Goal: Information Seeking & Learning: Learn about a topic

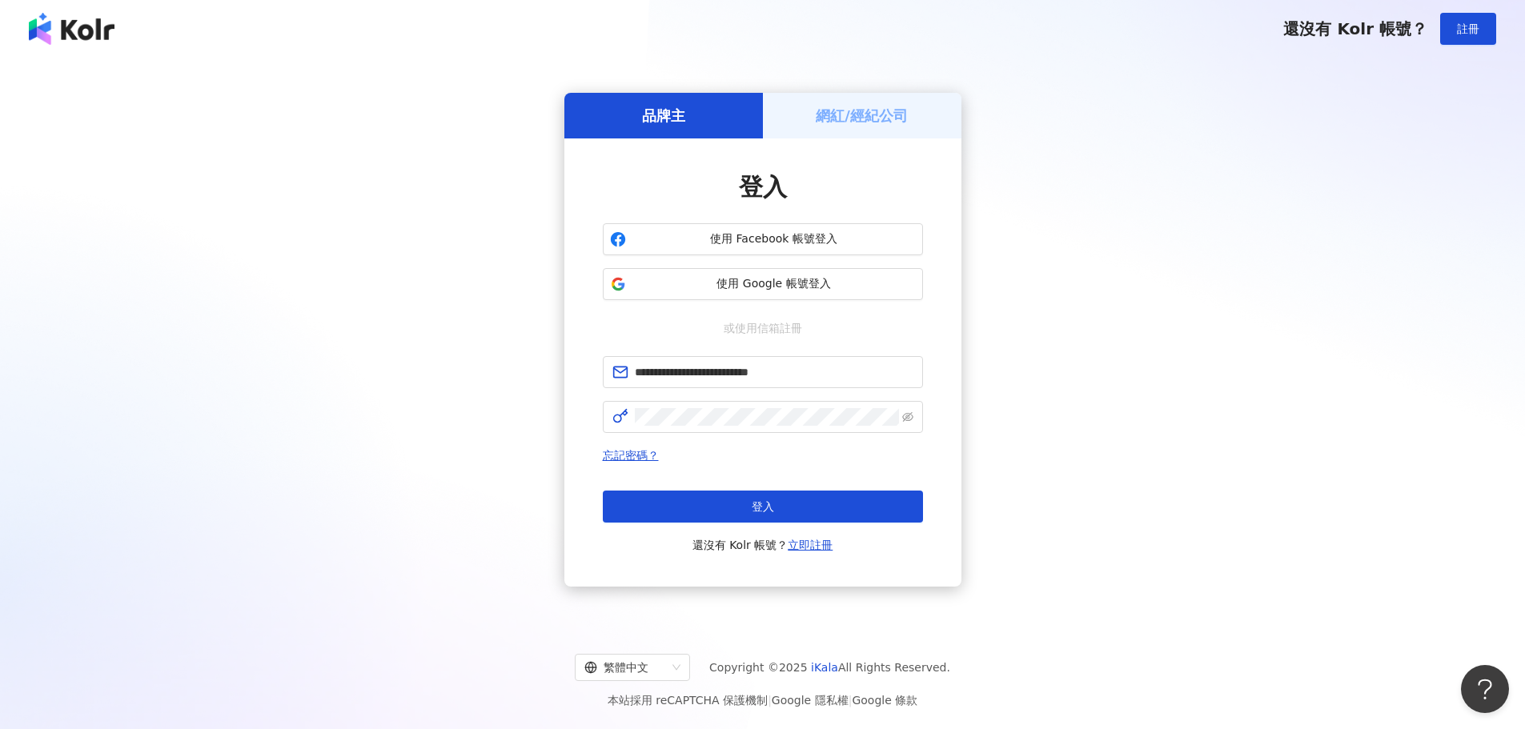
click at [789, 504] on button "登入" at bounding box center [763, 507] width 320 height 32
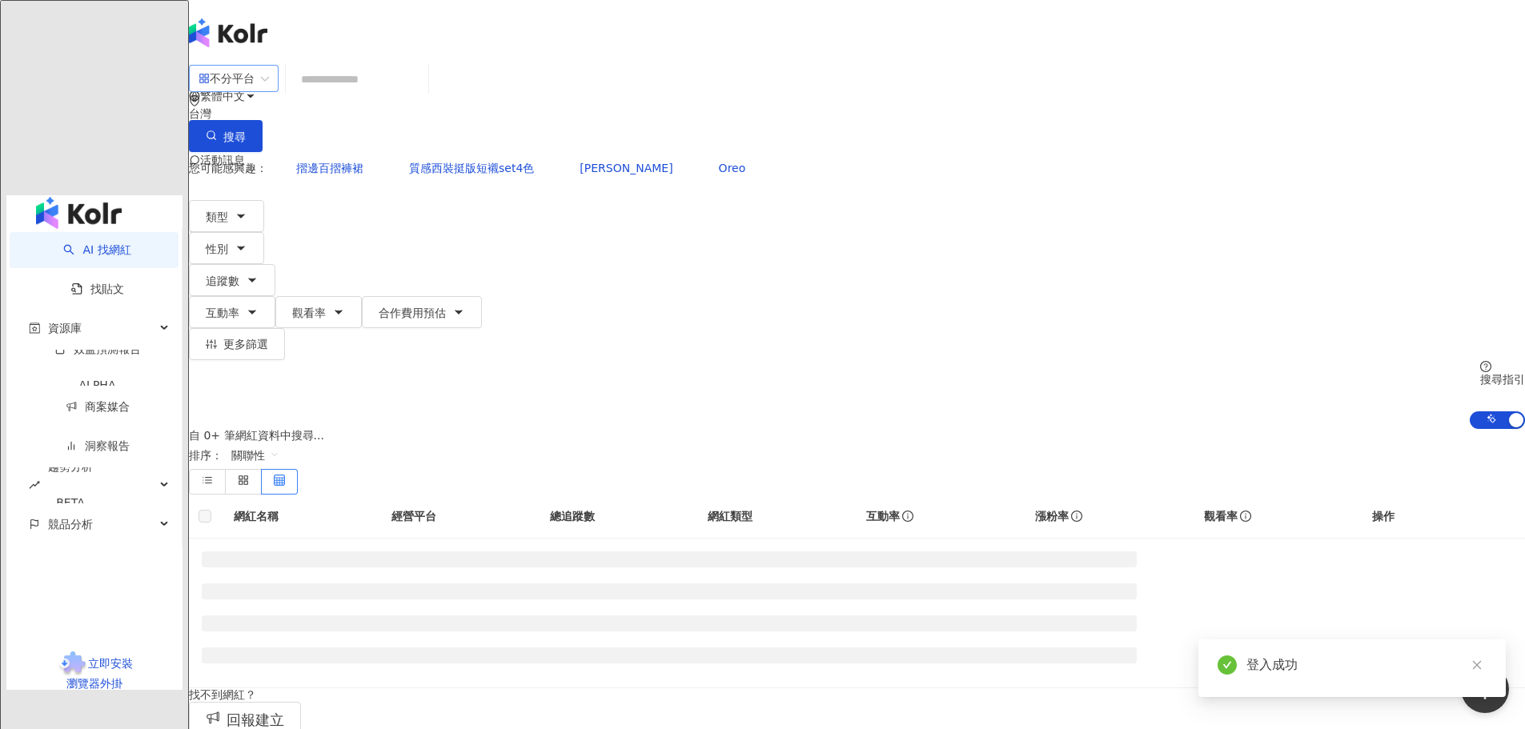
drag, startPoint x: 408, startPoint y: 102, endPoint x: 425, endPoint y: 114, distance: 20.7
click at [255, 91] on div "不分平台" at bounding box center [227, 79] width 56 height 26
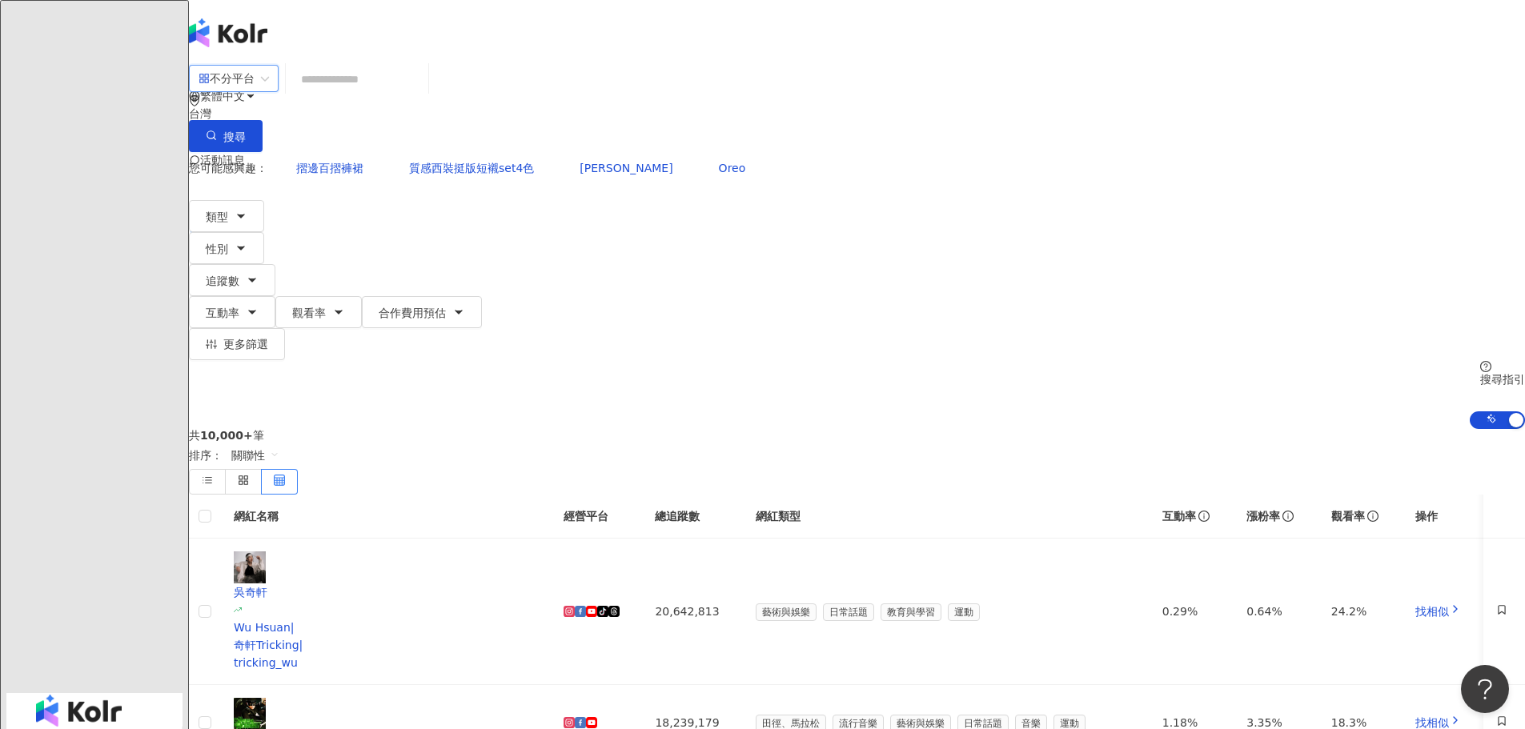
click at [422, 84] on input "search" at bounding box center [357, 79] width 130 height 30
click at [255, 88] on div "不分平台" at bounding box center [227, 79] width 56 height 26
drag, startPoint x: 335, startPoint y: 198, endPoint x: 380, endPoint y: 178, distance: 49.8
click at [352, 191] on div "不分平台 台灣 搜尋 您可能感興趣： 摺邊百摺褲裙 質感西裝挺版短襯set4色 Oreo巧克力可朗芙 Oreo 類型 性別 追蹤數 互動率 觀看率 合作費用預…" at bounding box center [857, 246] width 1336 height 365
click at [422, 90] on input "search" at bounding box center [357, 79] width 130 height 30
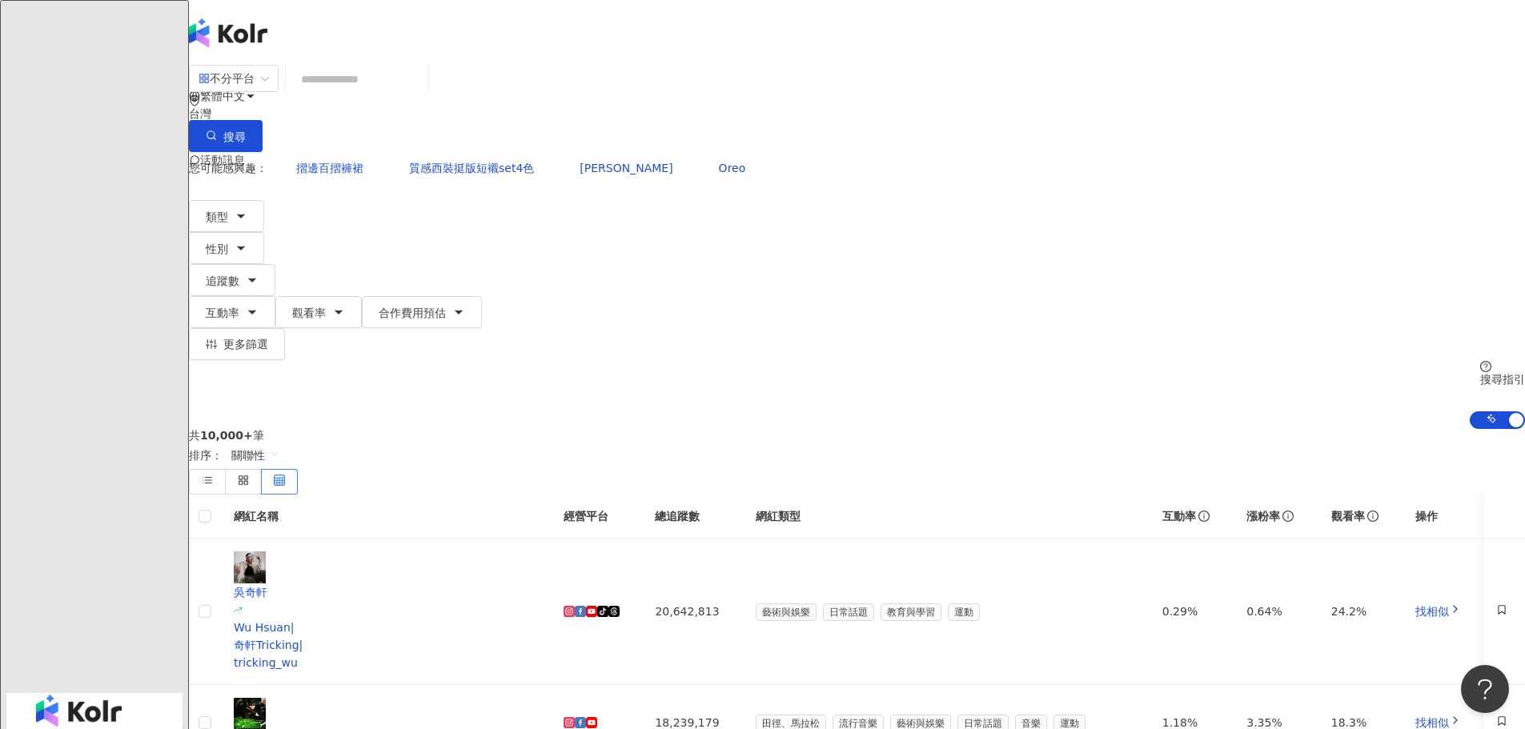
drag, startPoint x: 294, startPoint y: 375, endPoint x: 318, endPoint y: 375, distance: 24.0
click at [269, 91] on span "不分平台" at bounding box center [234, 79] width 70 height 26
click at [325, 210] on div "不分平台 台灣 搜尋 您可能感興趣： 摺邊百摺褲裙 質感西裝挺版短襯set4色 Oreo巧克力可朗芙 Oreo 類型 性別 追蹤數 互動率 觀看率 合作費用預…" at bounding box center [857, 246] width 1336 height 365
click at [422, 86] on input "search" at bounding box center [357, 79] width 130 height 30
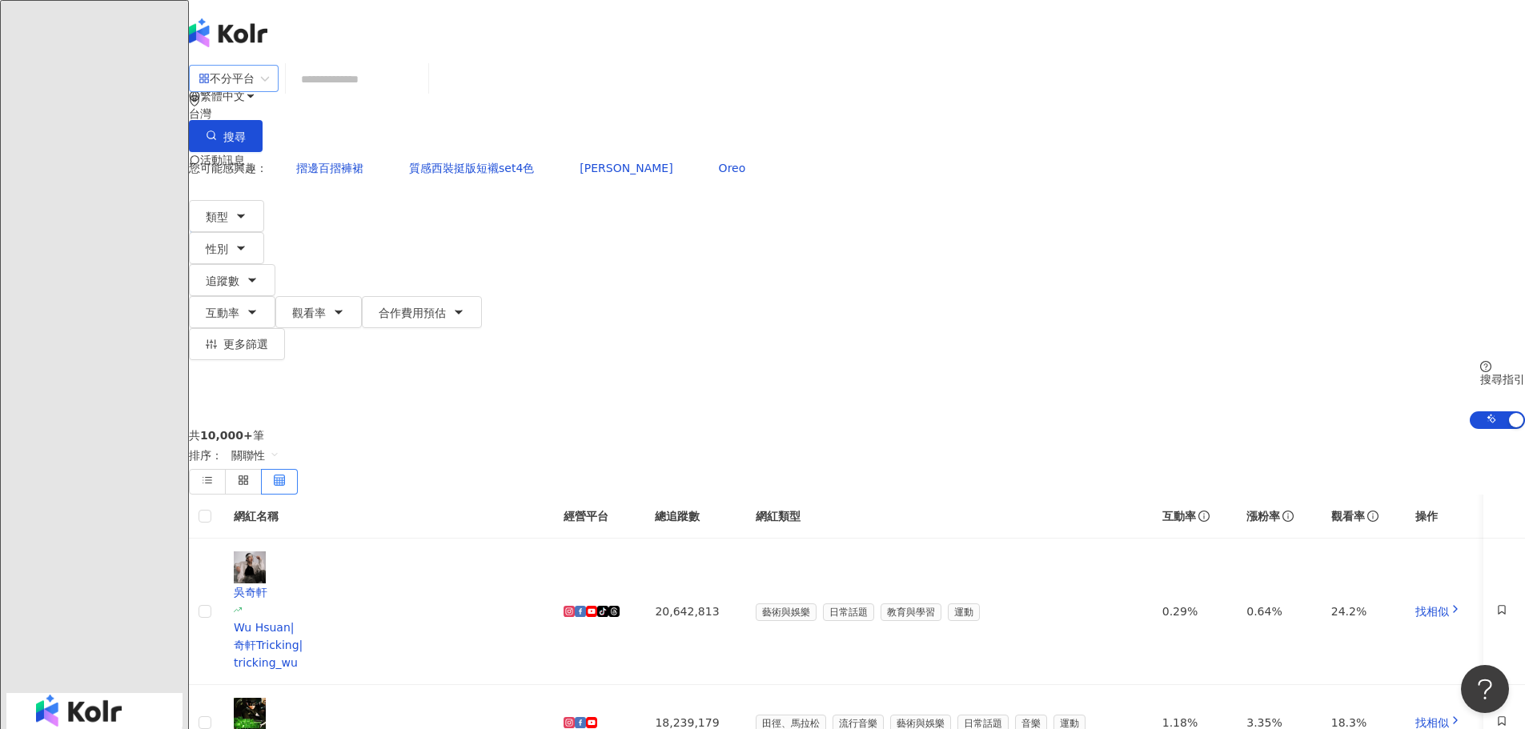
click at [255, 91] on div "不分平台" at bounding box center [227, 79] width 56 height 26
click at [460, 173] on div "Instagram" at bounding box center [428, 165] width 80 height 18
click at [247, 210] on icon "button" at bounding box center [241, 216] width 13 height 13
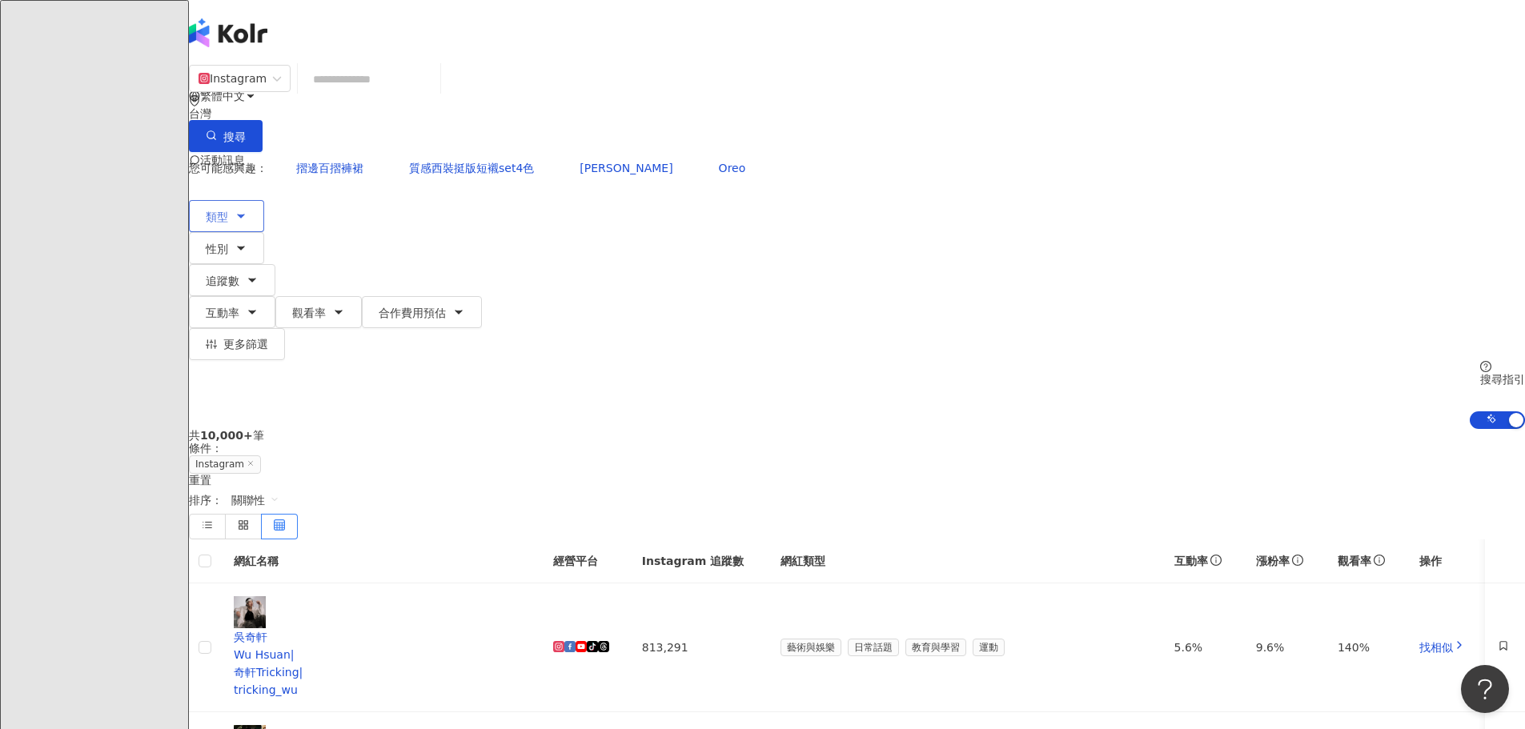
click at [264, 200] on button "類型" at bounding box center [226, 216] width 75 height 32
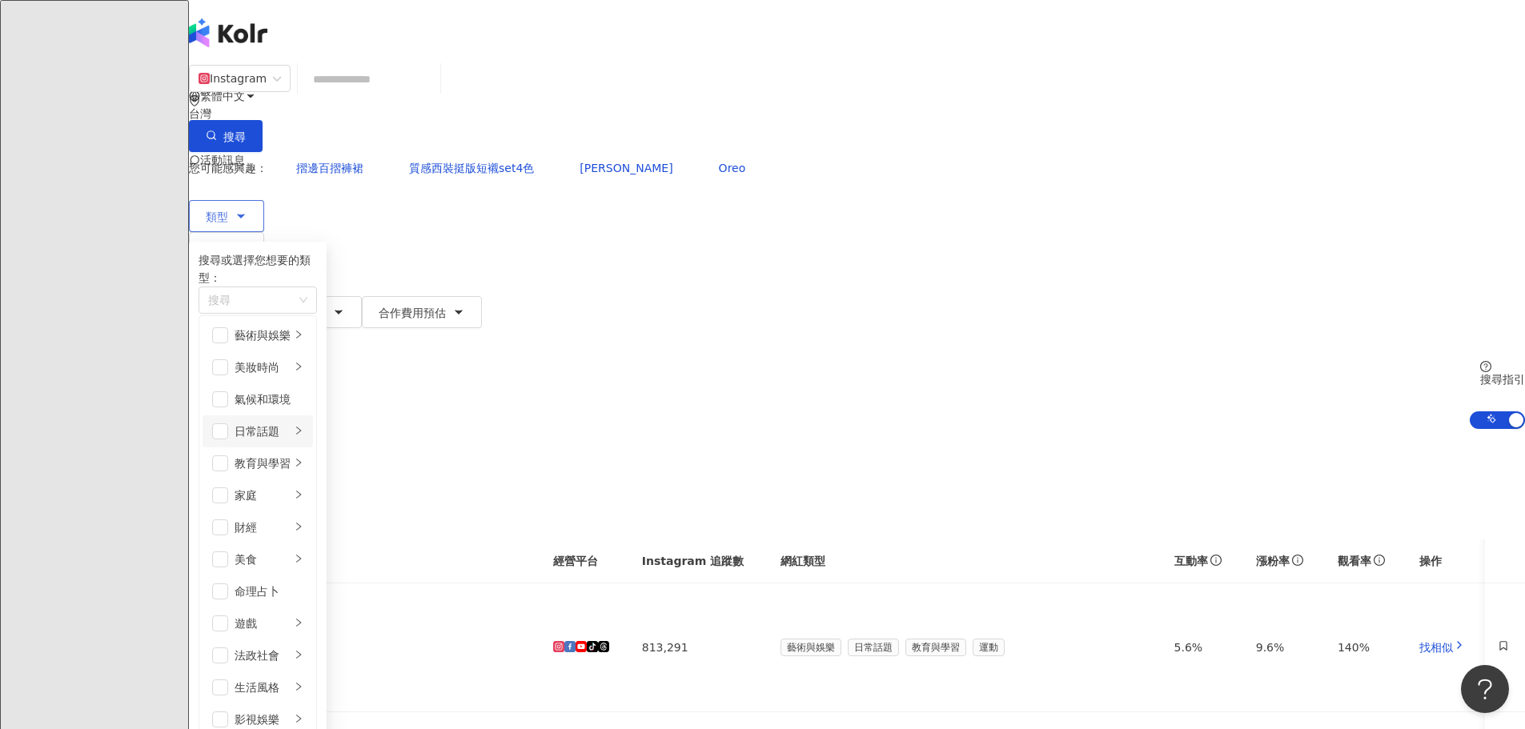
click at [303, 424] on div "button" at bounding box center [299, 431] width 10 height 15
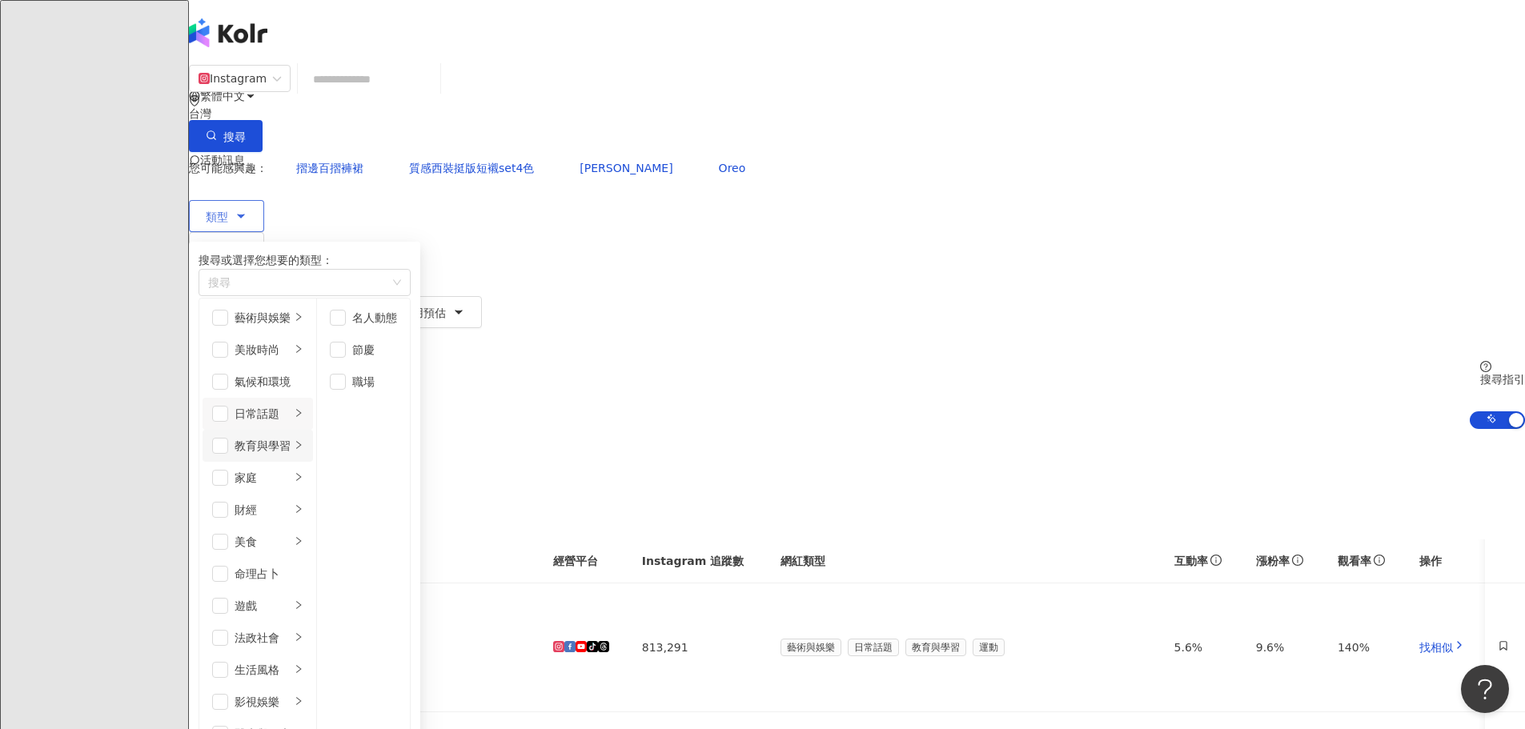
click at [303, 448] on icon "right" at bounding box center [299, 445] width 10 height 10
click at [303, 476] on icon "right" at bounding box center [299, 477] width 10 height 10
click at [303, 518] on div "button" at bounding box center [299, 510] width 10 height 15
click at [313, 313] on li "藝術與娛樂" at bounding box center [258, 318] width 110 height 32
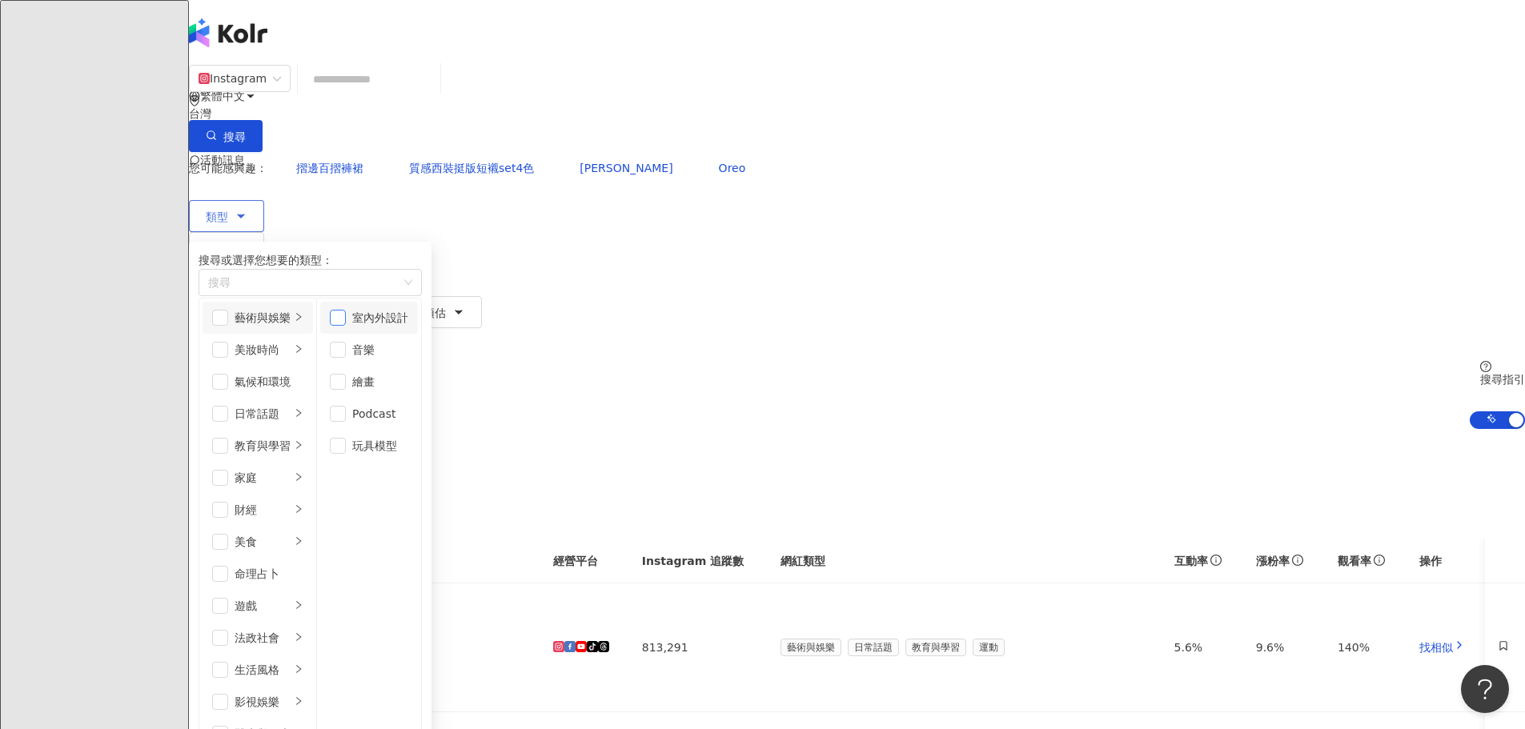
click at [346, 319] on span "button" at bounding box center [338, 318] width 16 height 16
click at [346, 380] on span "button" at bounding box center [338, 382] width 16 height 16
click at [346, 350] on span "button" at bounding box center [338, 350] width 16 height 16
click at [247, 242] on icon "button" at bounding box center [241, 248] width 13 height 13
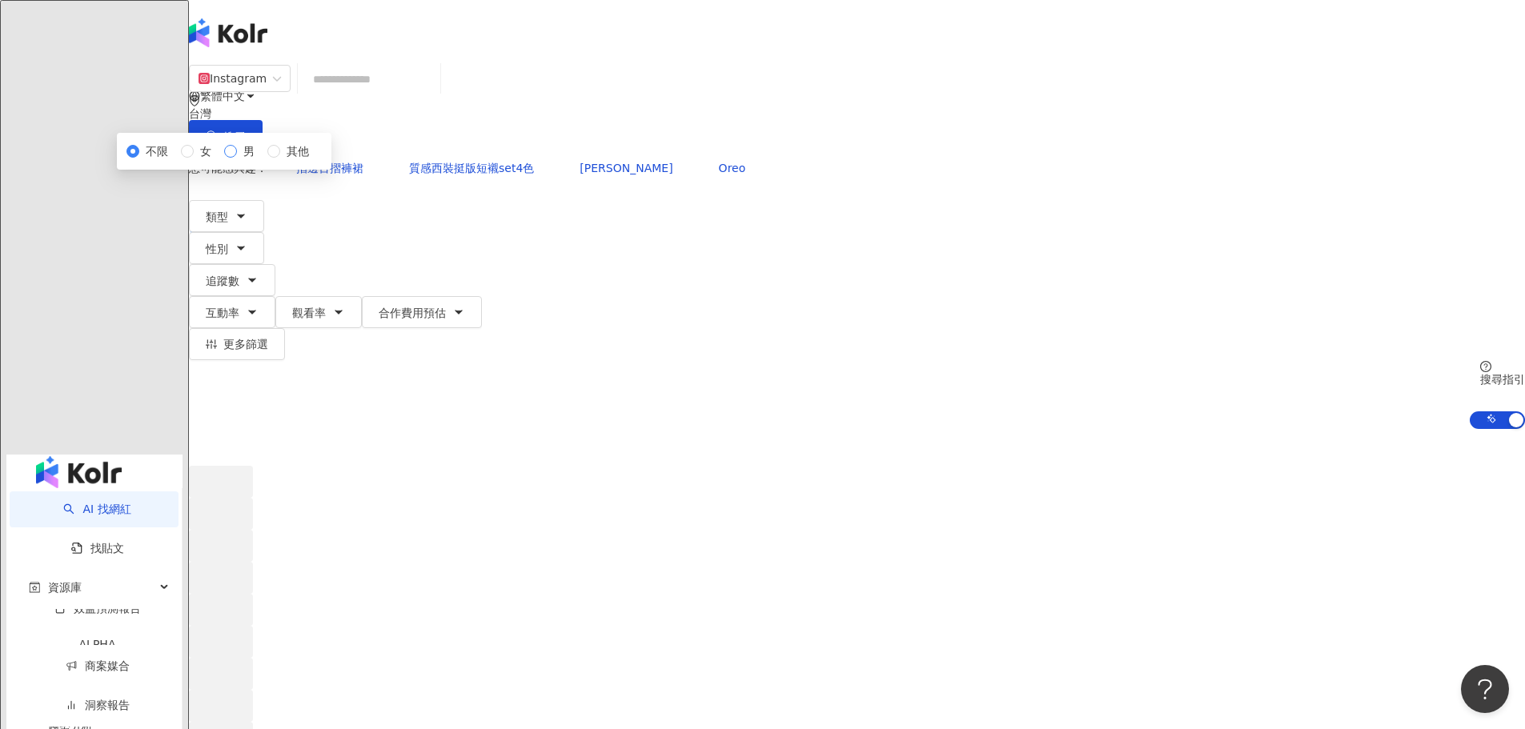
click at [261, 160] on span "男" at bounding box center [249, 151] width 24 height 18
click at [239, 275] on span "追蹤數" at bounding box center [223, 281] width 34 height 13
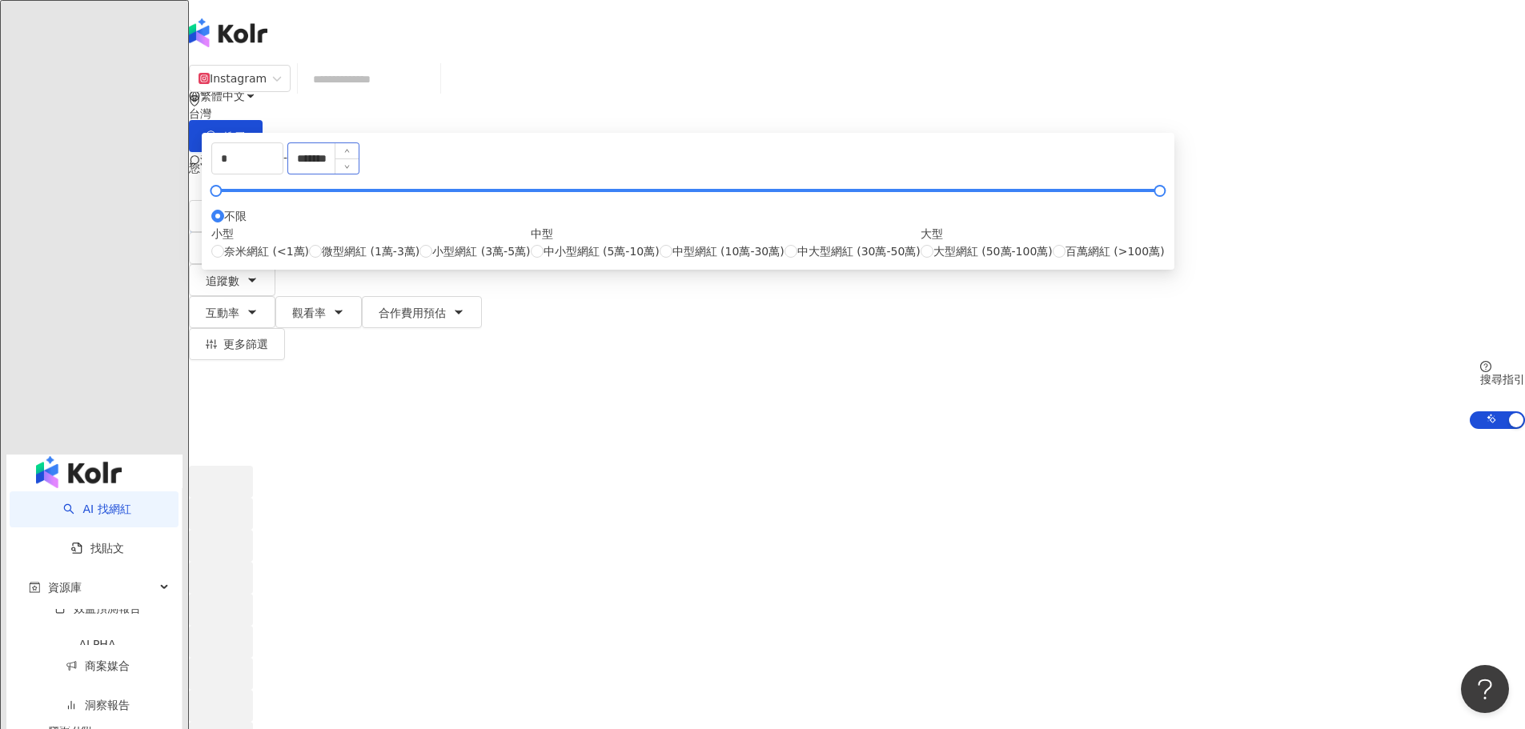
drag, startPoint x: 750, startPoint y: 384, endPoint x: 848, endPoint y: 261, distance: 157.3
click at [660, 260] on span "中小型網紅 (5萬-10萬)" at bounding box center [602, 252] width 116 height 18
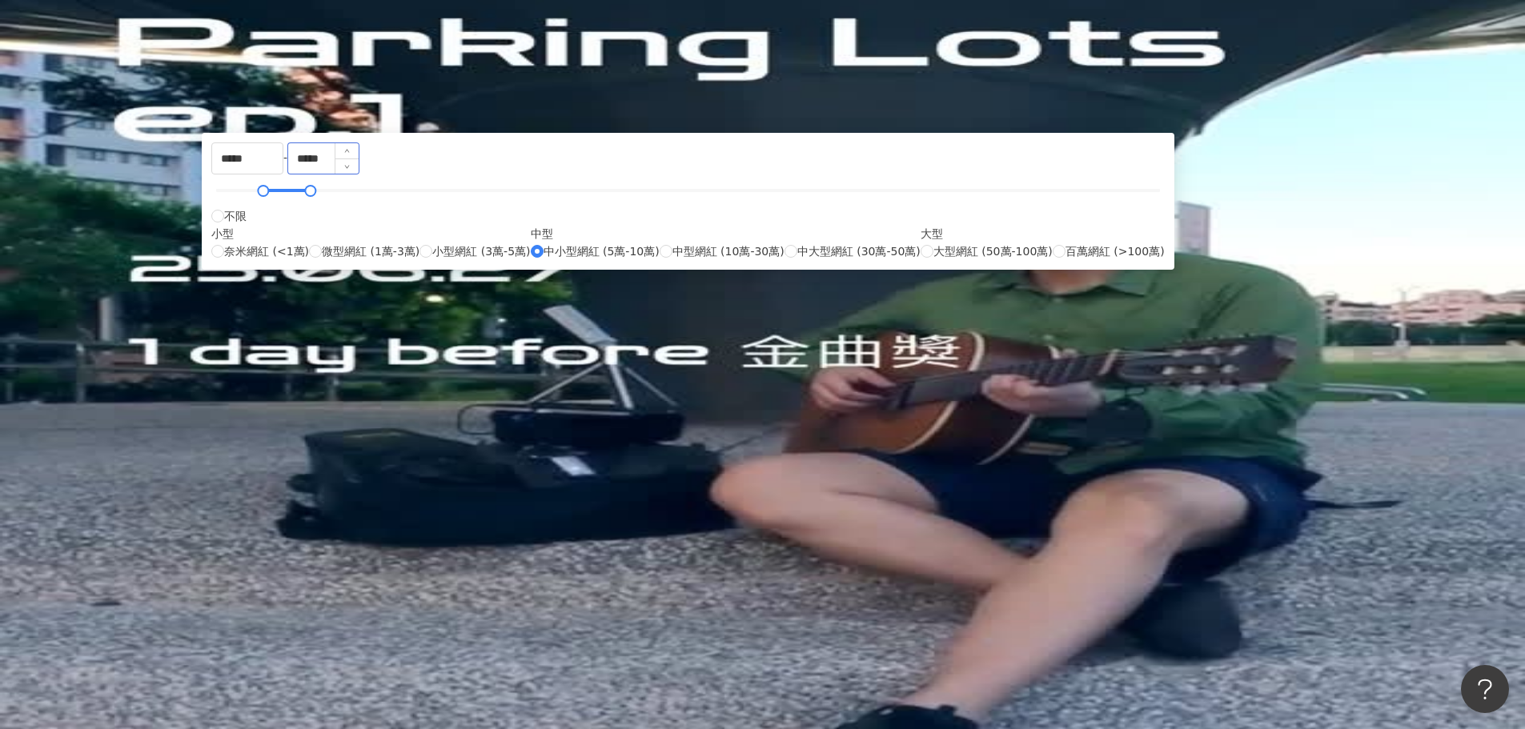
type input "*****"
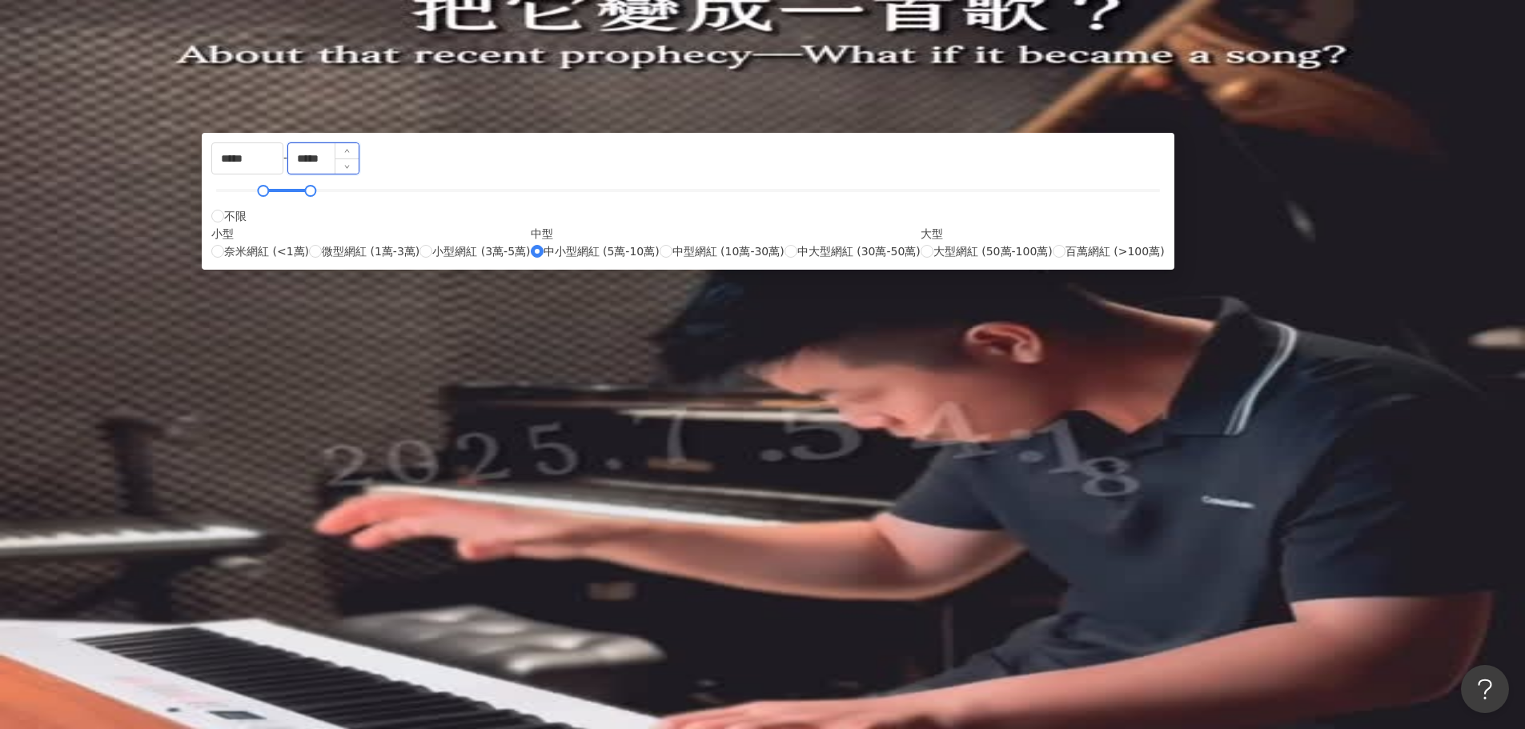
click at [359, 174] on input "*****" at bounding box center [323, 158] width 70 height 30
drag, startPoint x: 844, startPoint y: 247, endPoint x: 756, endPoint y: 247, distance: 88.0
click at [756, 247] on div "***** - ***** 不限 小型 奈米網紅 (<1萬) 微型網紅 (1萬-3萬) 小型網紅 (3萬-5萬) 中型 中小型網紅 (5萬-10萬) 中型網紅…" at bounding box center [687, 201] width 953 height 118
type input "******"
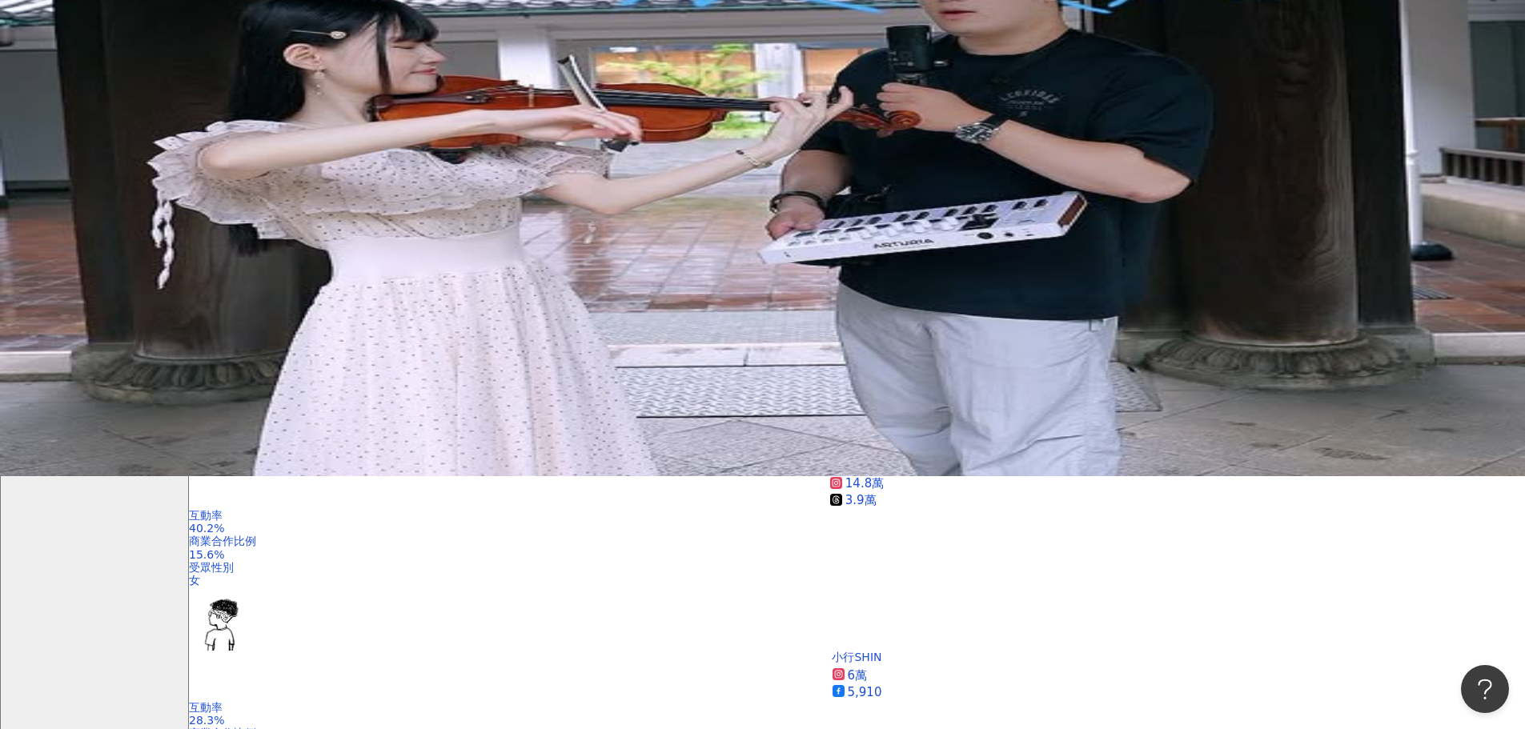
scroll to position [400, 0]
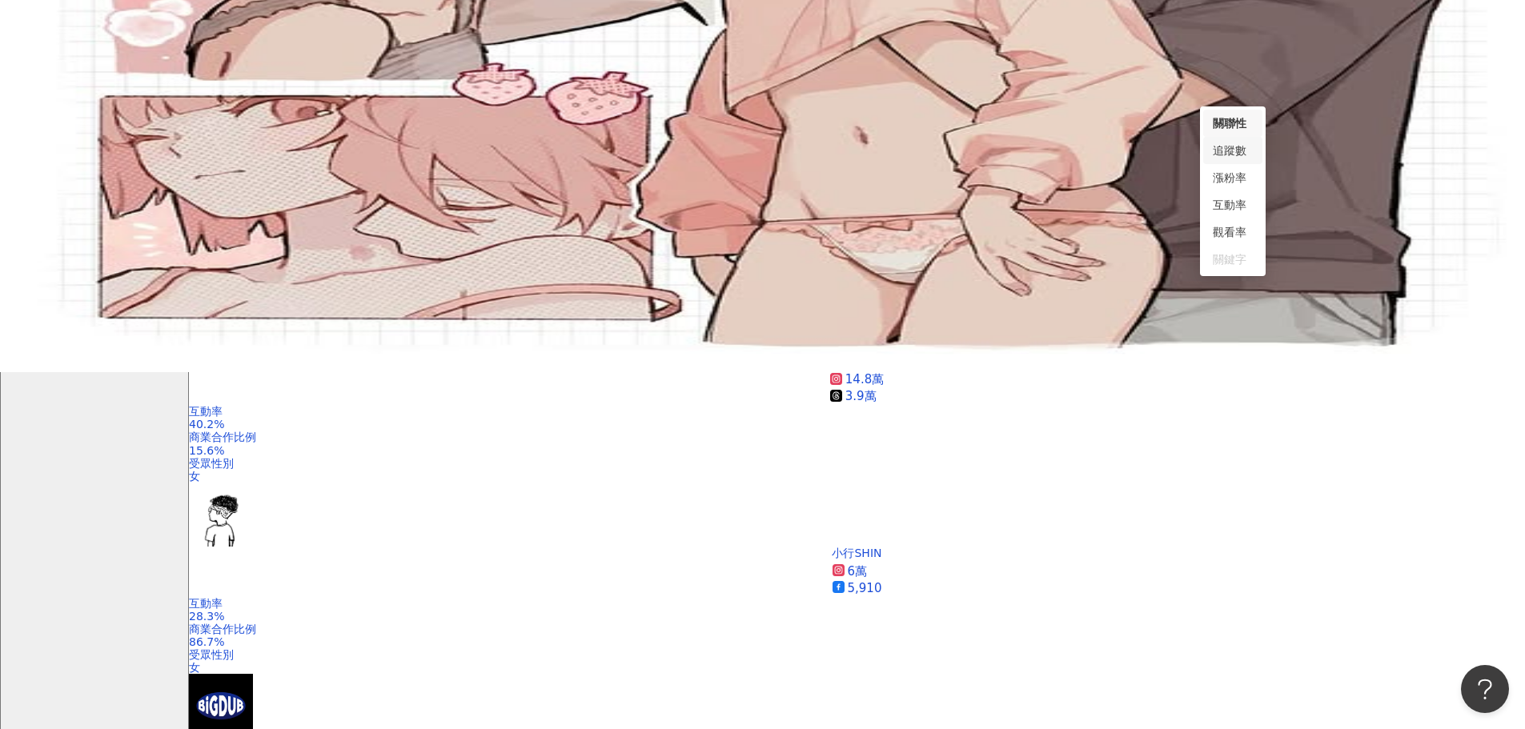
scroll to position [80, 0]
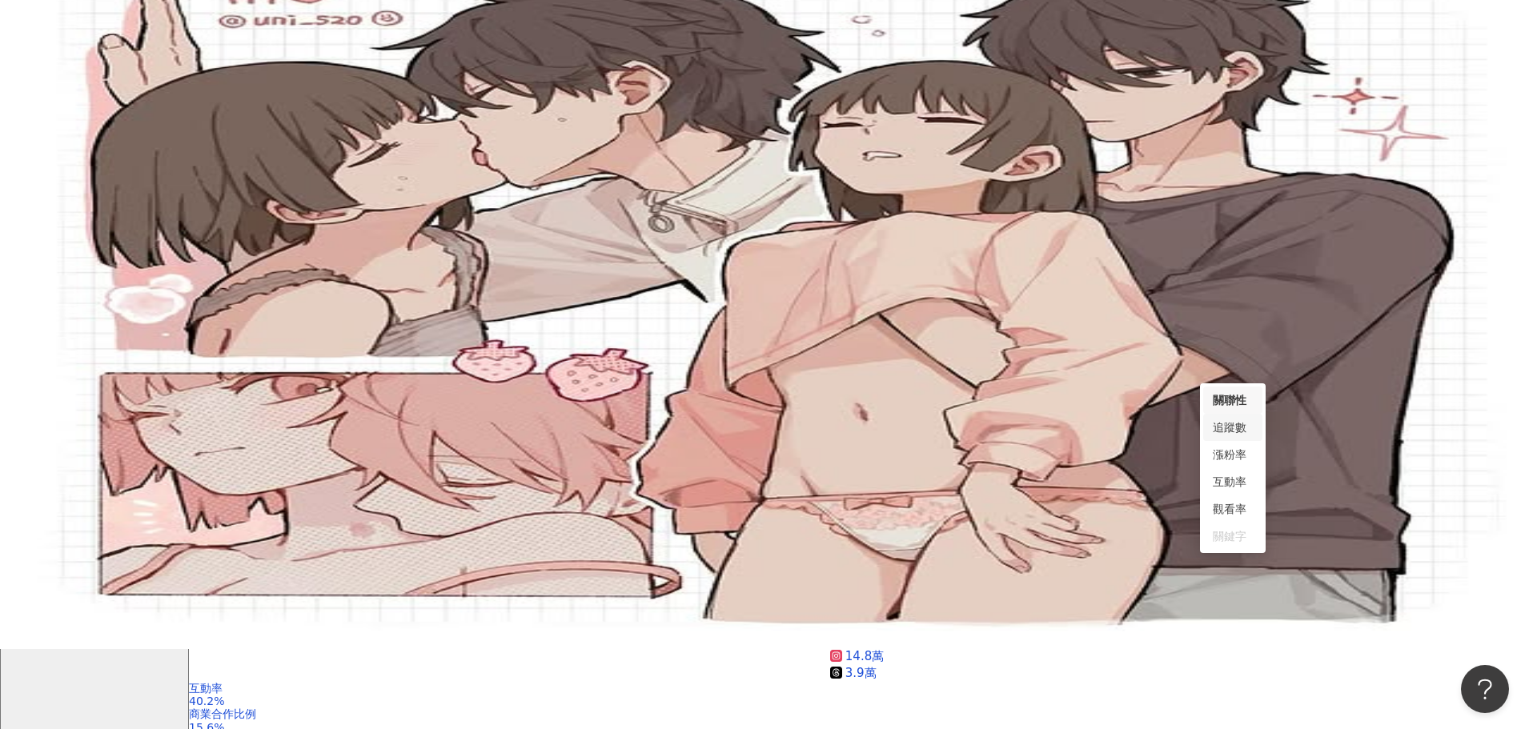
click at [264, 120] on button "類型" at bounding box center [226, 136] width 75 height 32
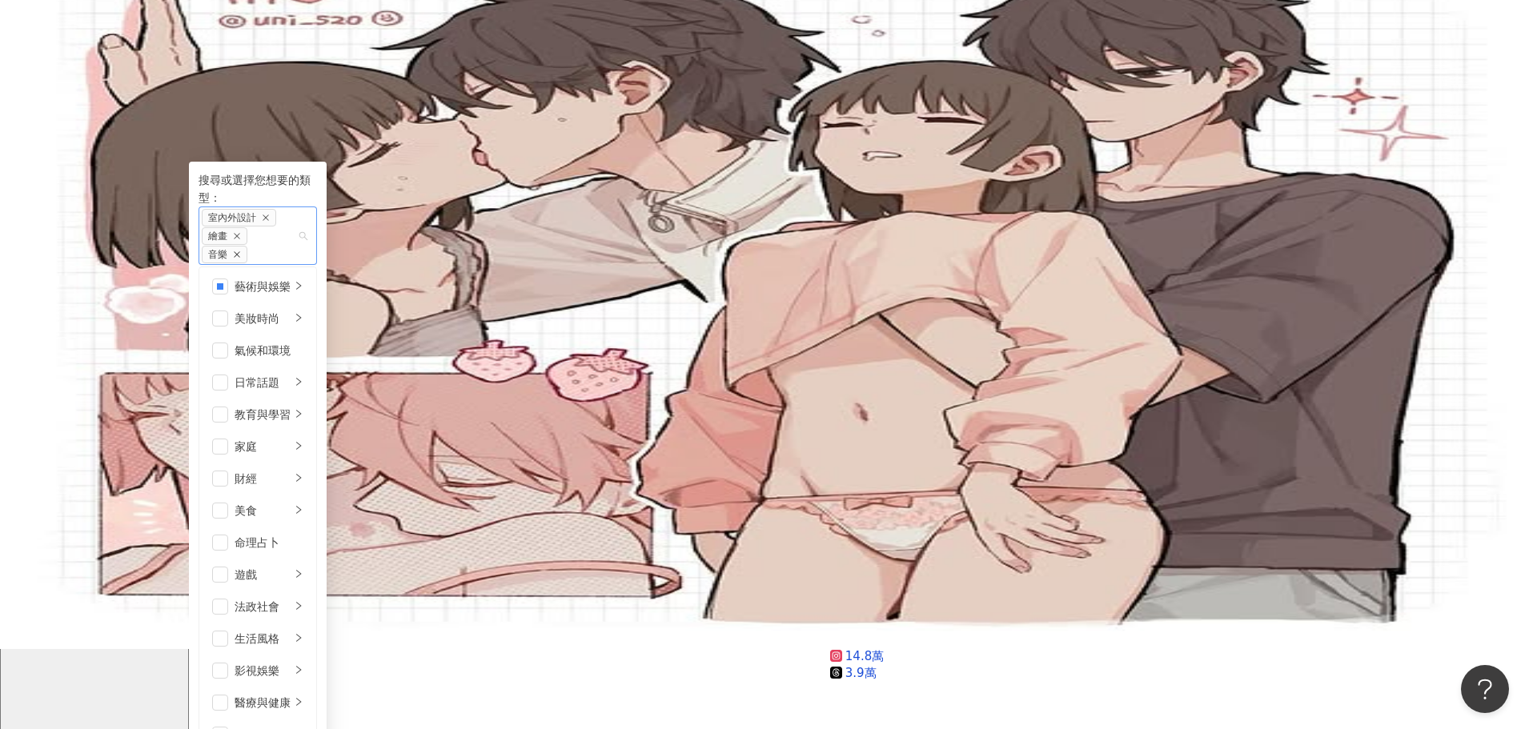
click at [240, 252] on icon "close" at bounding box center [237, 255] width 6 height 6
click at [313, 348] on li "日常話題" at bounding box center [258, 364] width 110 height 32
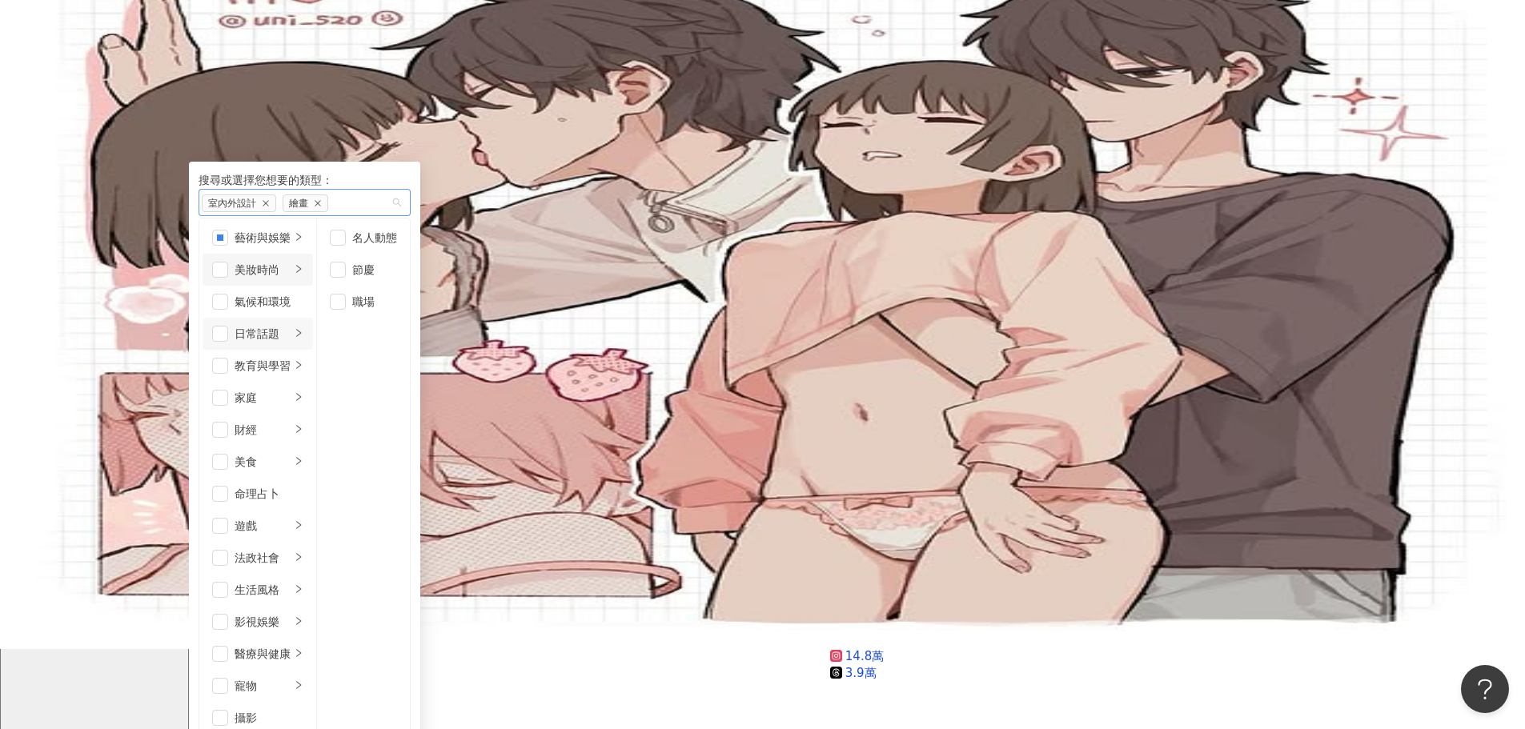
click at [313, 273] on li "美妝時尚" at bounding box center [258, 270] width 110 height 32
click at [346, 390] on span "button" at bounding box center [338, 398] width 16 height 16
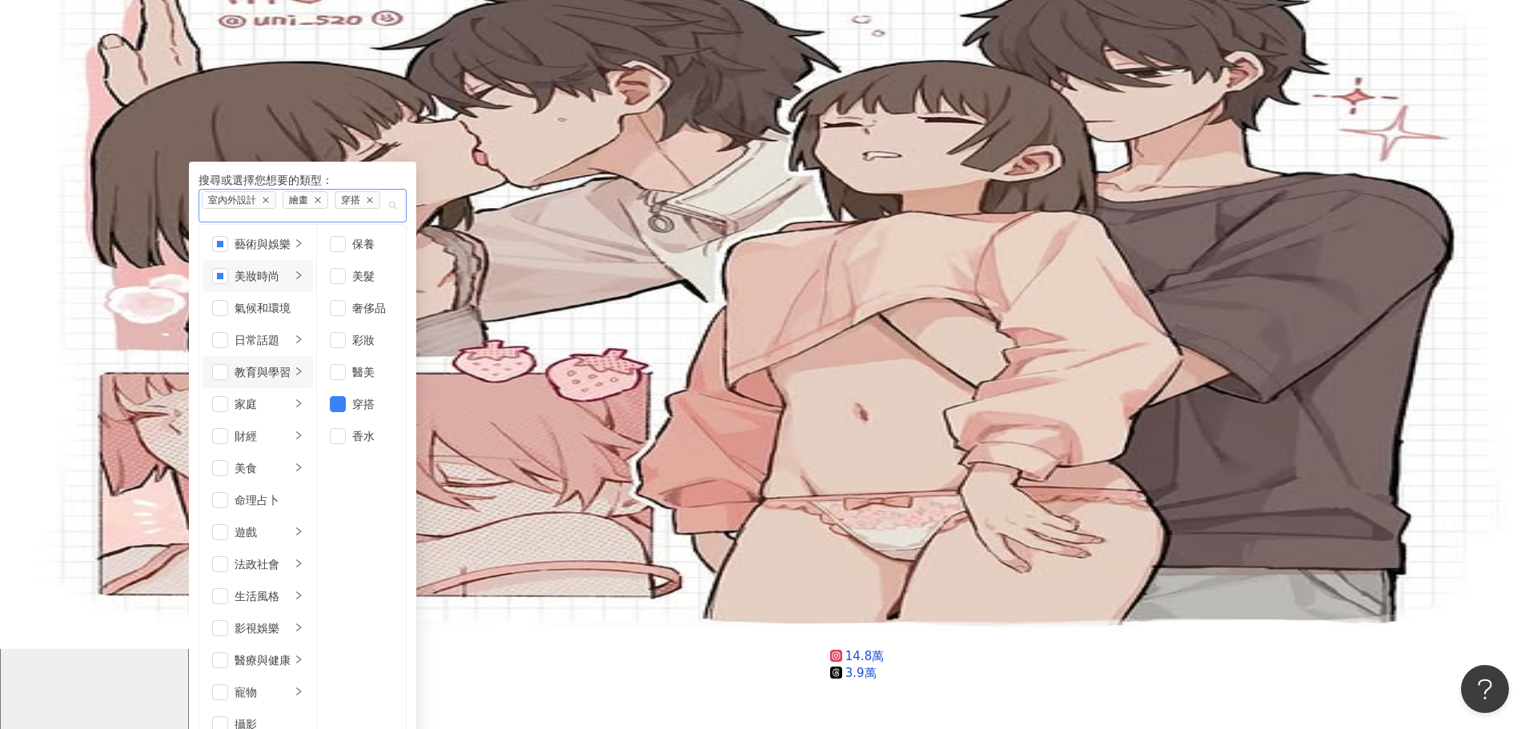
click at [303, 367] on icon "right" at bounding box center [299, 372] width 10 height 10
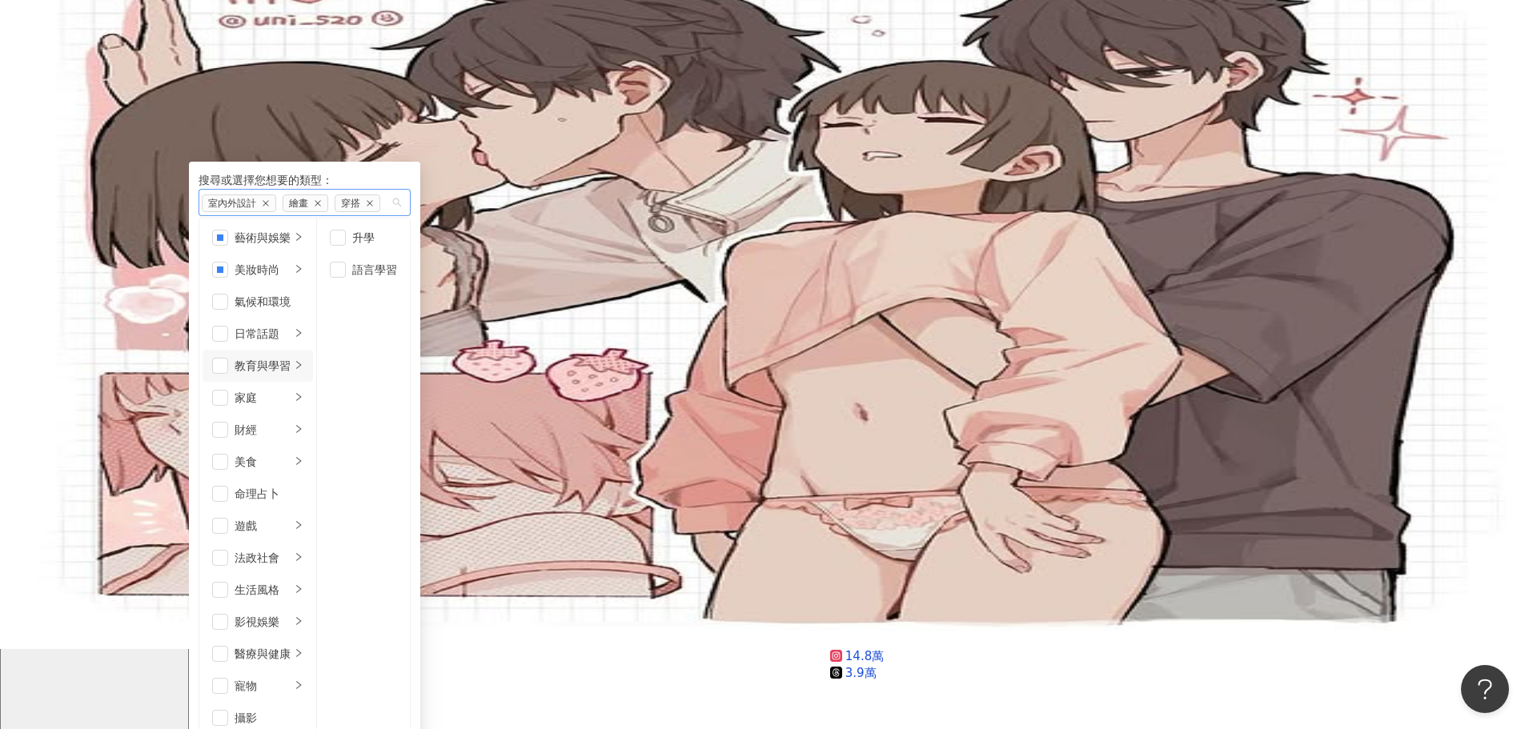
scroll to position [0, 0]
click at [313, 386] on li "家庭" at bounding box center [258, 398] width 110 height 32
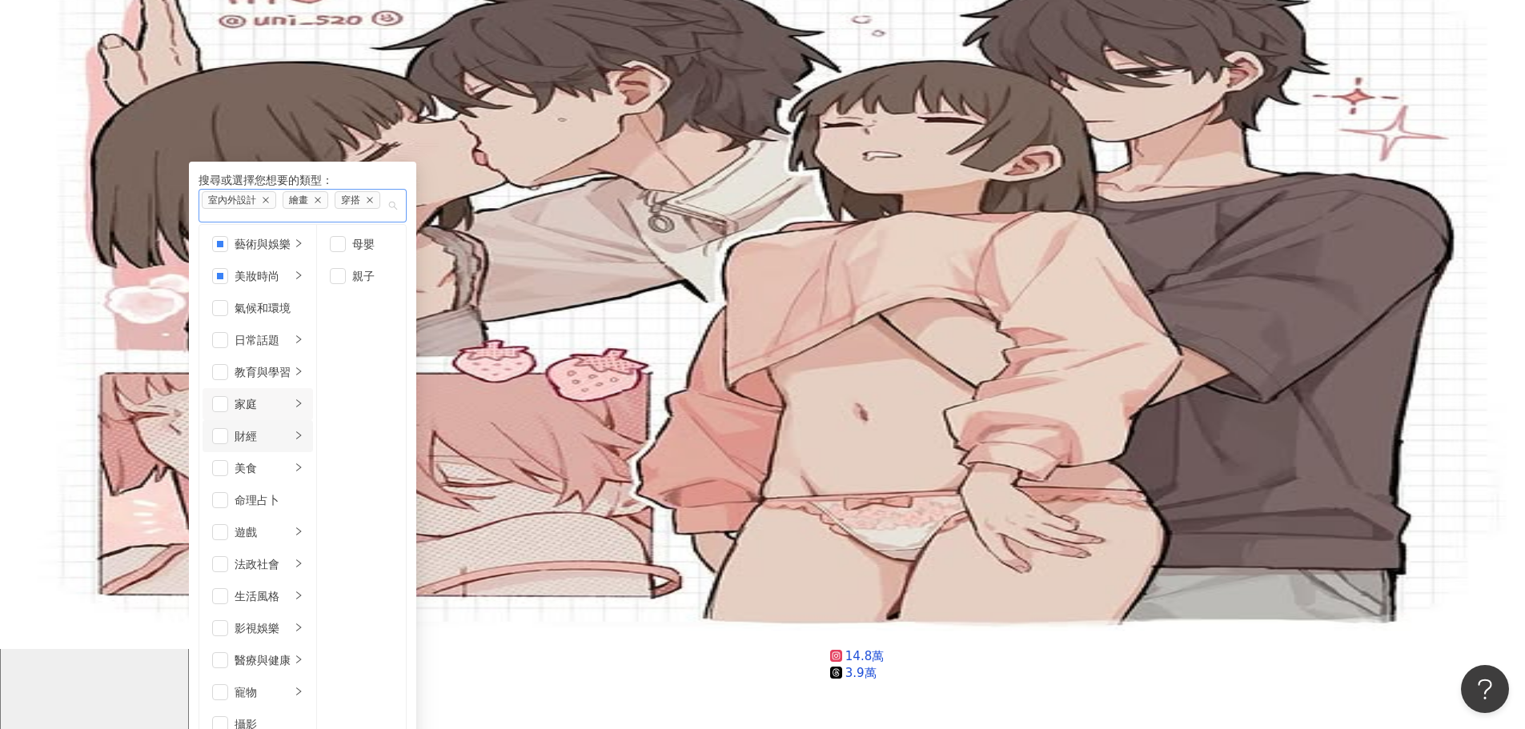
click at [303, 431] on icon "right" at bounding box center [299, 436] width 10 height 10
click at [303, 463] on icon "right" at bounding box center [299, 468] width 10 height 10
click at [313, 548] on li "法政社會" at bounding box center [258, 564] width 110 height 32
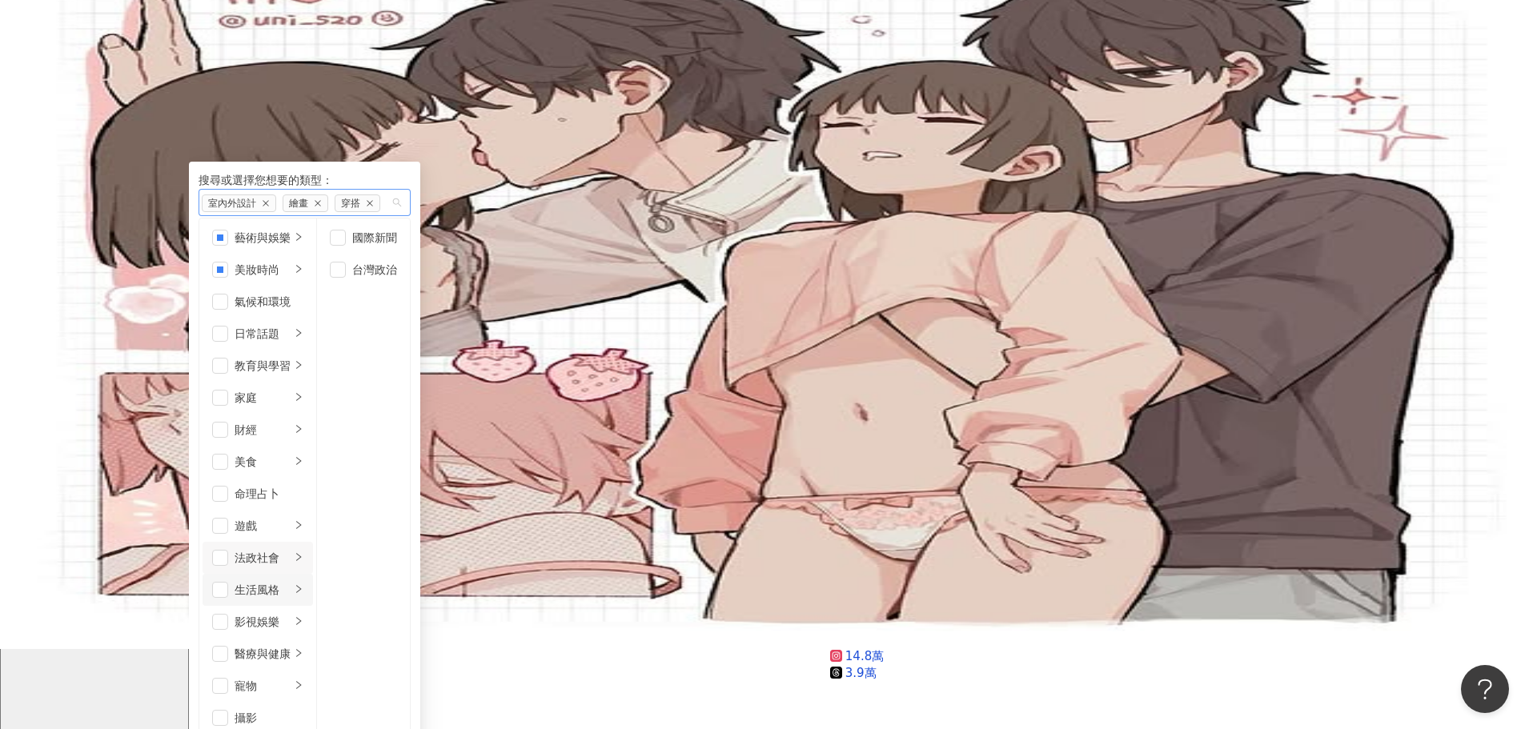
click at [303, 584] on icon "right" at bounding box center [299, 589] width 10 height 10
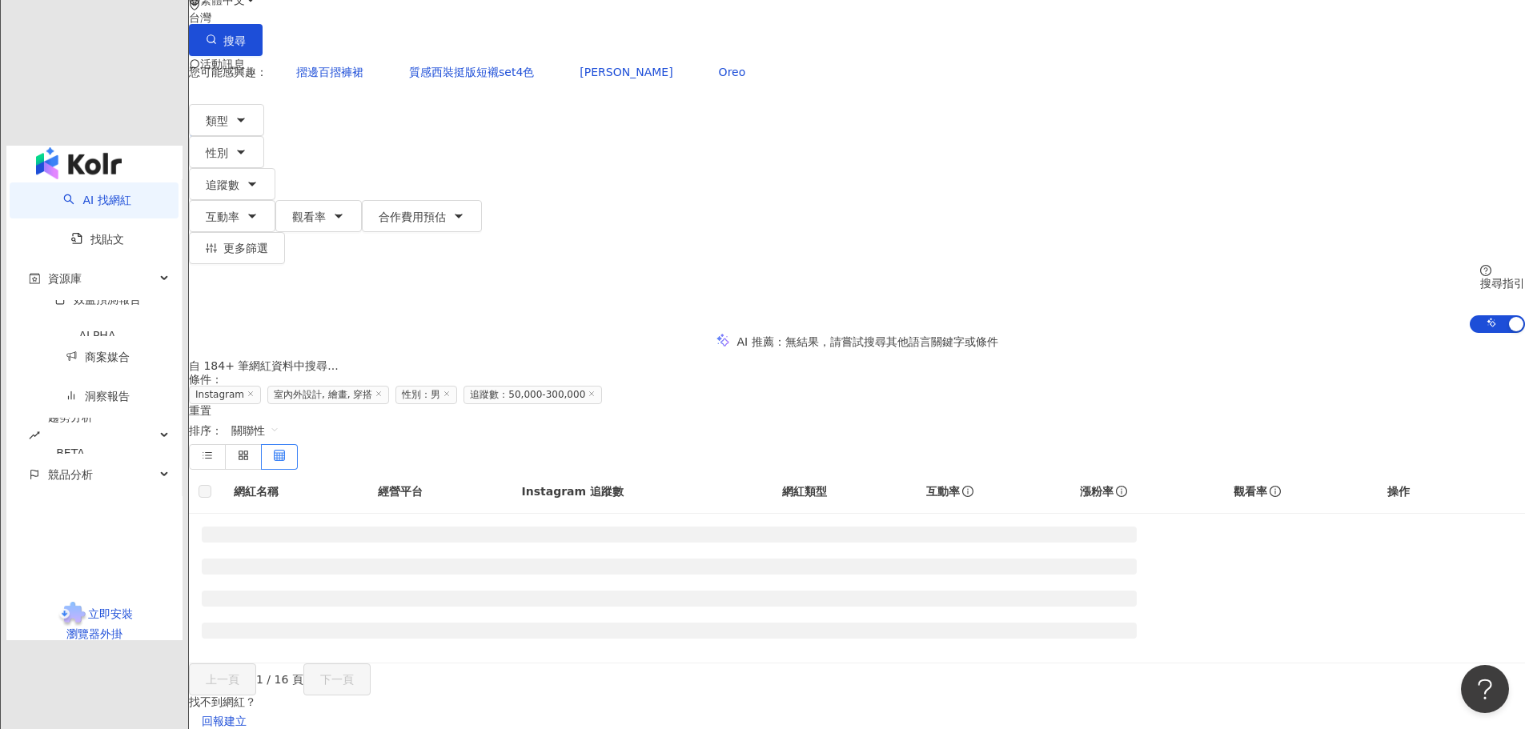
scroll to position [179, 0]
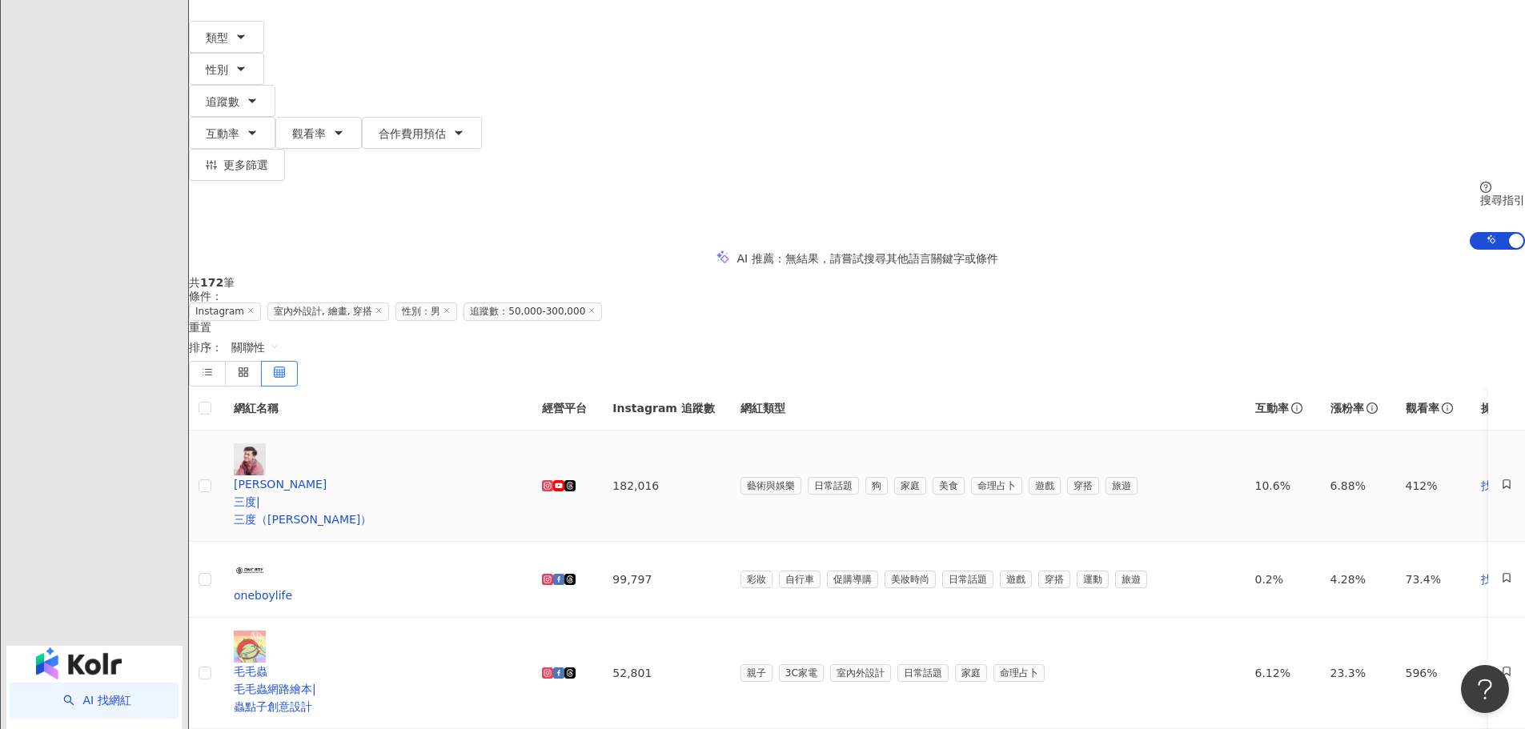
click at [552, 481] on icon at bounding box center [548, 485] width 9 height 9
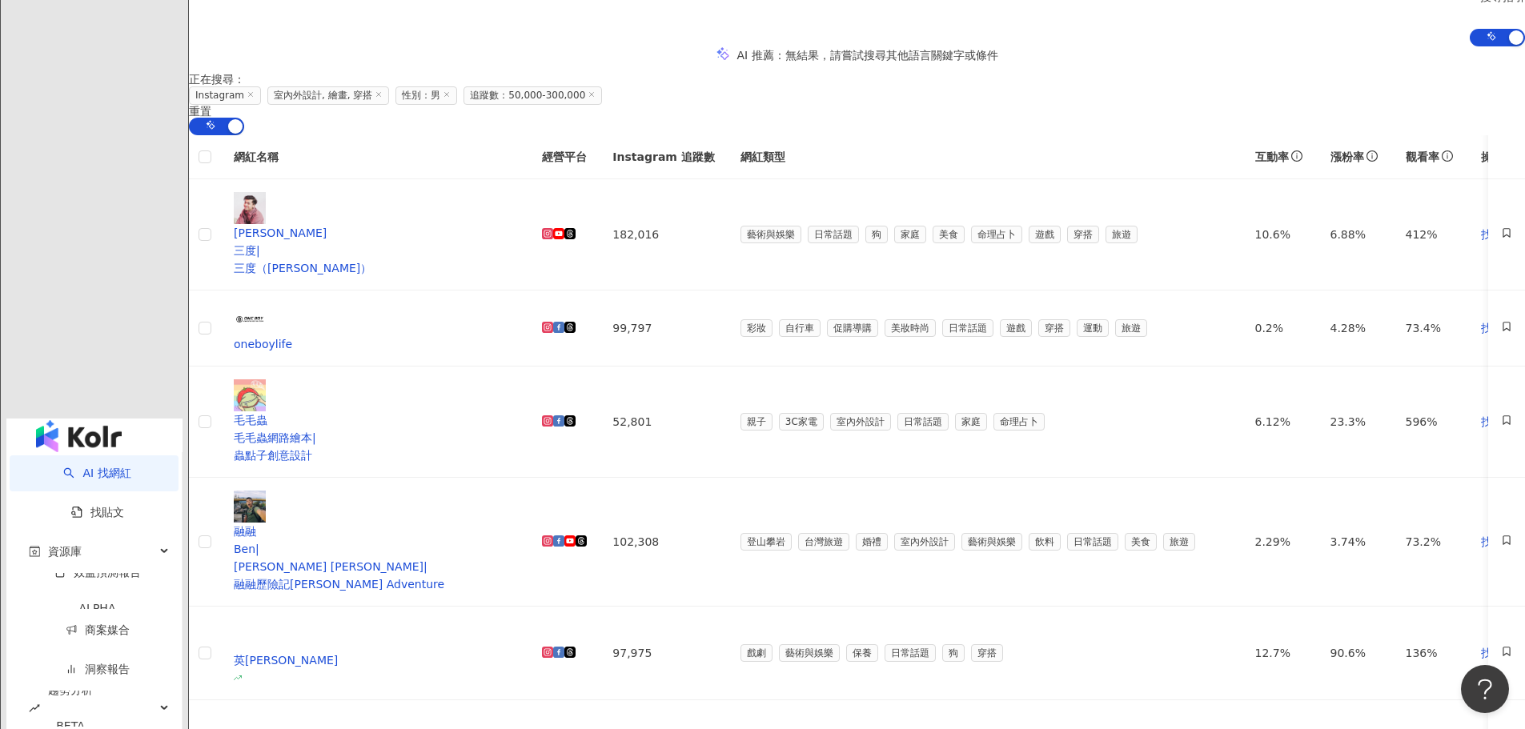
scroll to position [419, 0]
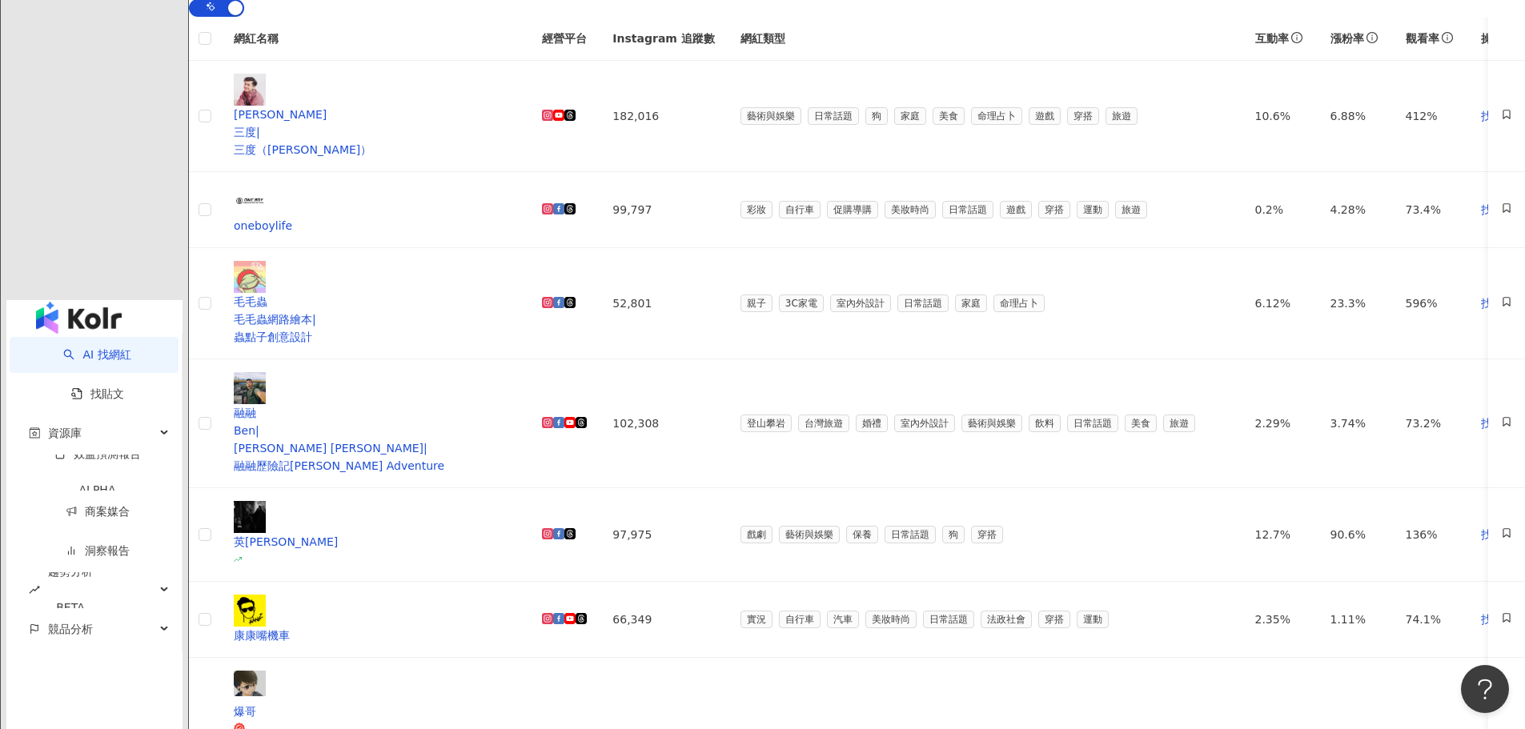
scroll to position [580, 0]
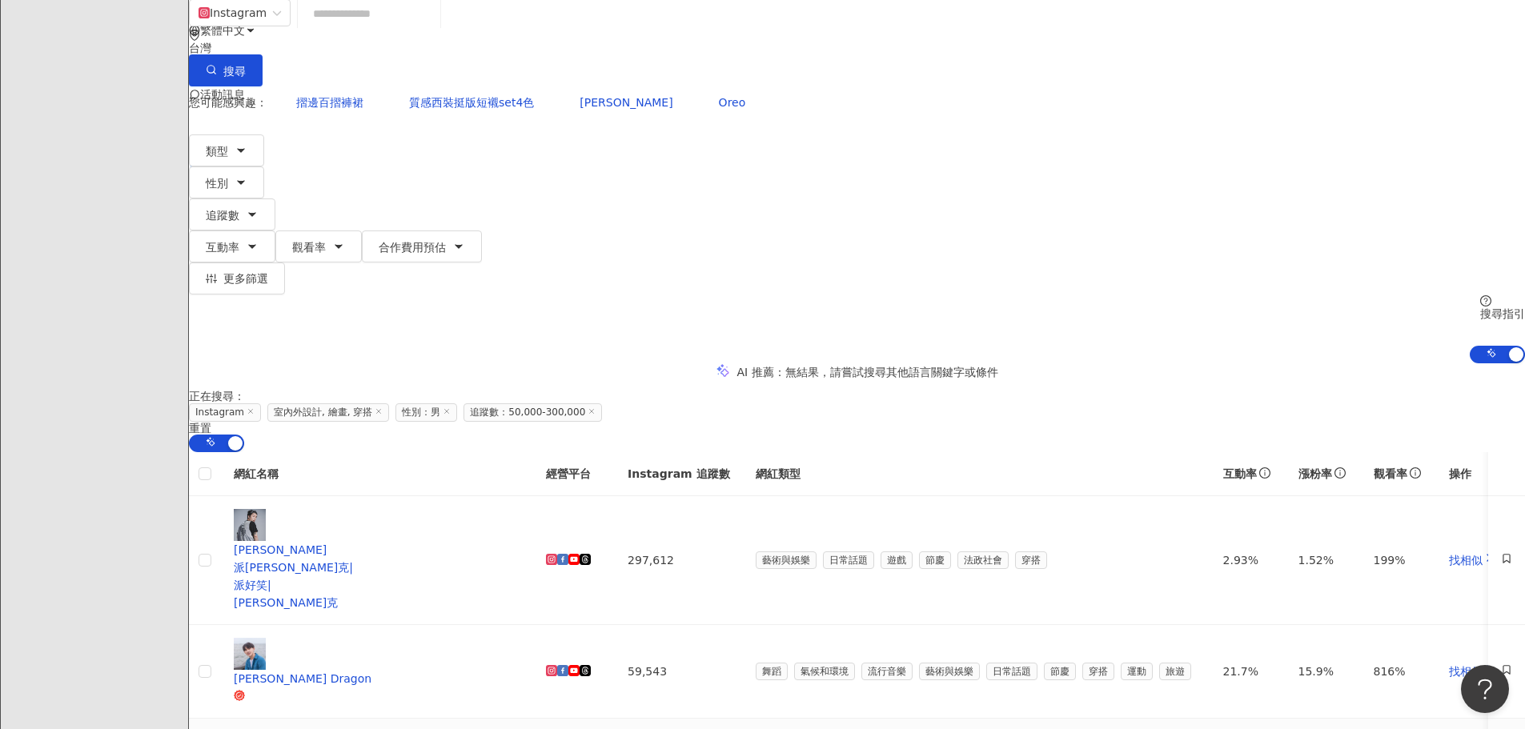
scroll to position [19, 0]
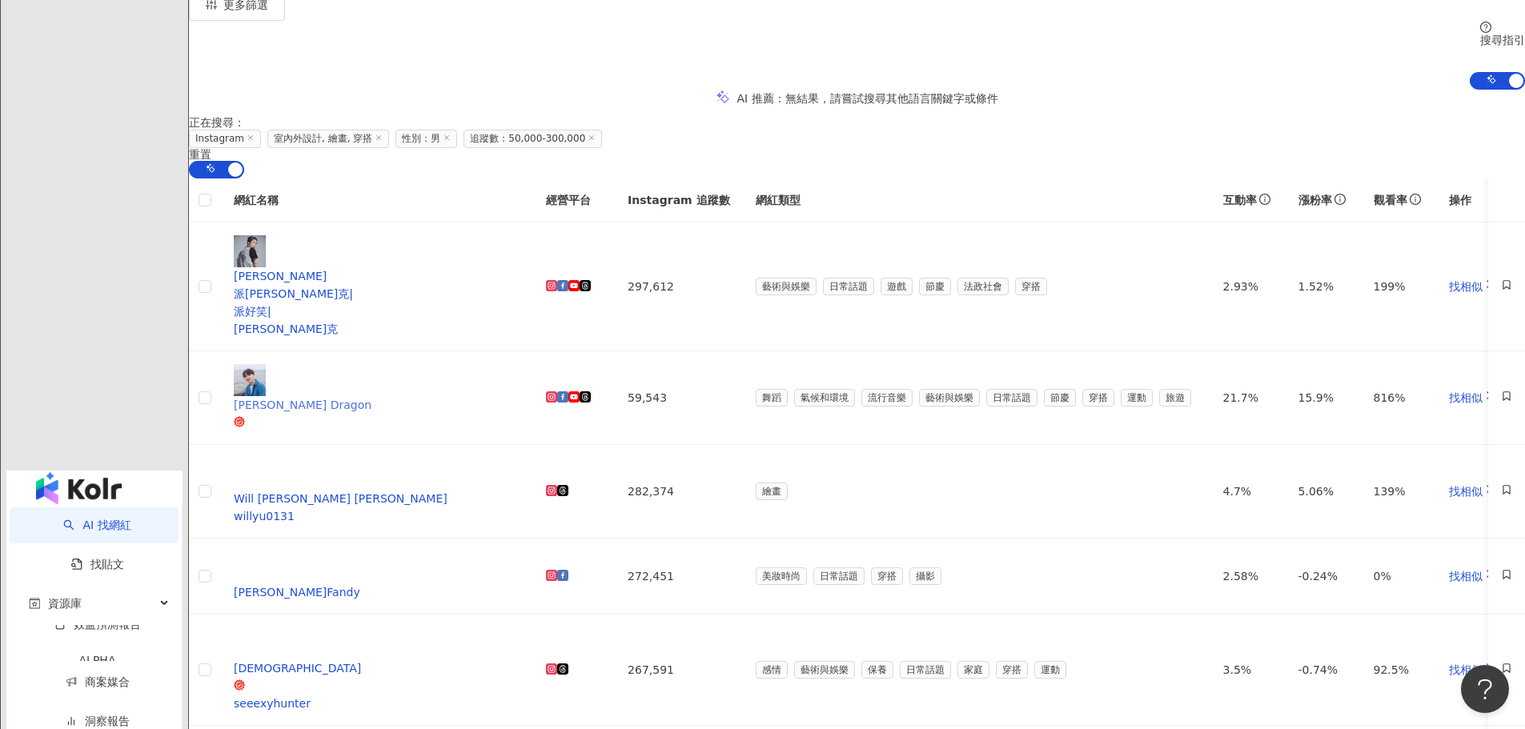
scroll to position [580, 0]
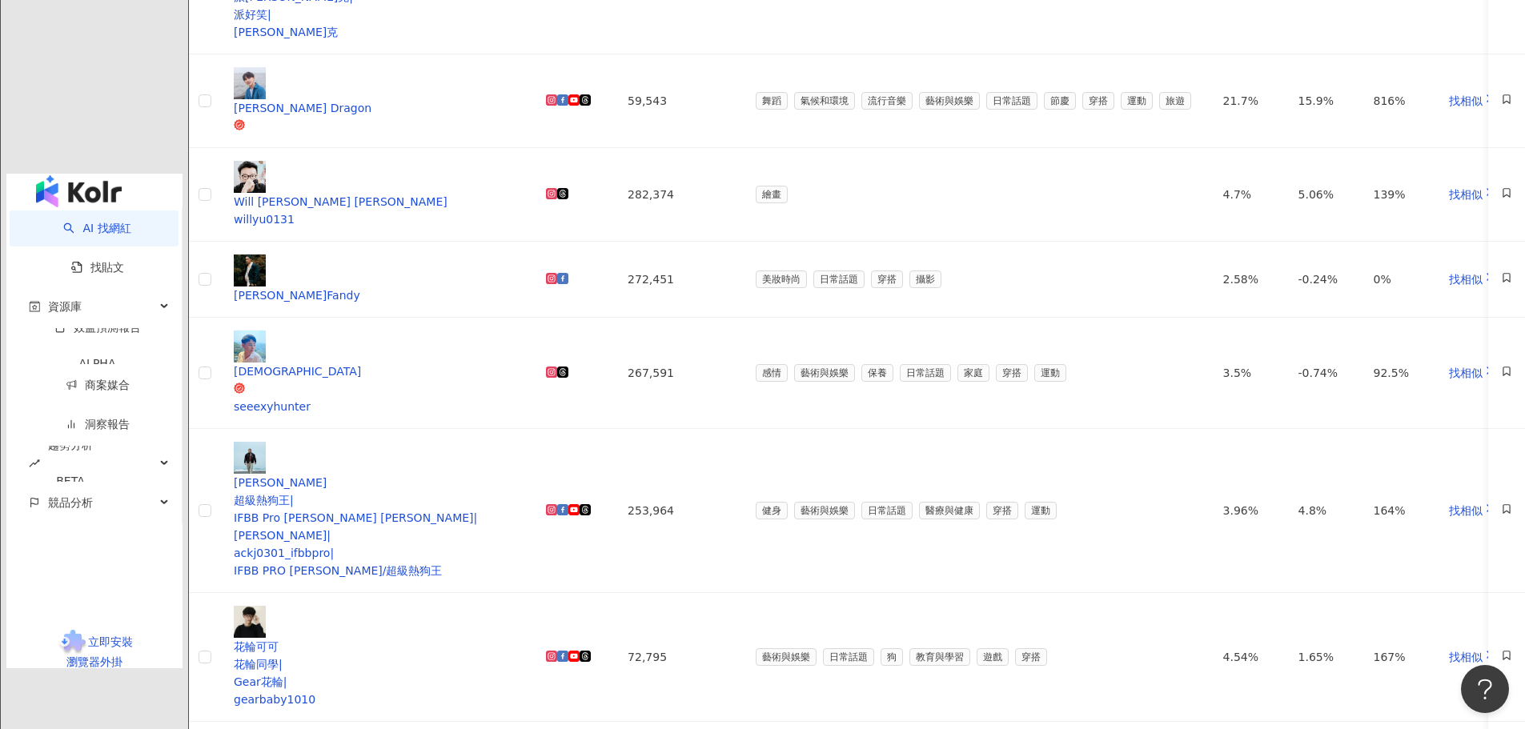
scroll to position [757, 0]
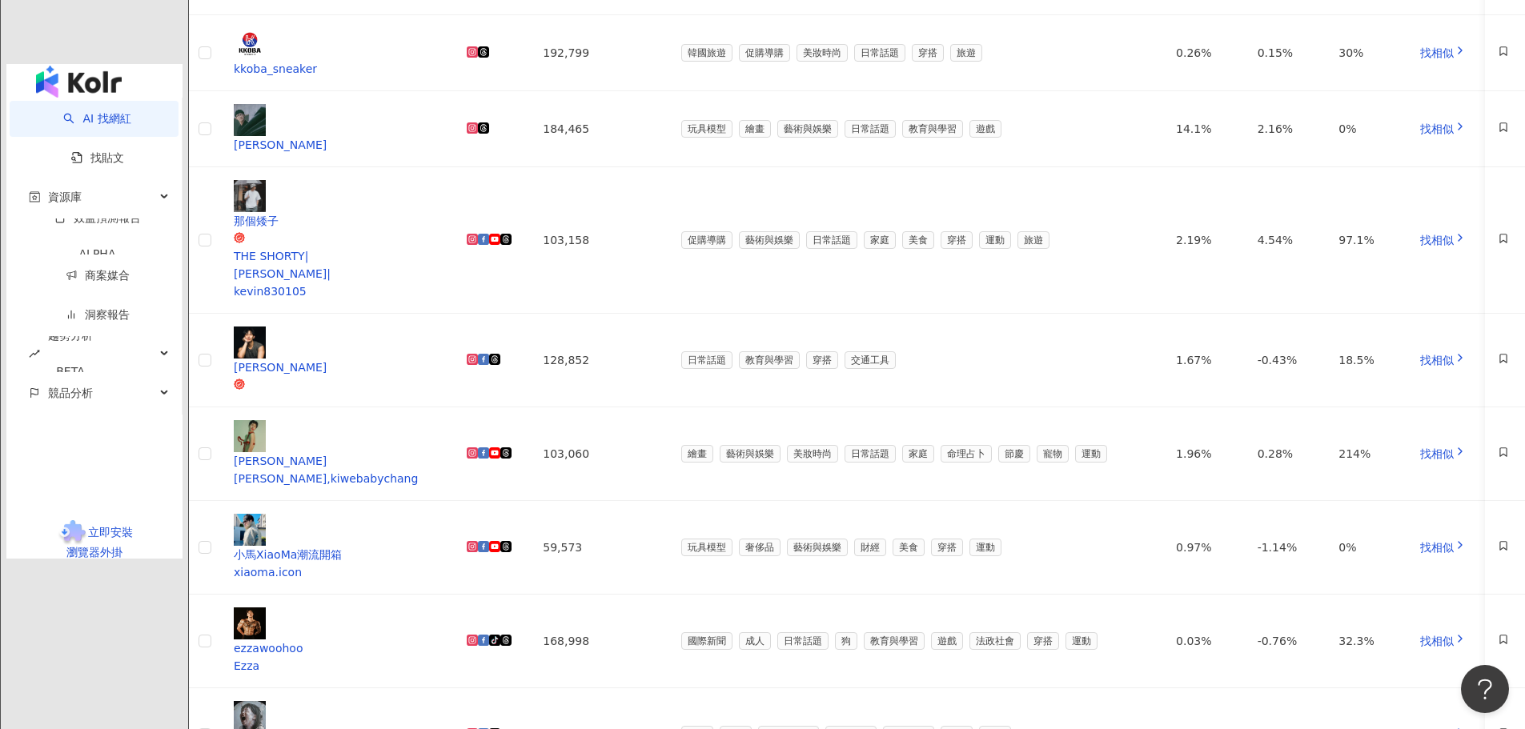
scroll to position [515, 0]
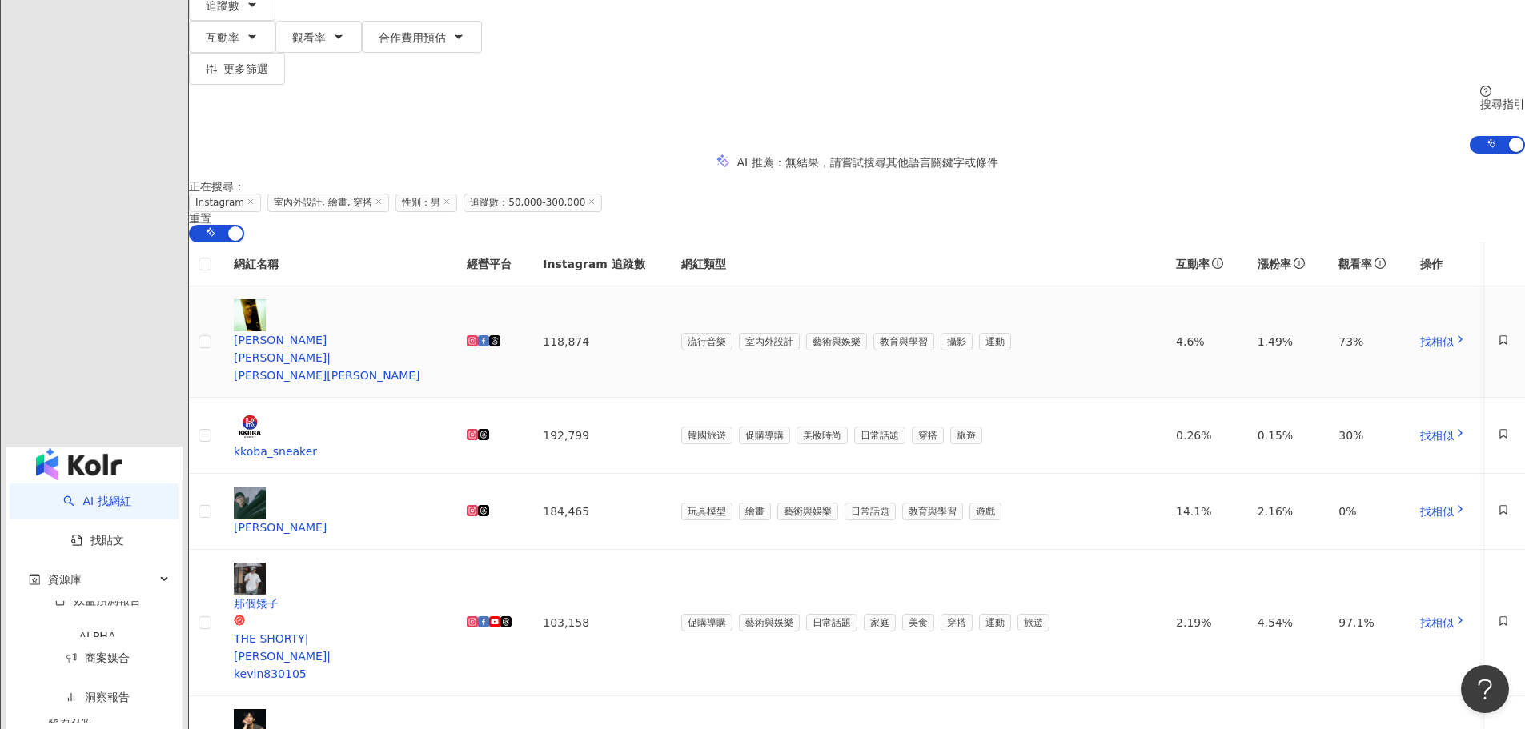
scroll to position [0, 0]
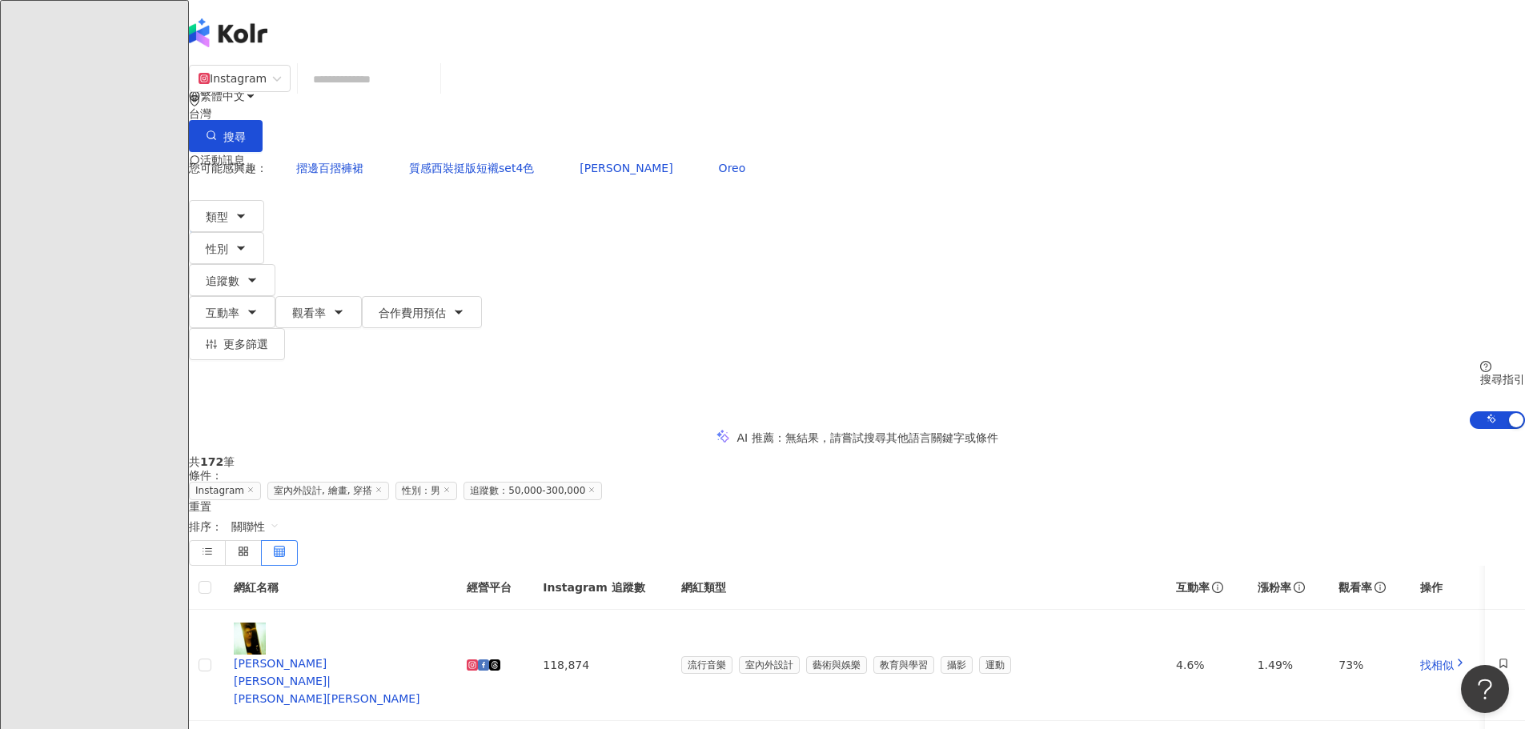
click at [434, 88] on input "search" at bounding box center [369, 79] width 130 height 30
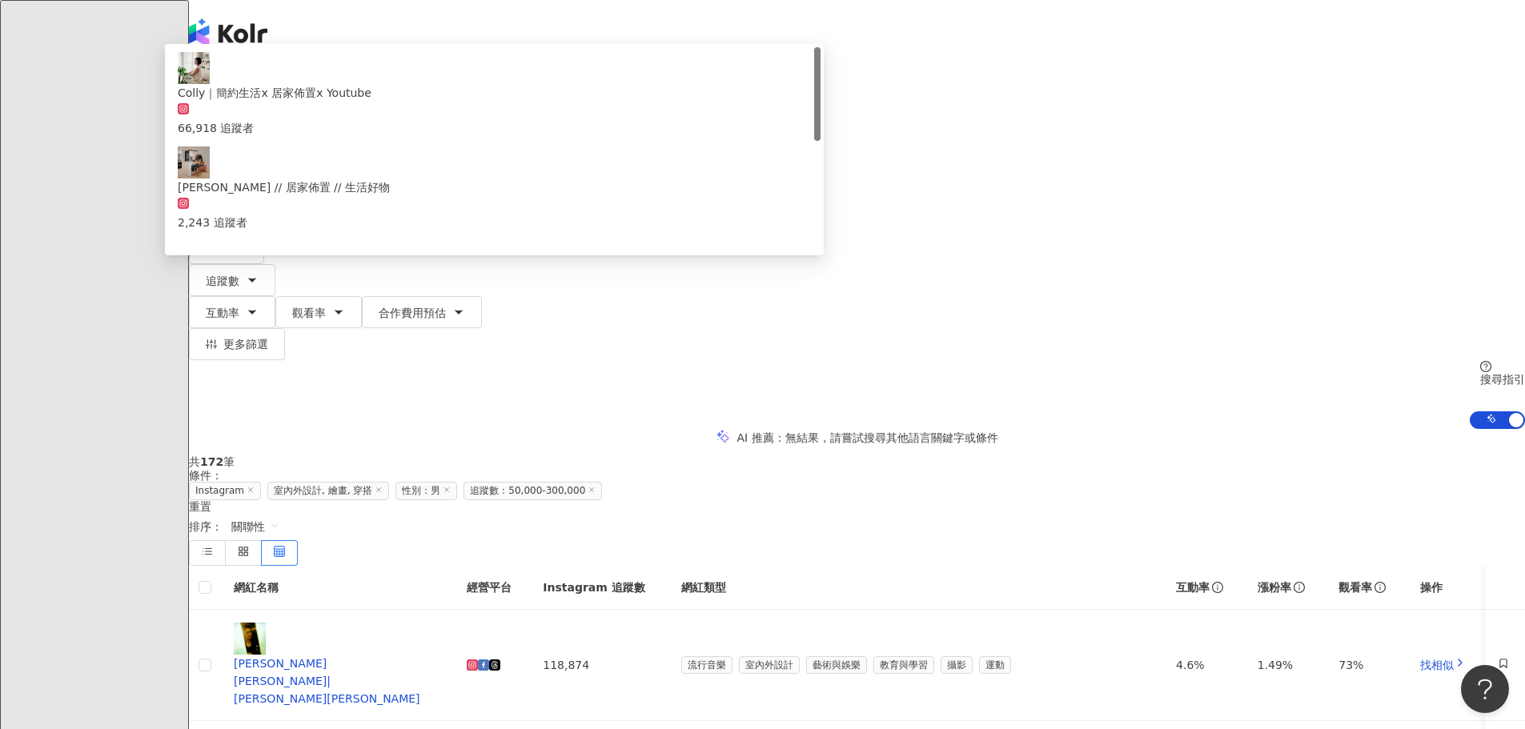
type input "****"
click at [263, 120] on button "搜尋" at bounding box center [226, 136] width 74 height 32
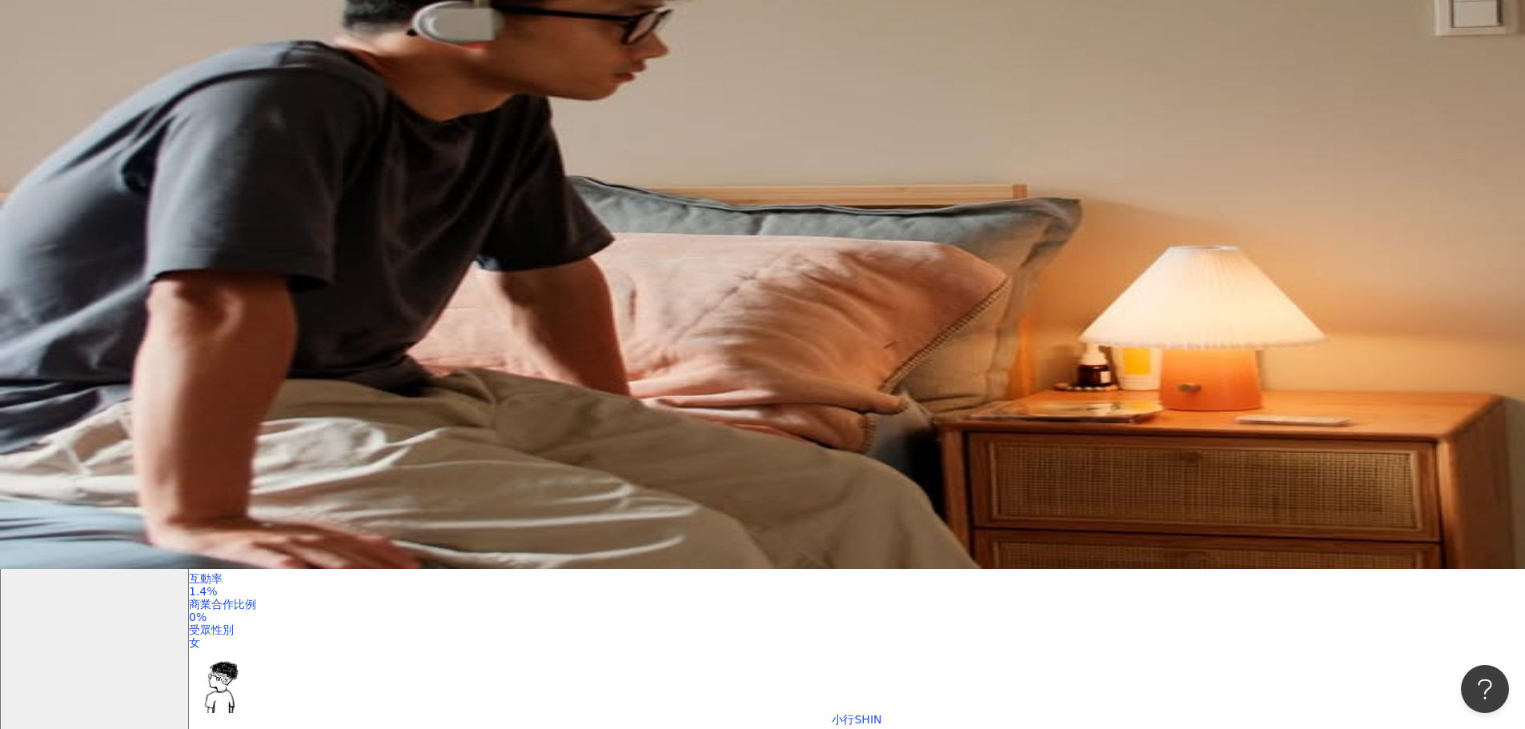
scroll to position [240, 0]
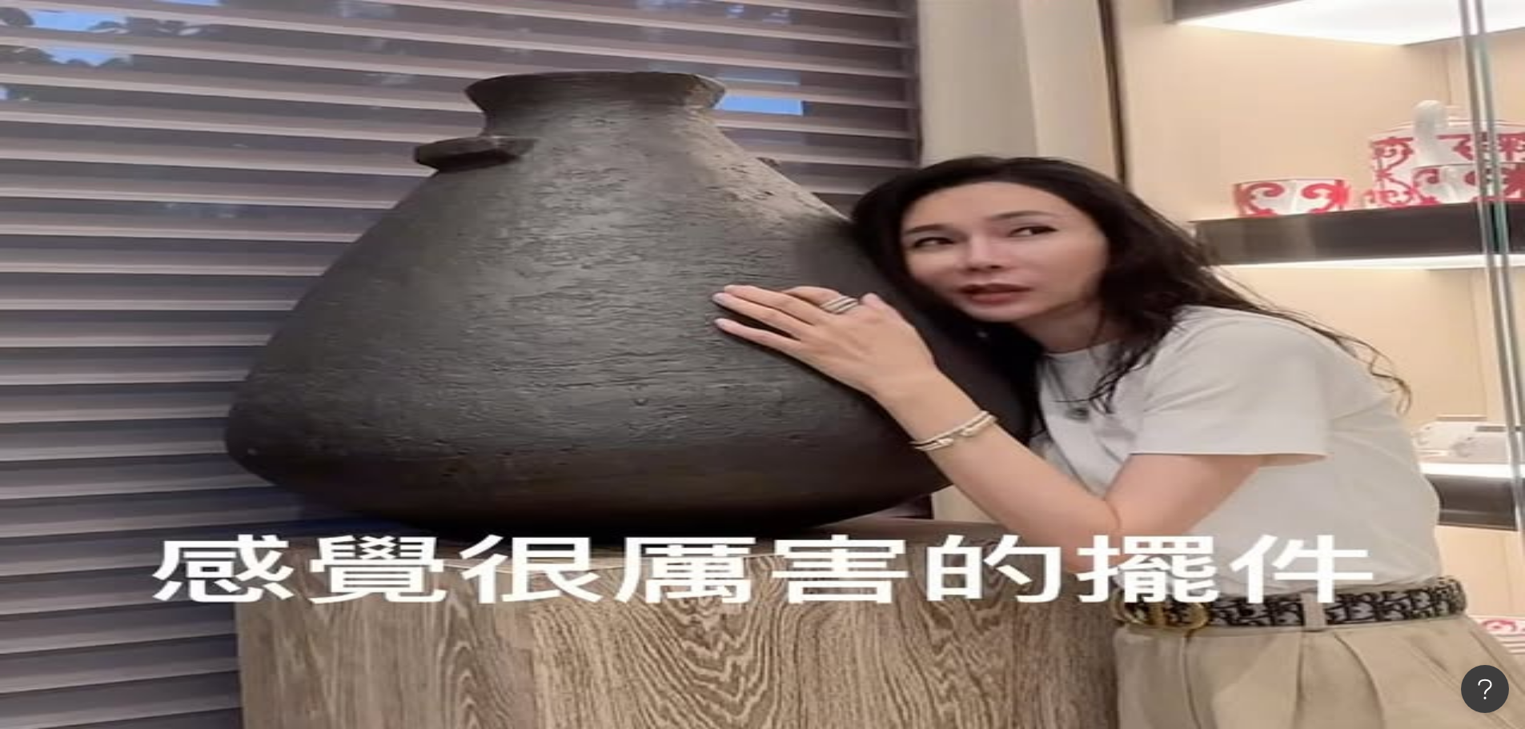
scroll to position [80, 0]
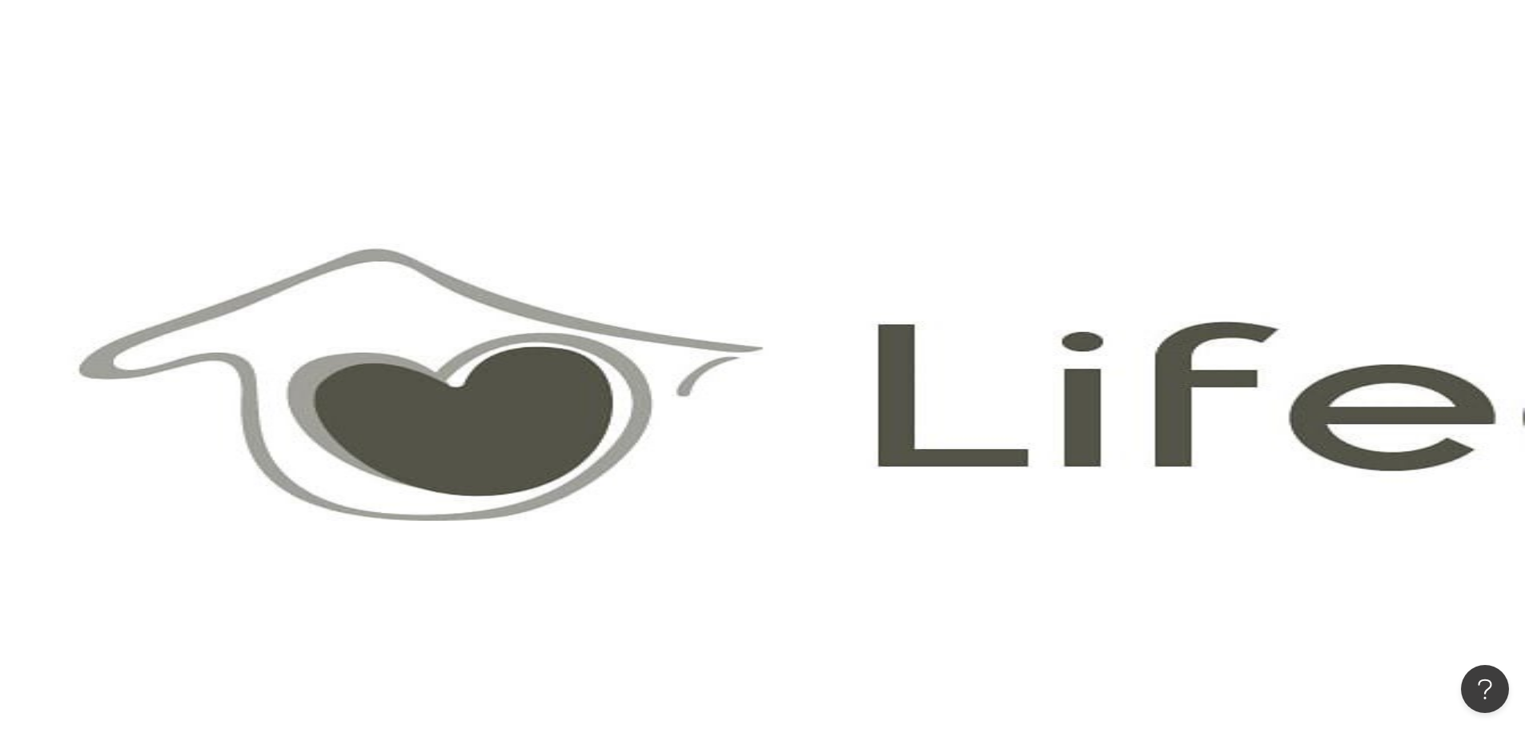
click at [434, 94] on input "****" at bounding box center [369, 79] width 130 height 30
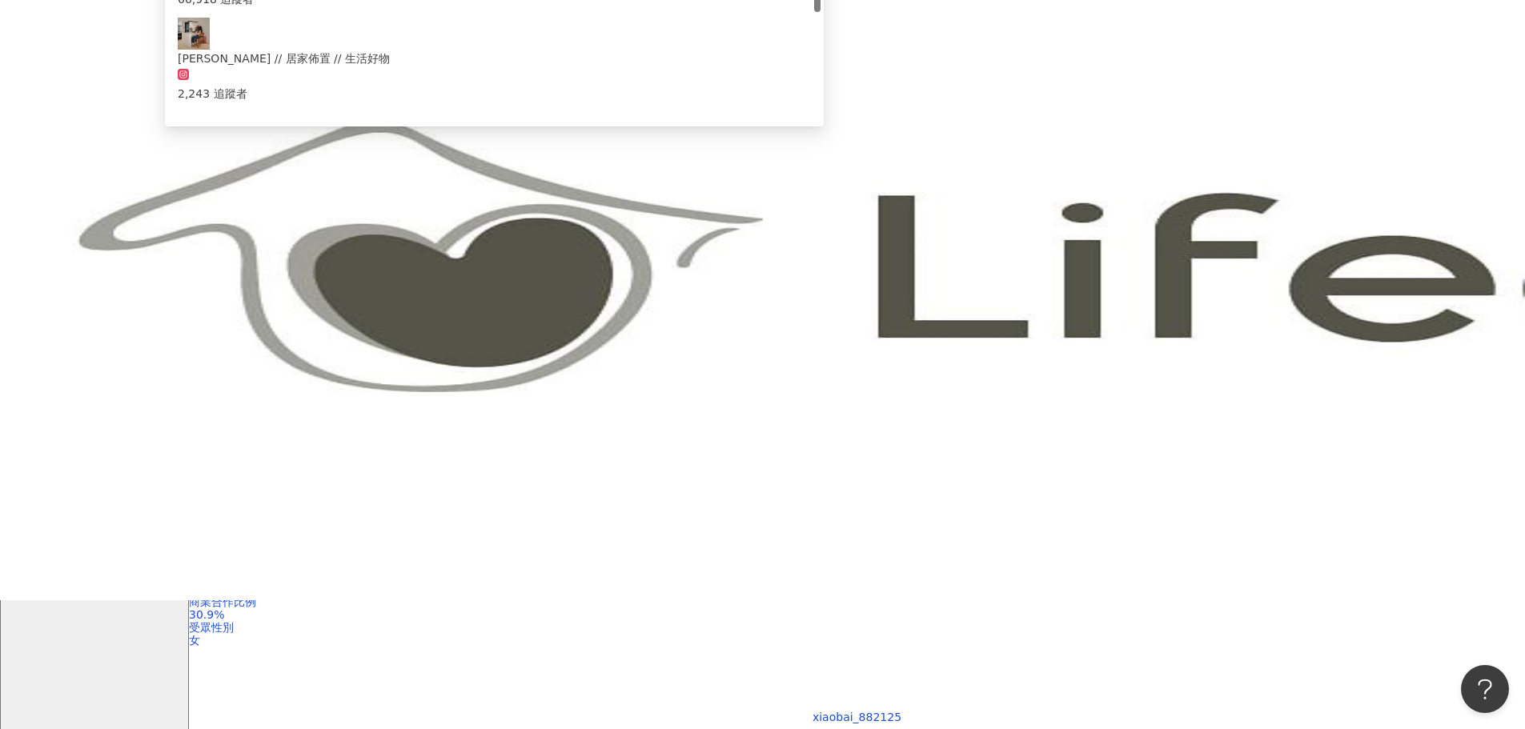
scroll to position [410, 0]
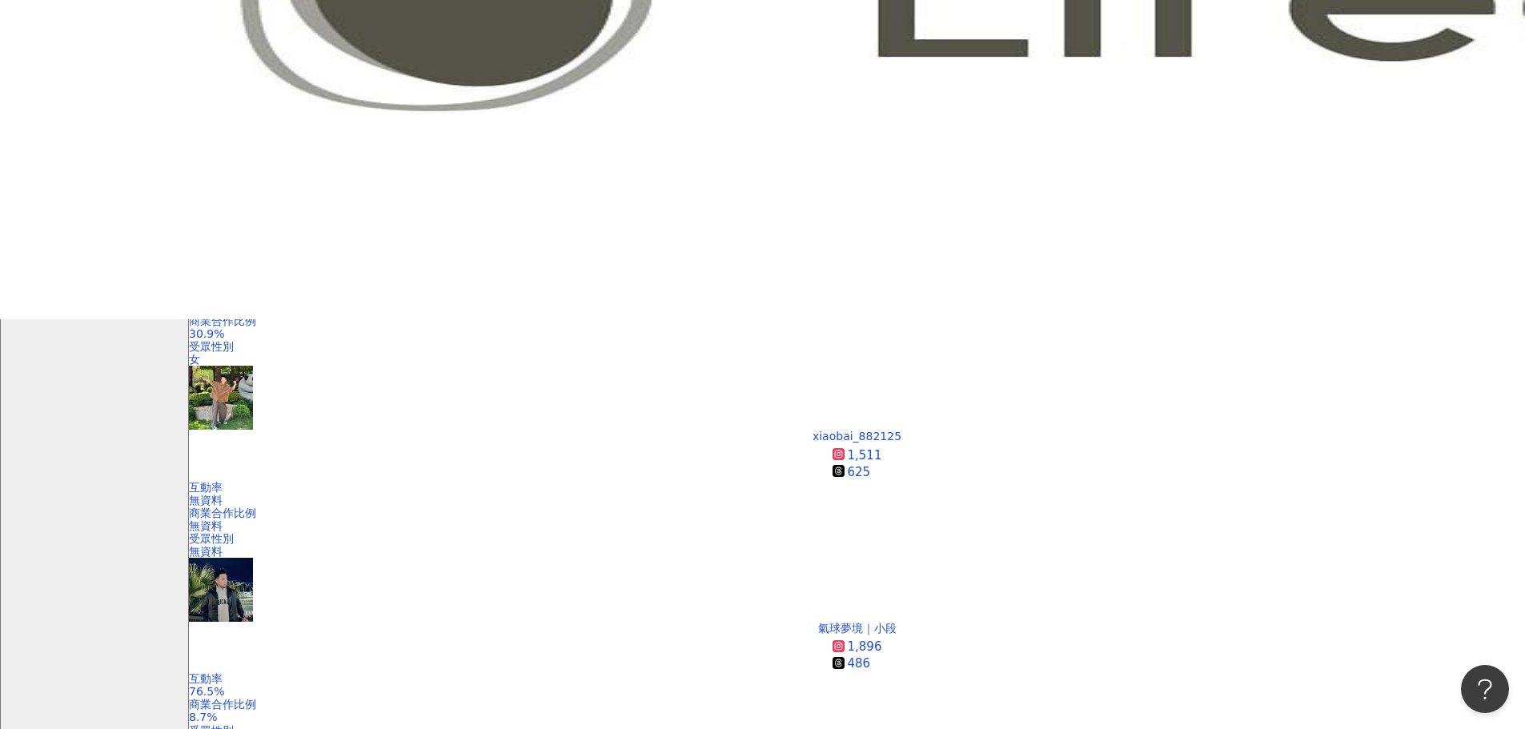
click at [1234, 392] on div "關鍵字" at bounding box center [1233, 388] width 40 height 18
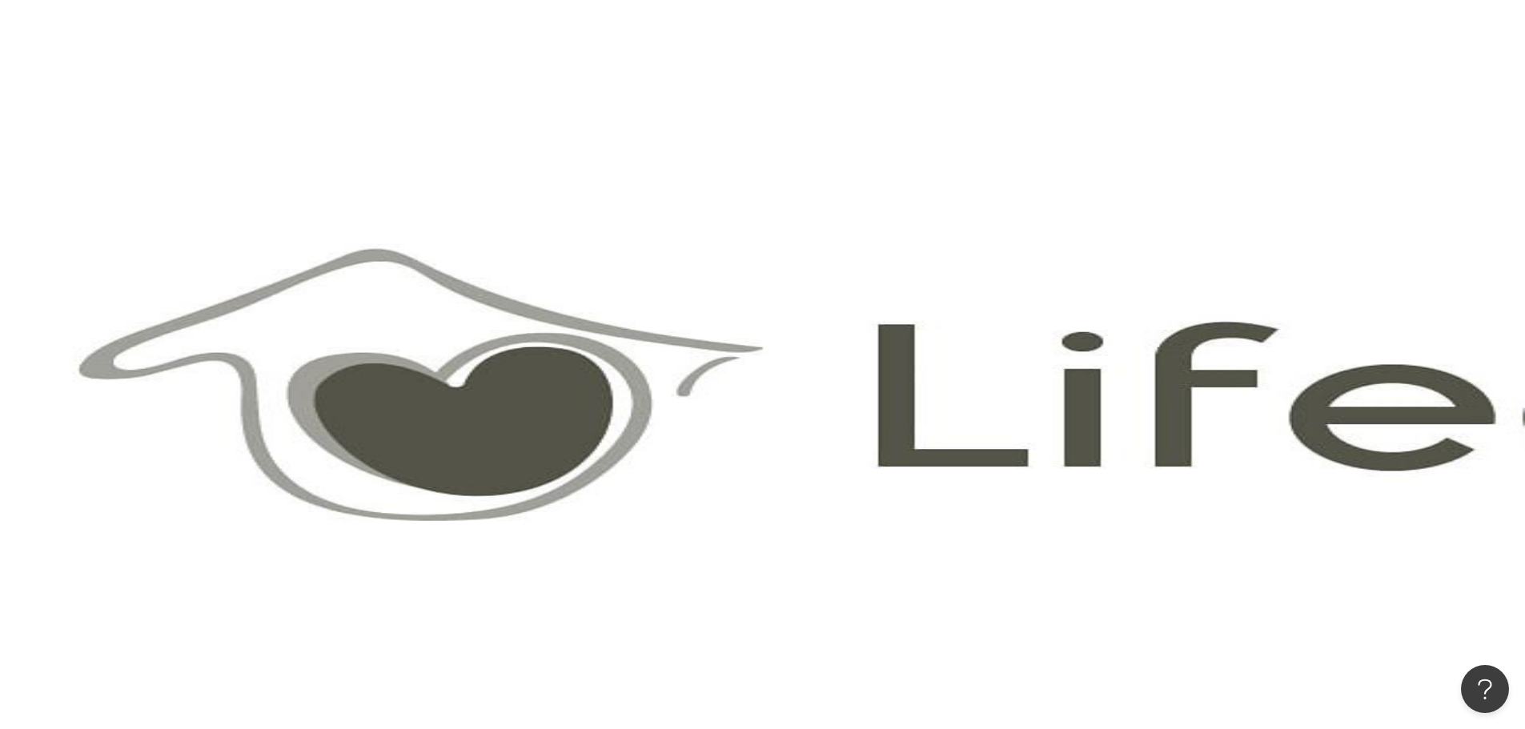
click at [259, 274] on icon "button" at bounding box center [252, 280] width 13 height 13
type input "*"
type input "*******"
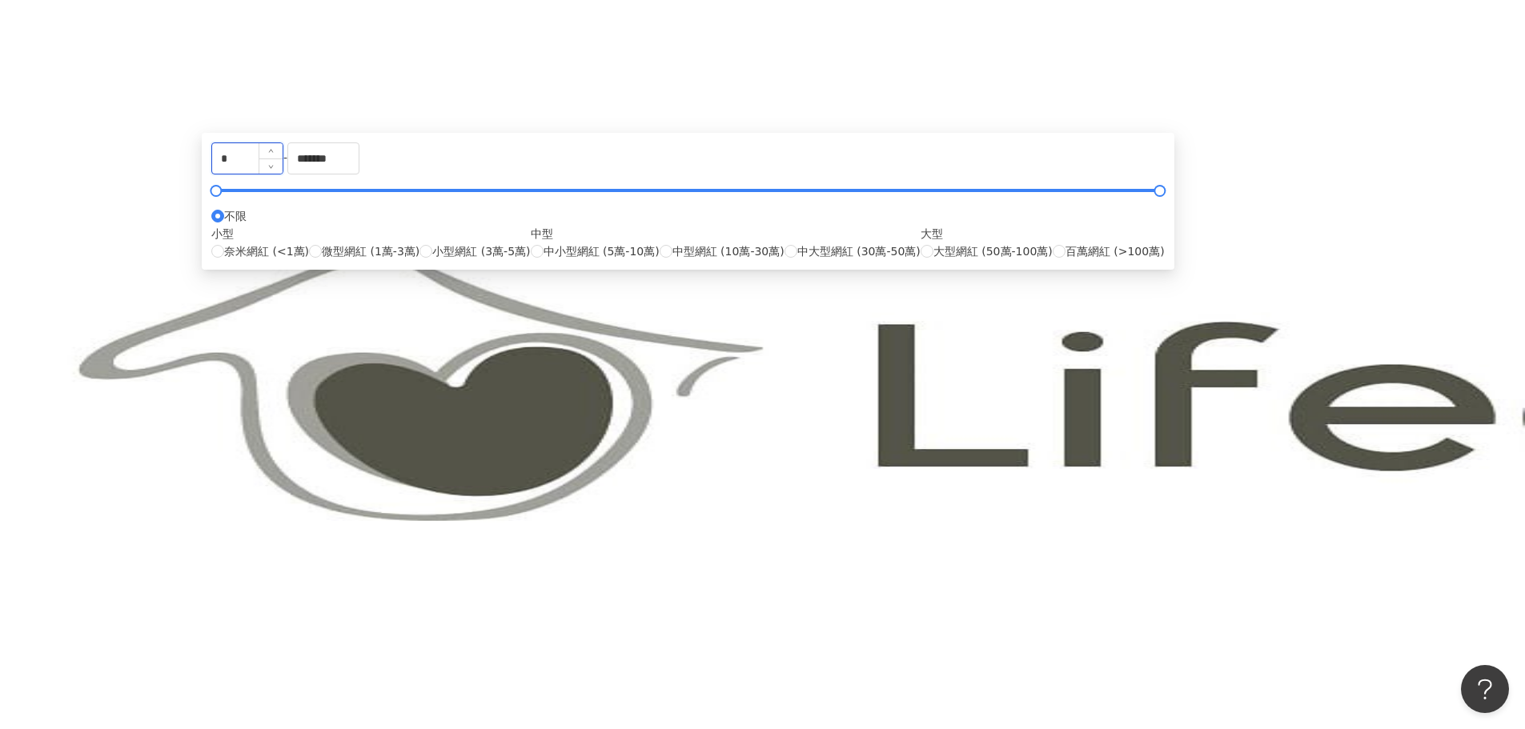
click at [283, 174] on input "*" at bounding box center [247, 158] width 70 height 30
type input "*****"
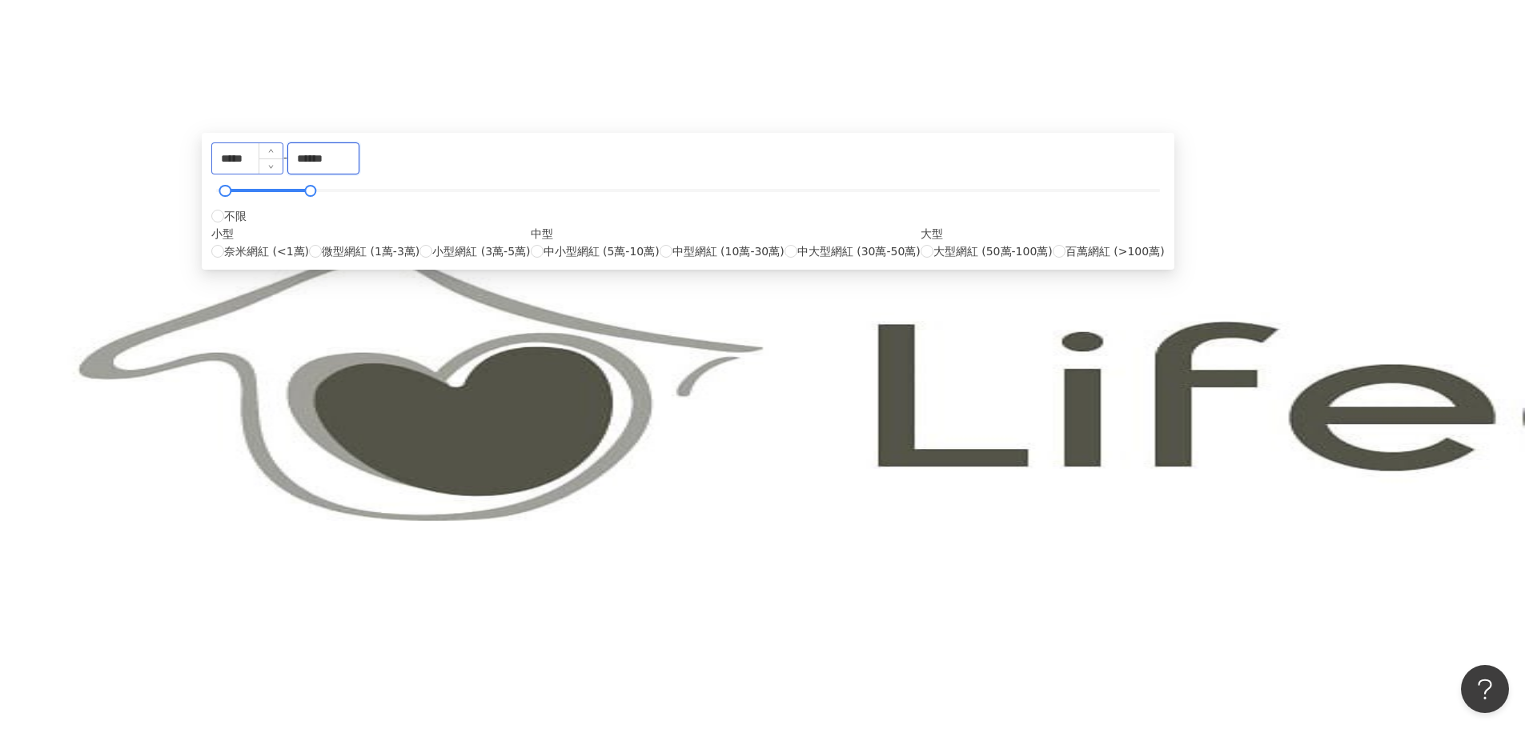
type input "******"
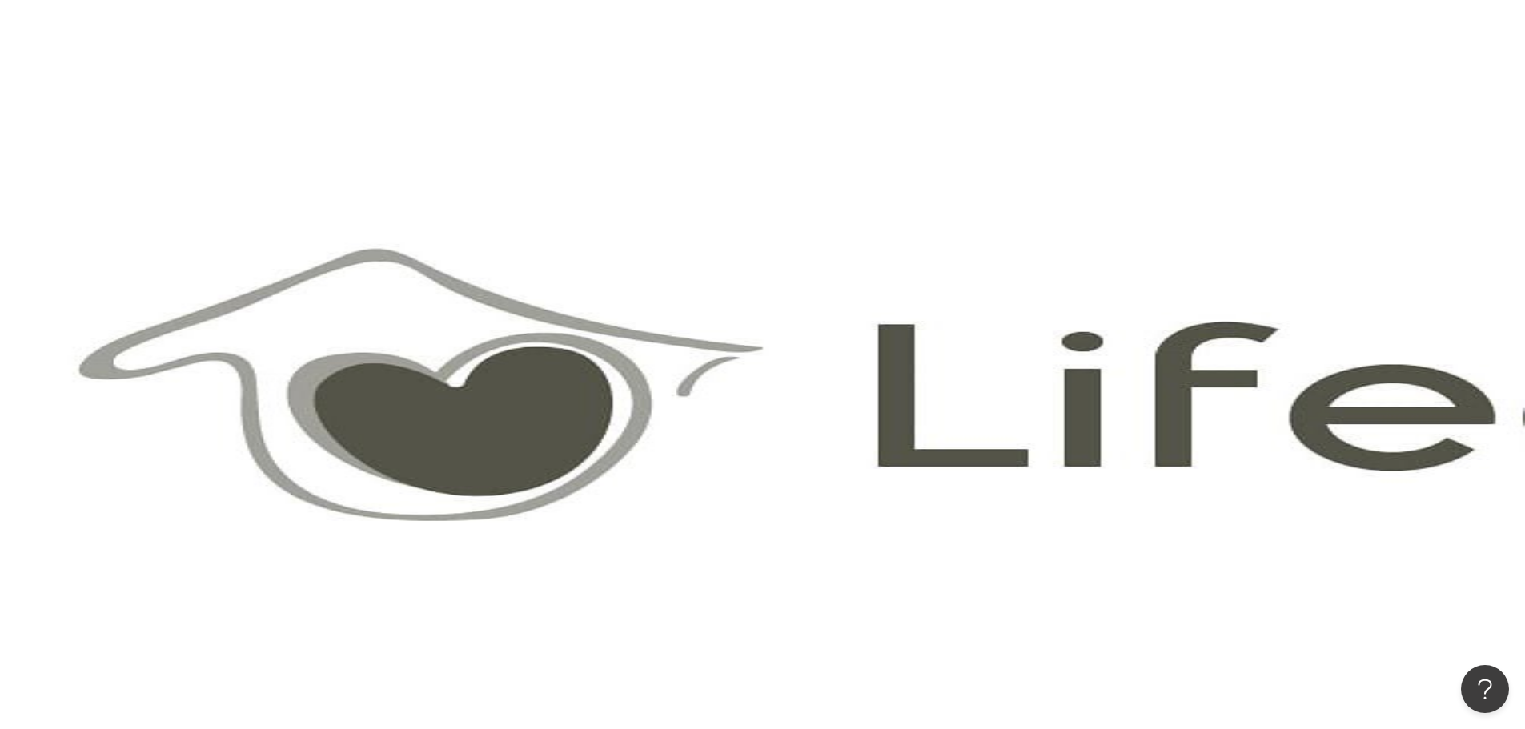
click at [263, 120] on button "搜尋" at bounding box center [226, 136] width 74 height 32
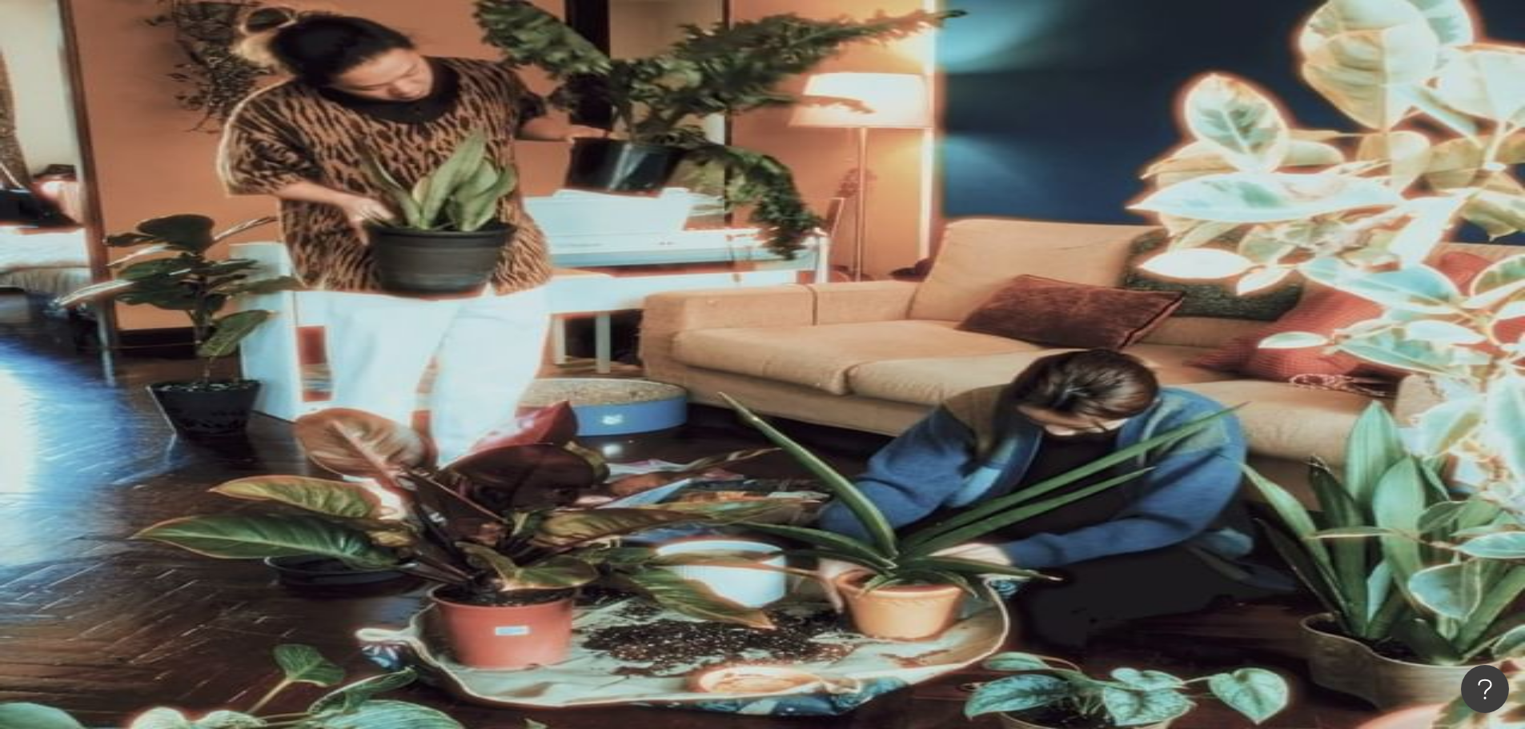
drag, startPoint x: 307, startPoint y: 463, endPoint x: 323, endPoint y: 461, distance: 16.1
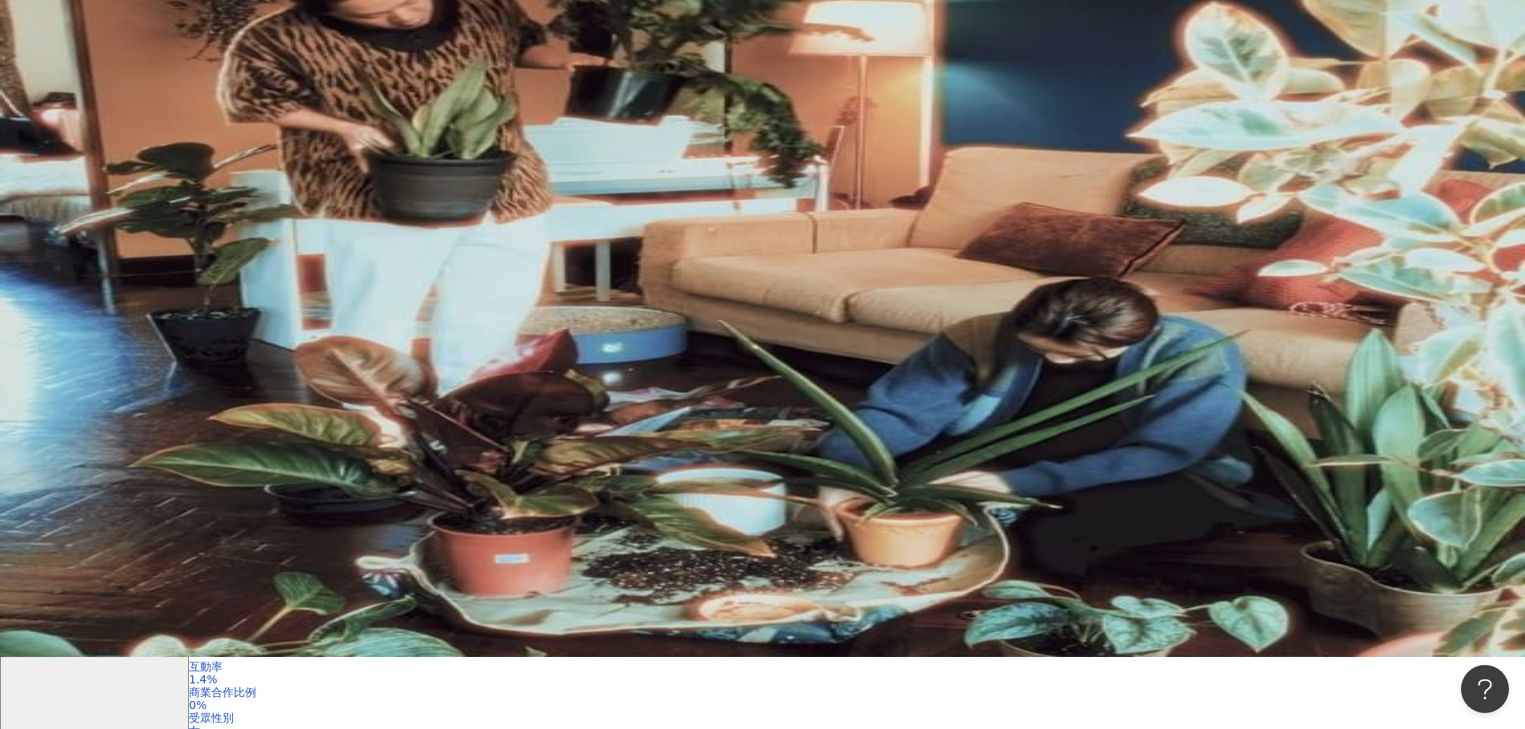
scroll to position [160, 0]
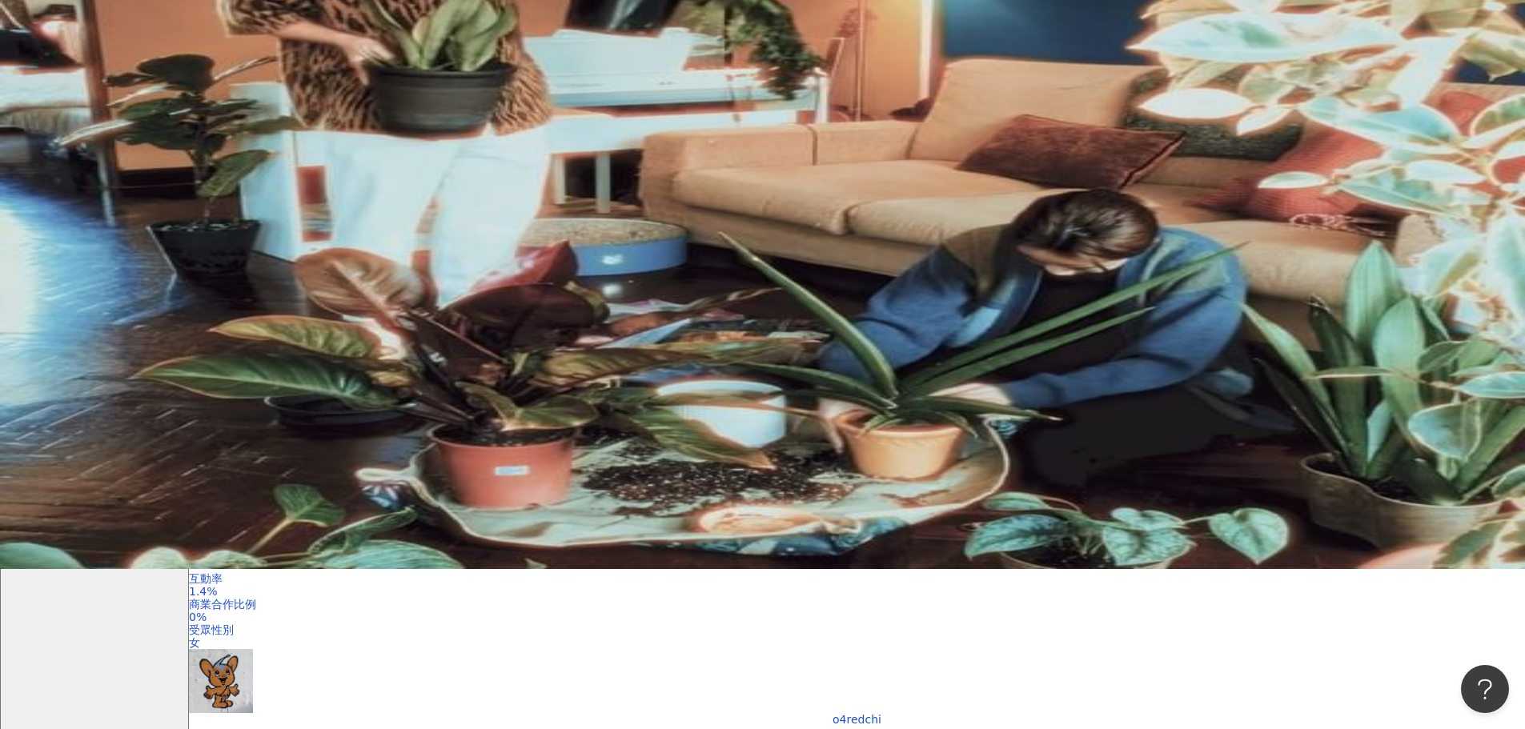
click at [320, 421] on div "AI 推薦 ： 推薦居家佈置的網紅 • 雷翔 Dragon : 這位網紅在藝術與娛樂領域表現突出，互動率高，且積極分享生活日常，吸引粉絲關注。因為其內容多元且…" at bounding box center [857, 693] width 1336 height 848
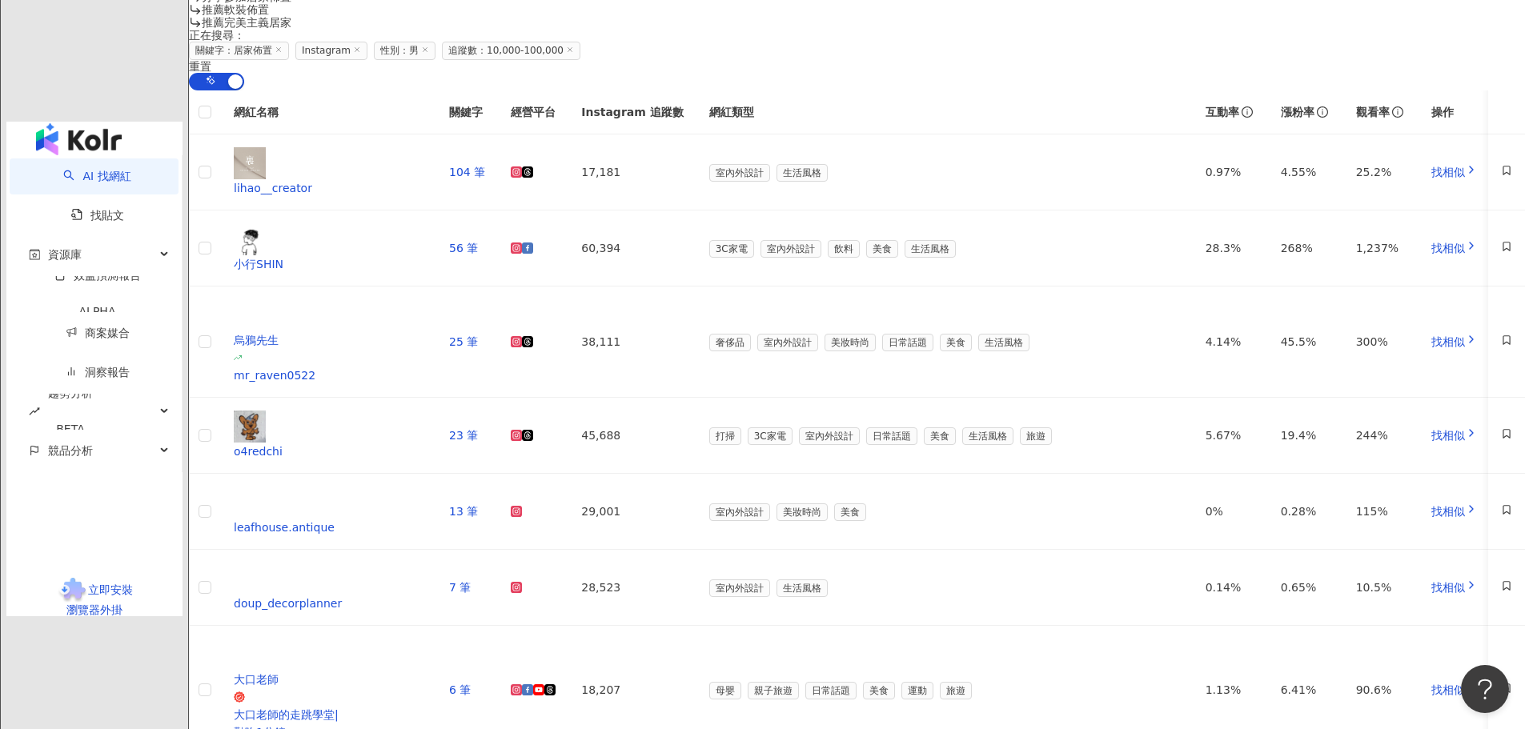
scroll to position [1361, 0]
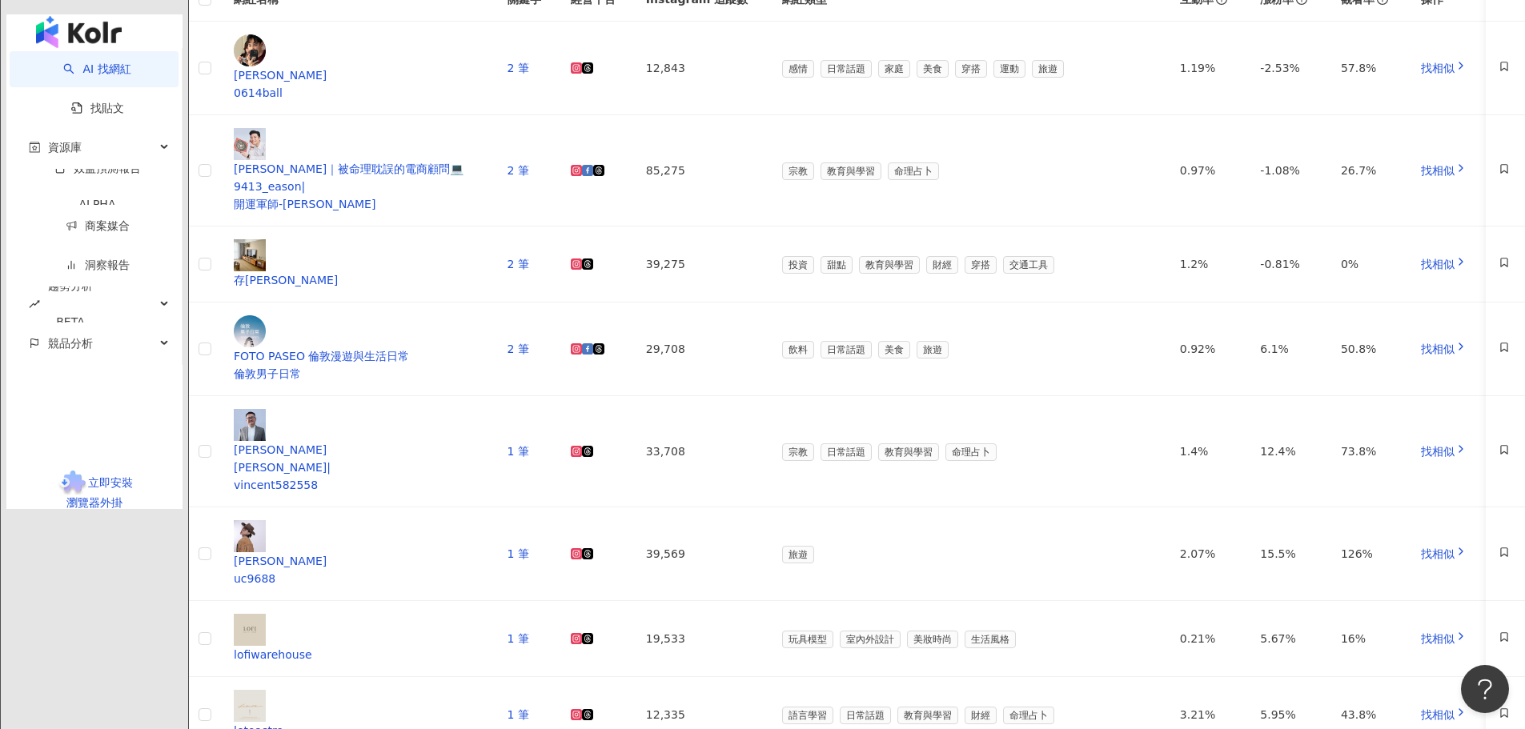
click at [247, 176] on main "Instagram **** 台灣 搜尋 e2f2a465-32da-4a5c-a344-a7f32f1ce5b0 Colly｜簡約生活x 居家佈置x You…" at bounding box center [857, 219] width 1336 height 3033
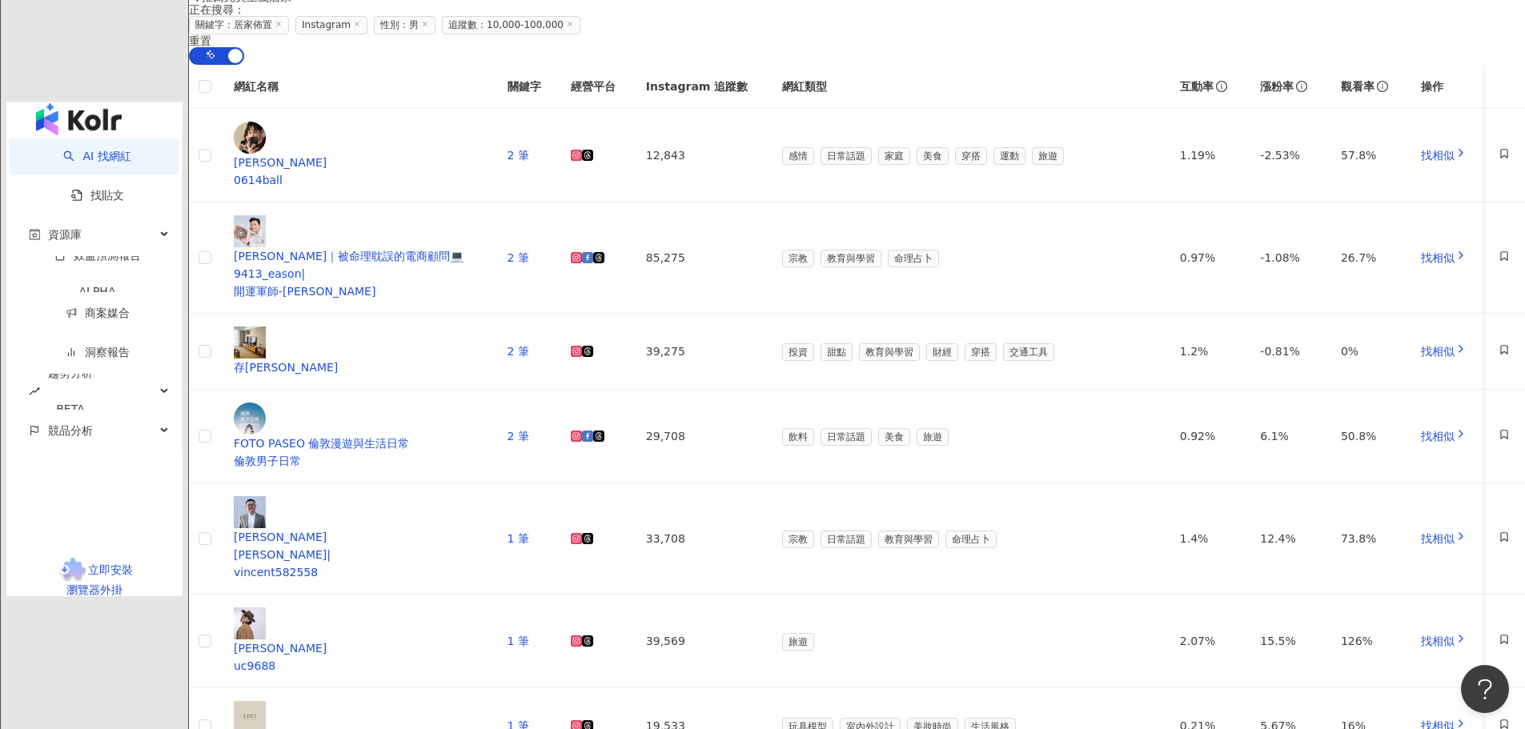
scroll to position [1281, 0]
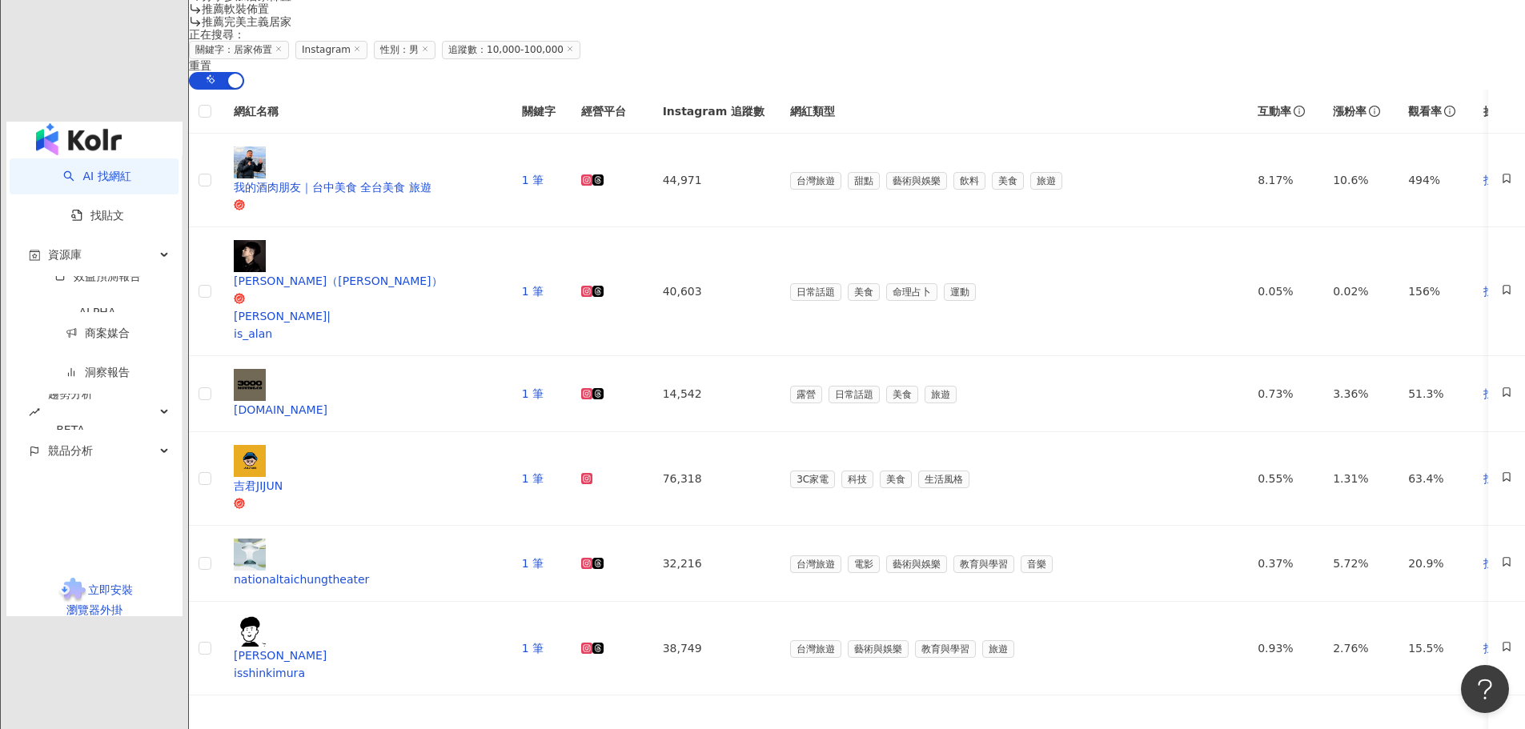
scroll to position [1278, 0]
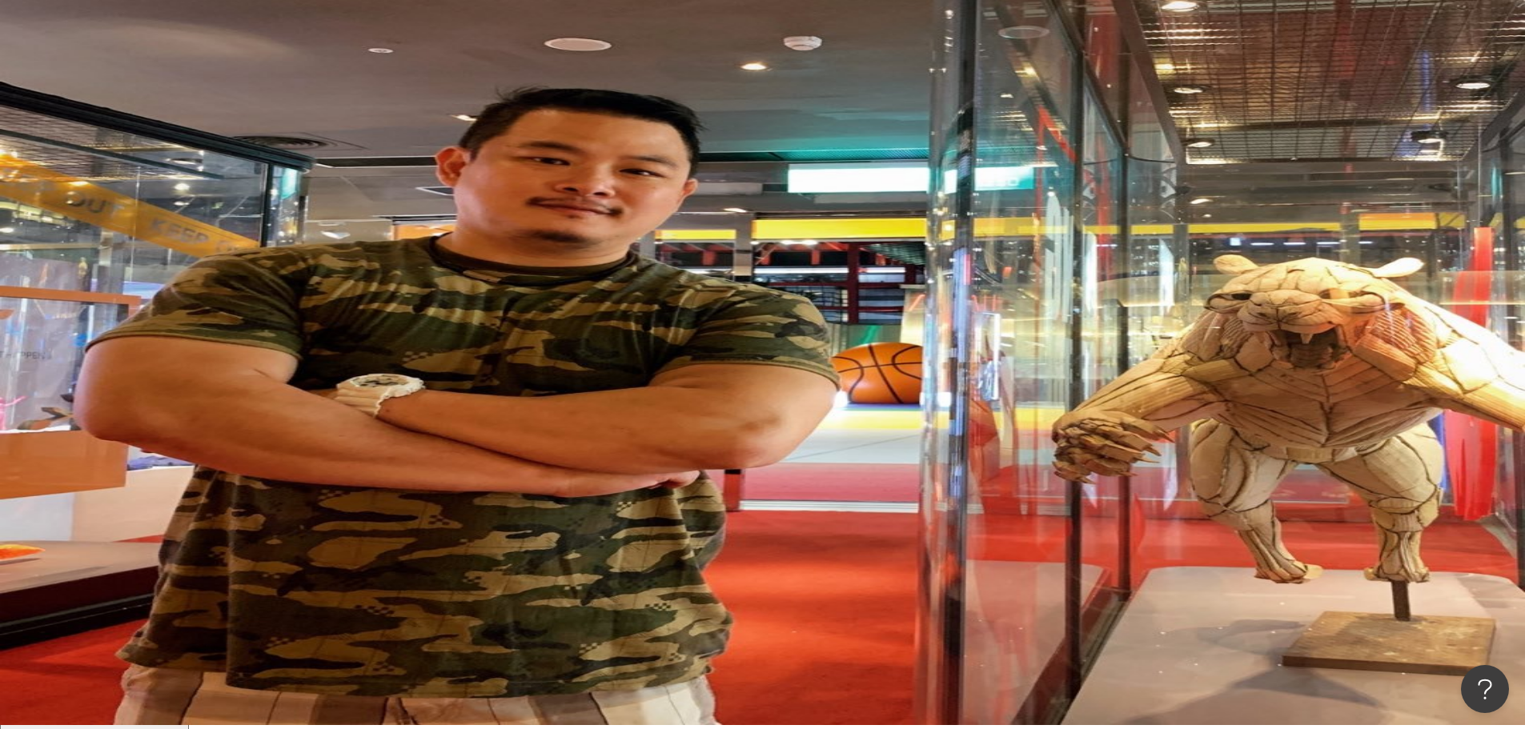
scroll to position [0, 0]
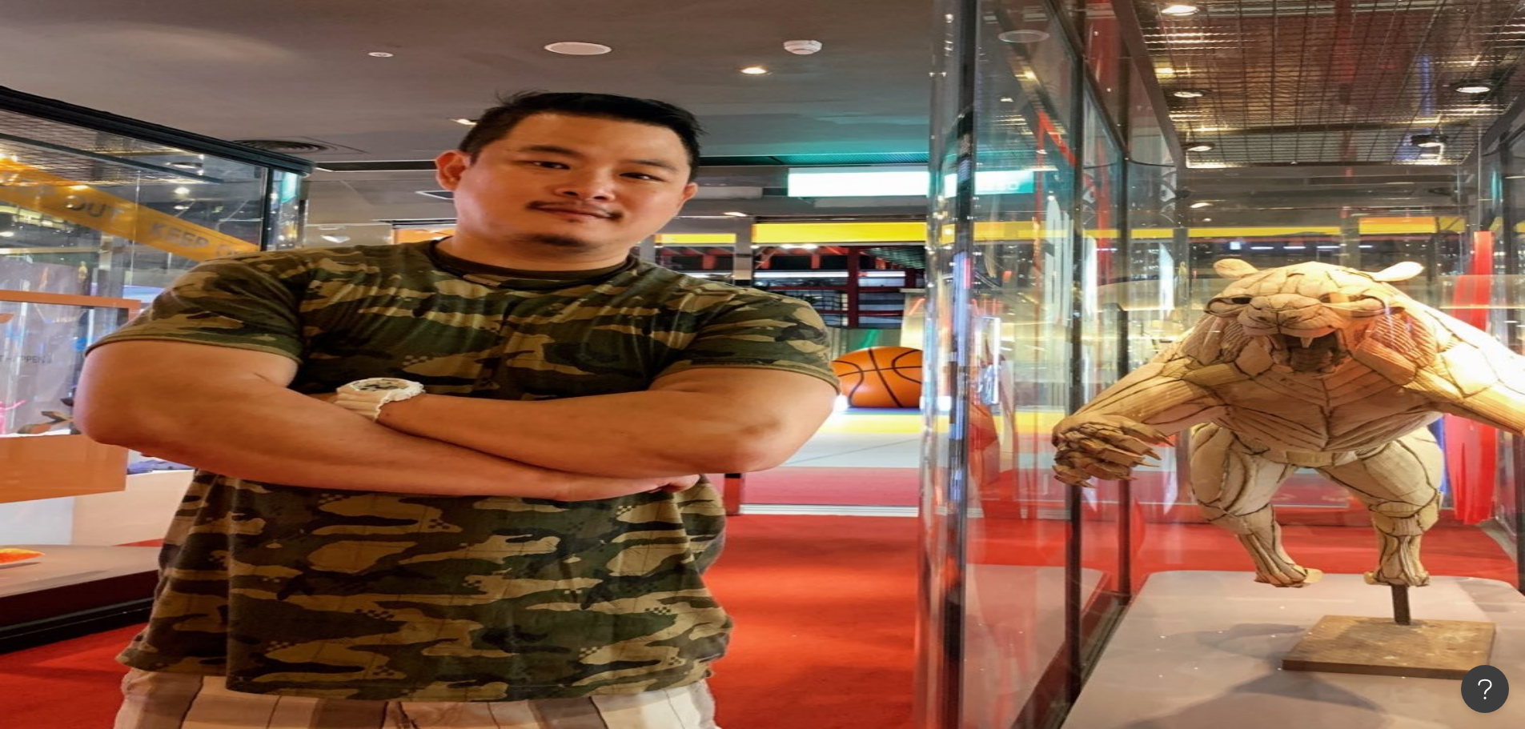
click at [434, 94] on input "****" at bounding box center [369, 79] width 130 height 30
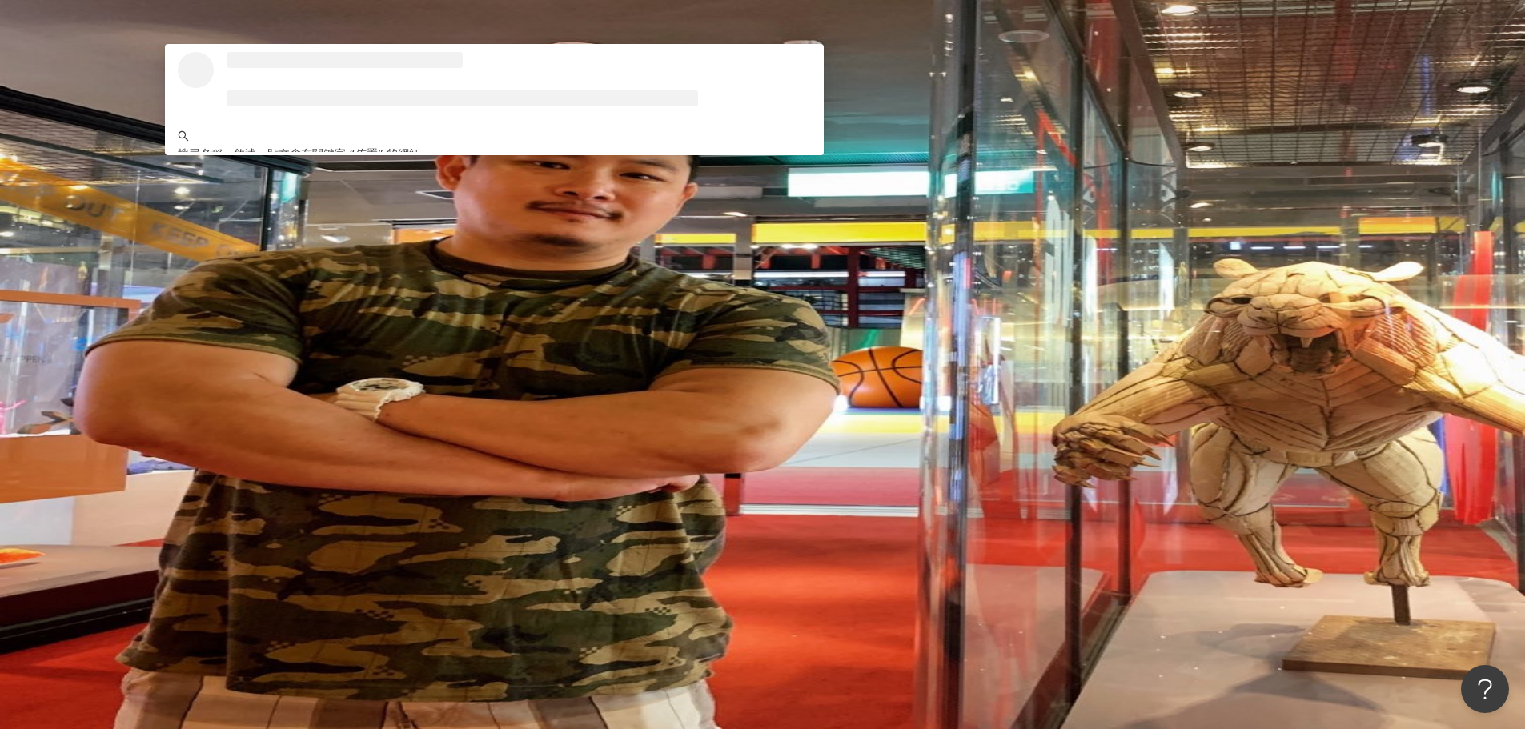
type input "**"
click at [263, 120] on button "搜尋" at bounding box center [226, 136] width 74 height 32
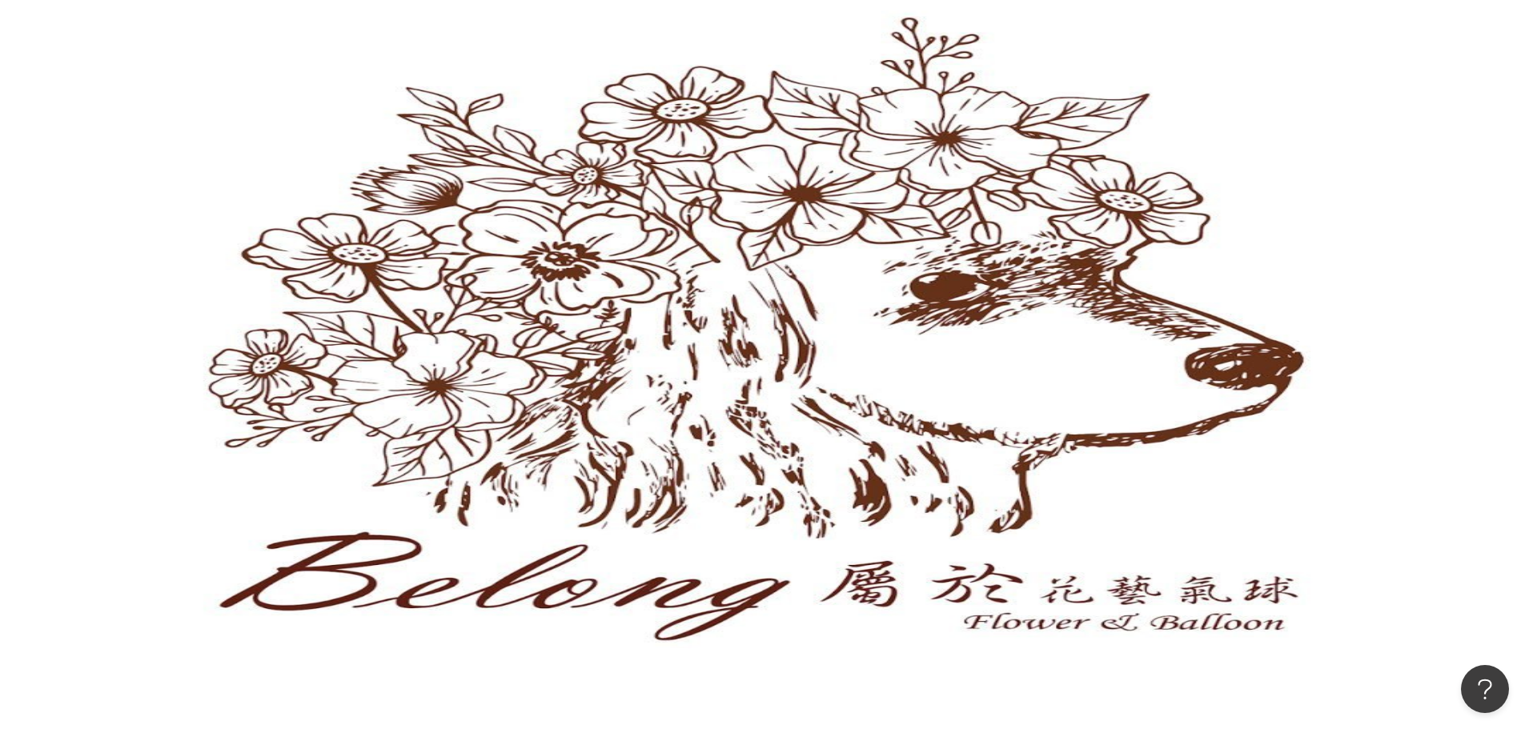
click at [259, 274] on icon "button" at bounding box center [252, 280] width 13 height 13
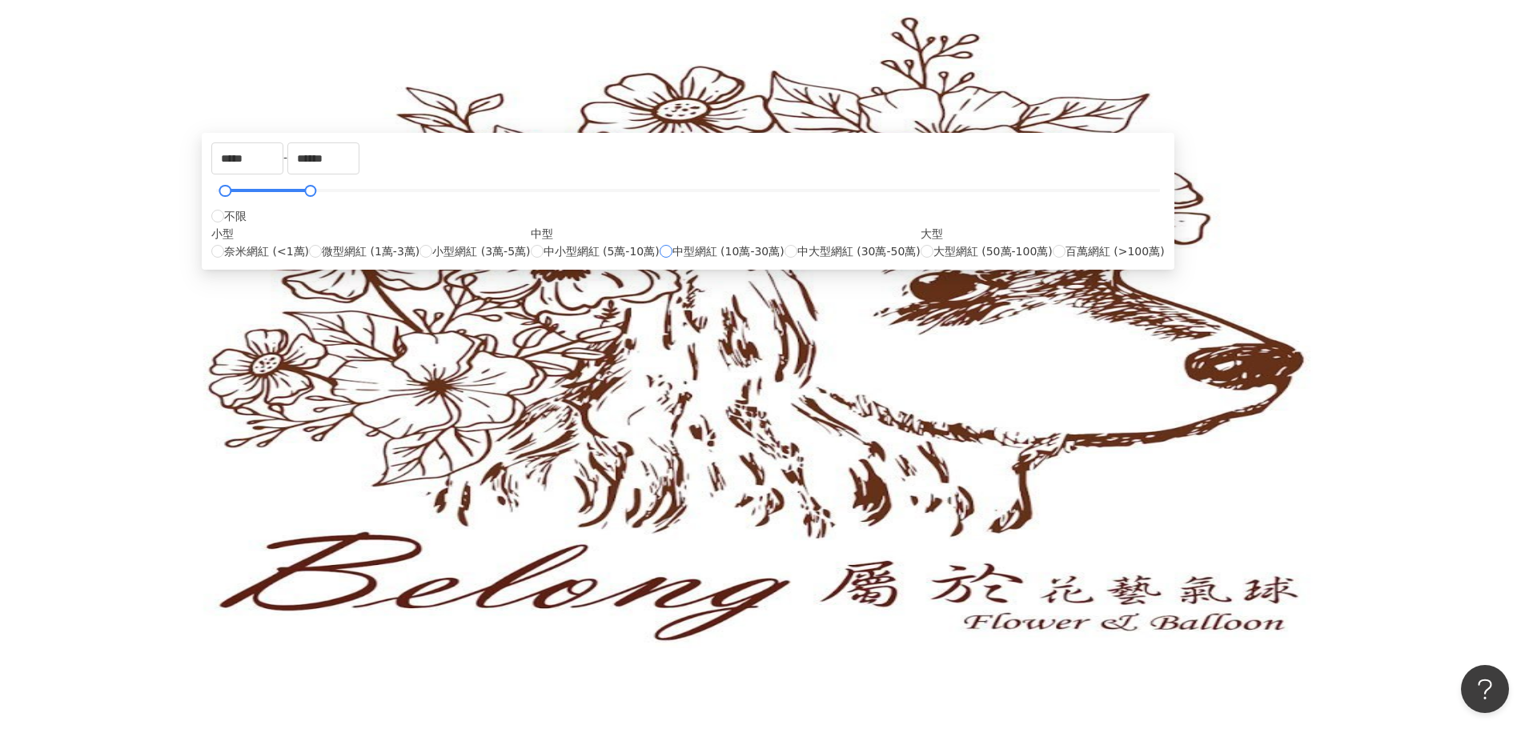
click at [735, 260] on span "中型網紅 (10萬-30萬)" at bounding box center [728, 252] width 112 height 18
type input "******"
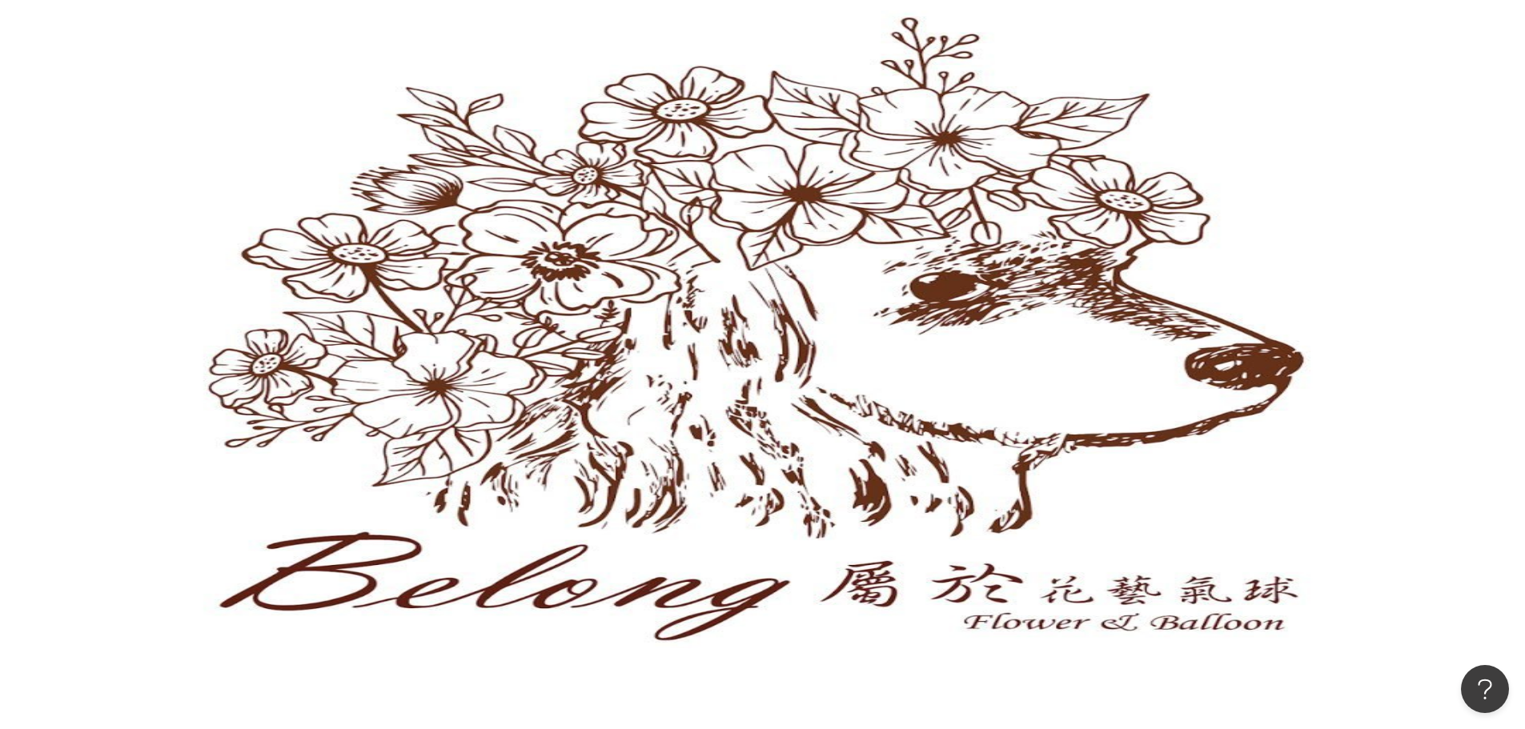
click at [1201, 205] on div "Instagram ** 台灣 搜尋 loading 搜尋名稱、敘述、貼文含有關鍵字 “ 佈置 ” 的網紅 您可能感興趣： 布置 節慶佈置 在佈置 派對佈置 …" at bounding box center [857, 246] width 1336 height 365
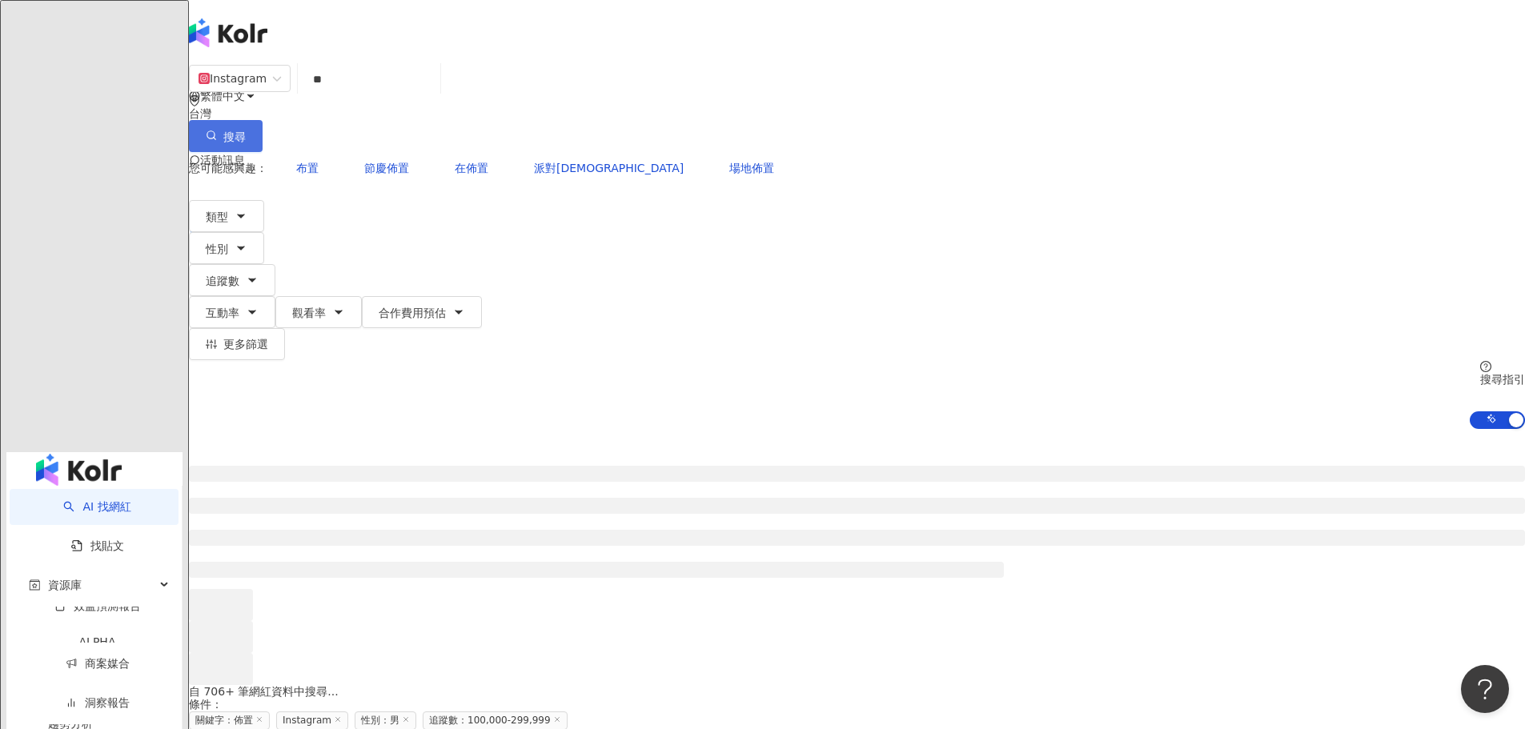
click at [246, 130] on span "搜尋" at bounding box center [234, 136] width 22 height 13
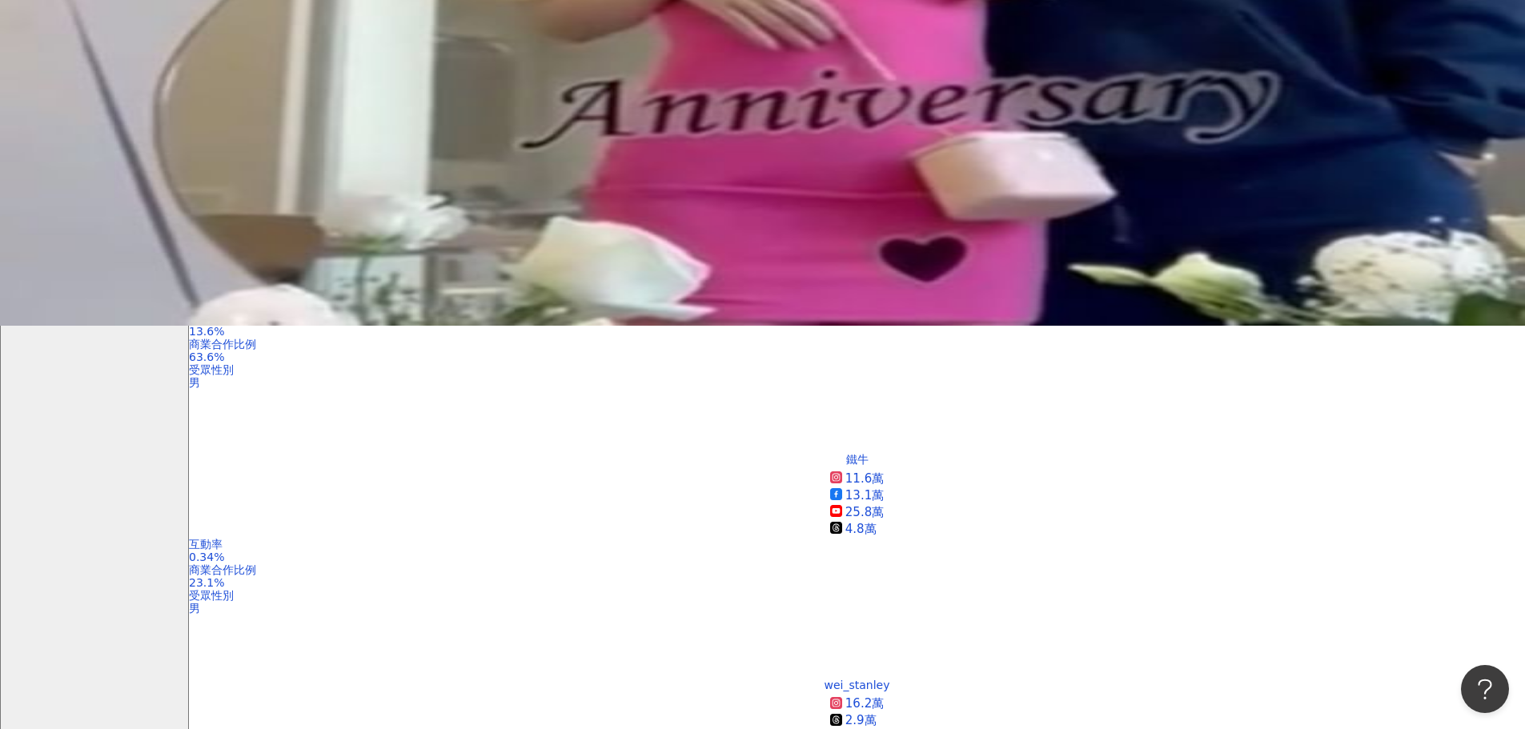
scroll to position [480, 0]
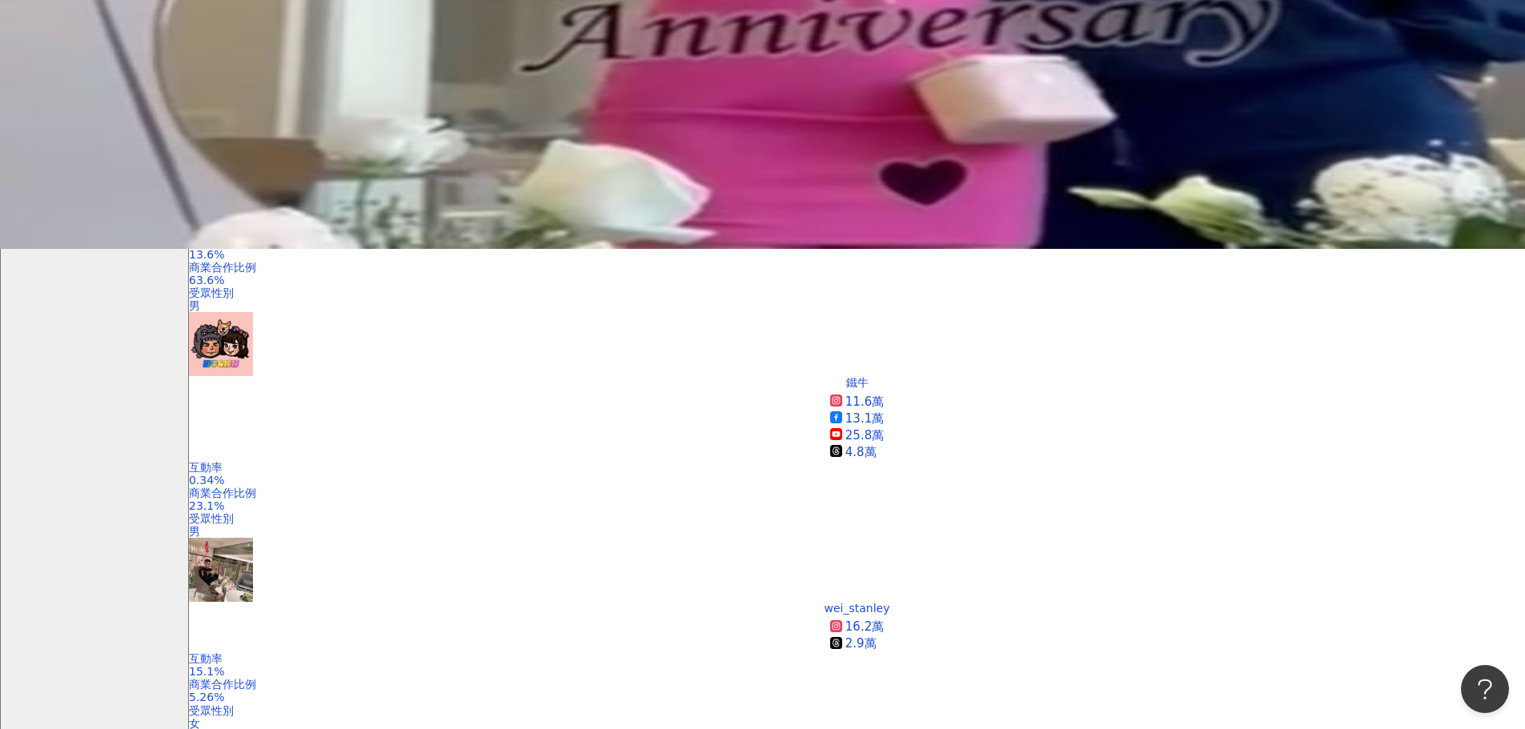
click at [1237, 331] on div "關鍵字" at bounding box center [1233, 336] width 40 height 18
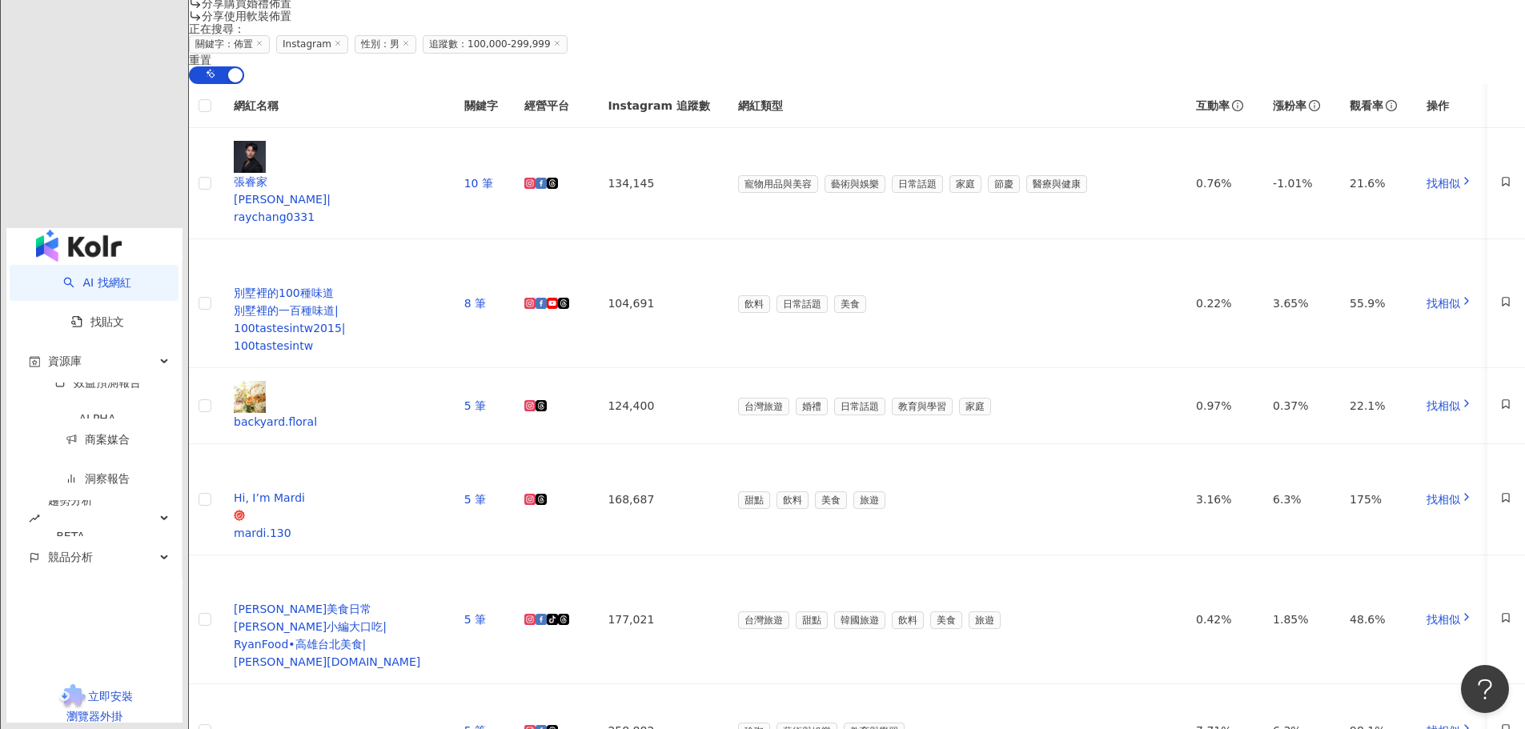
scroll to position [1281, 0]
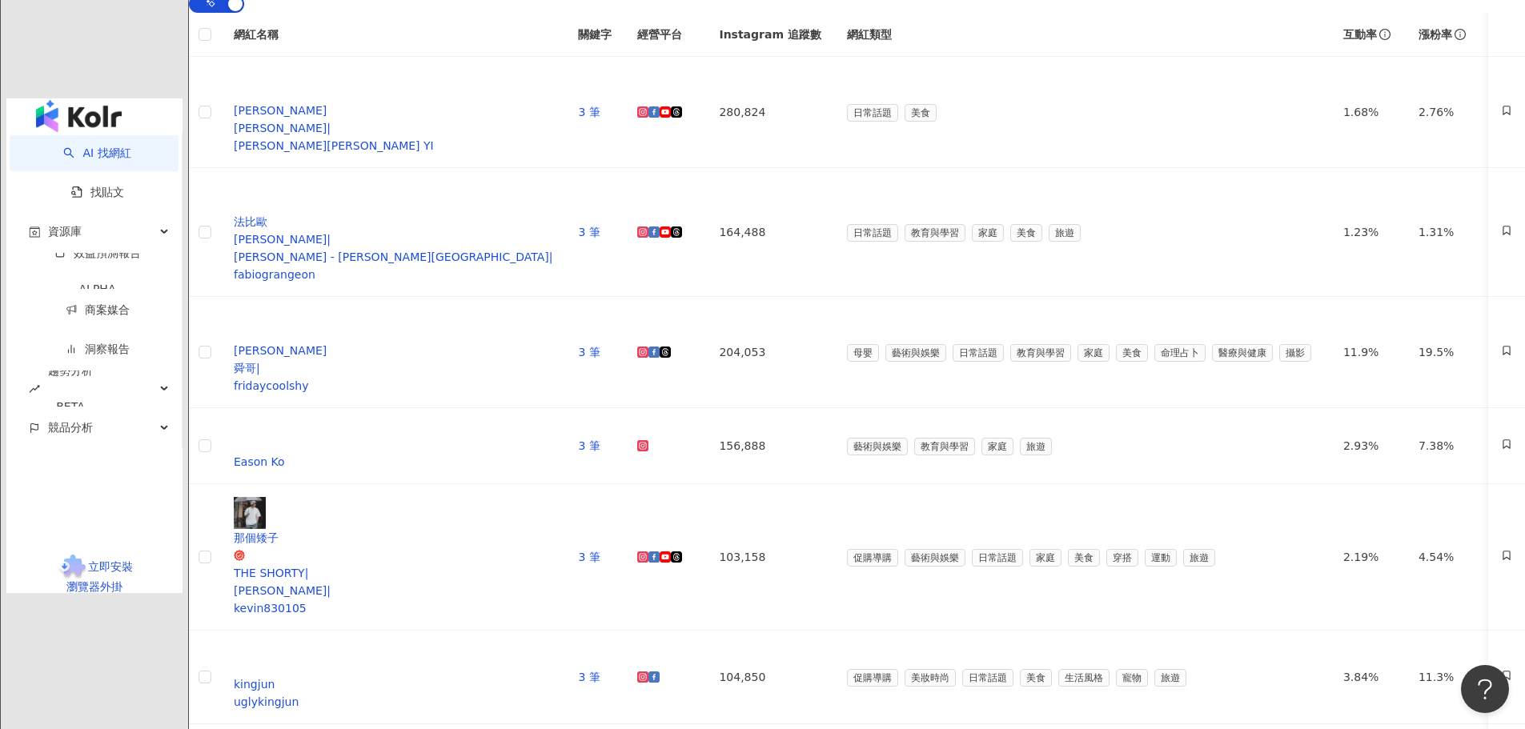
scroll to position [1361, 0]
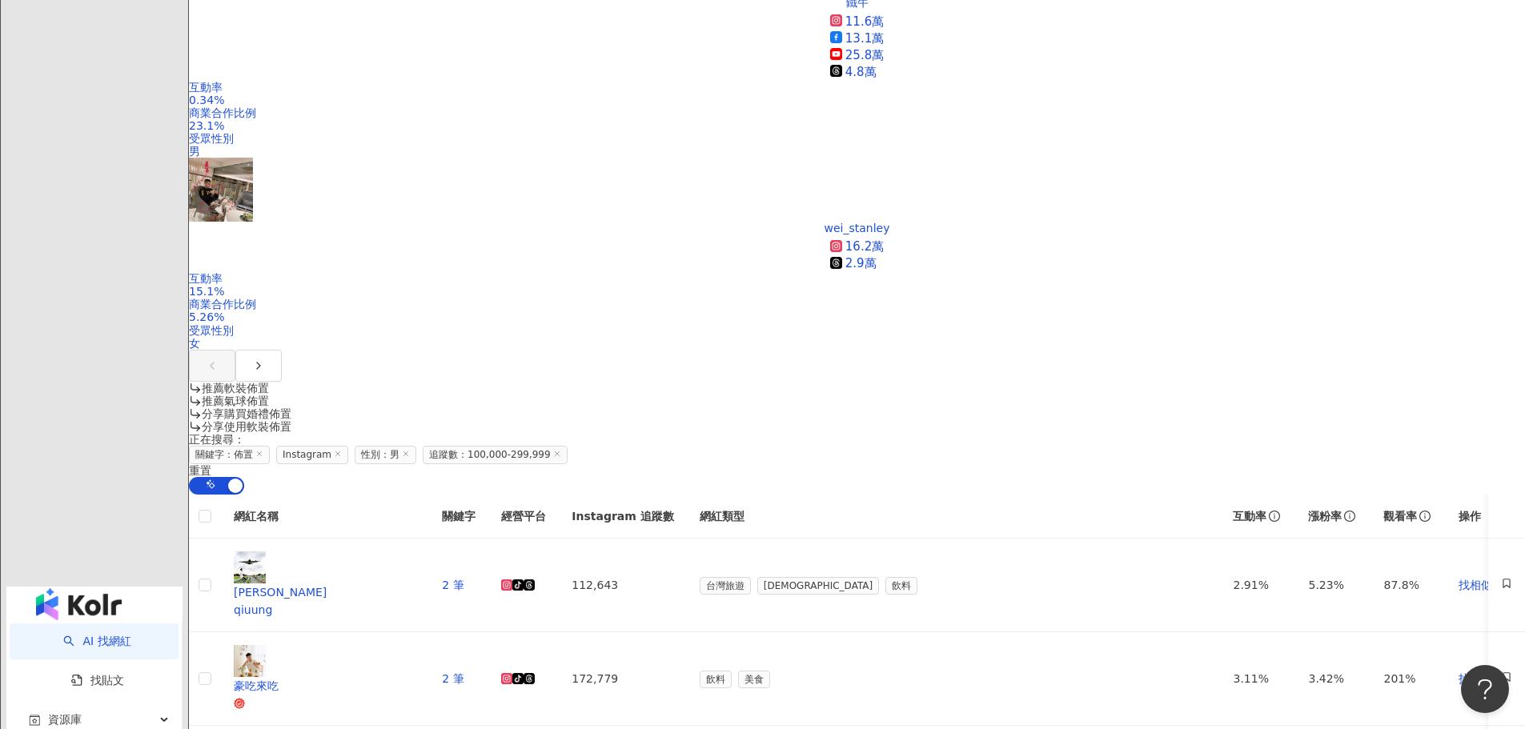
scroll to position [1261, 0]
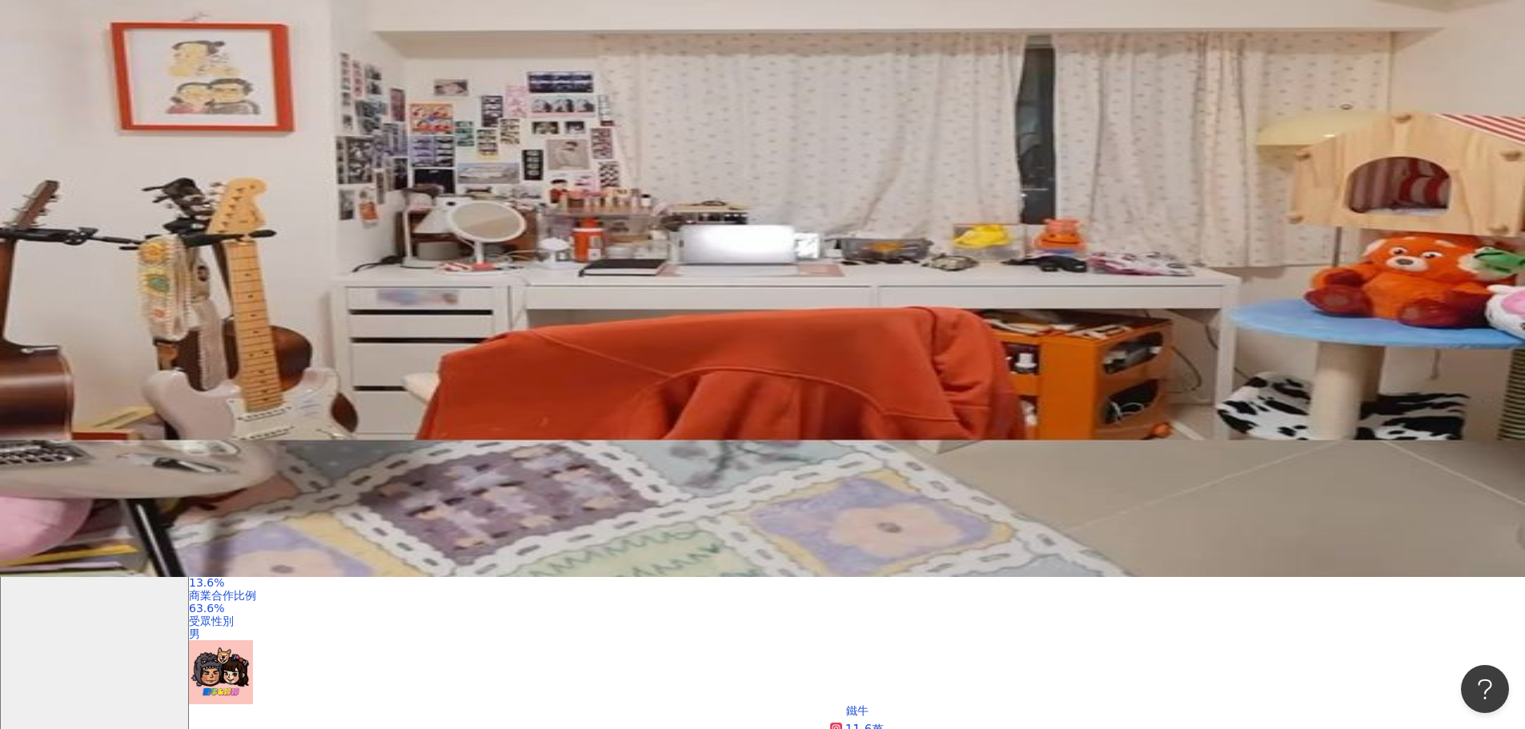
scroll to position [0, 0]
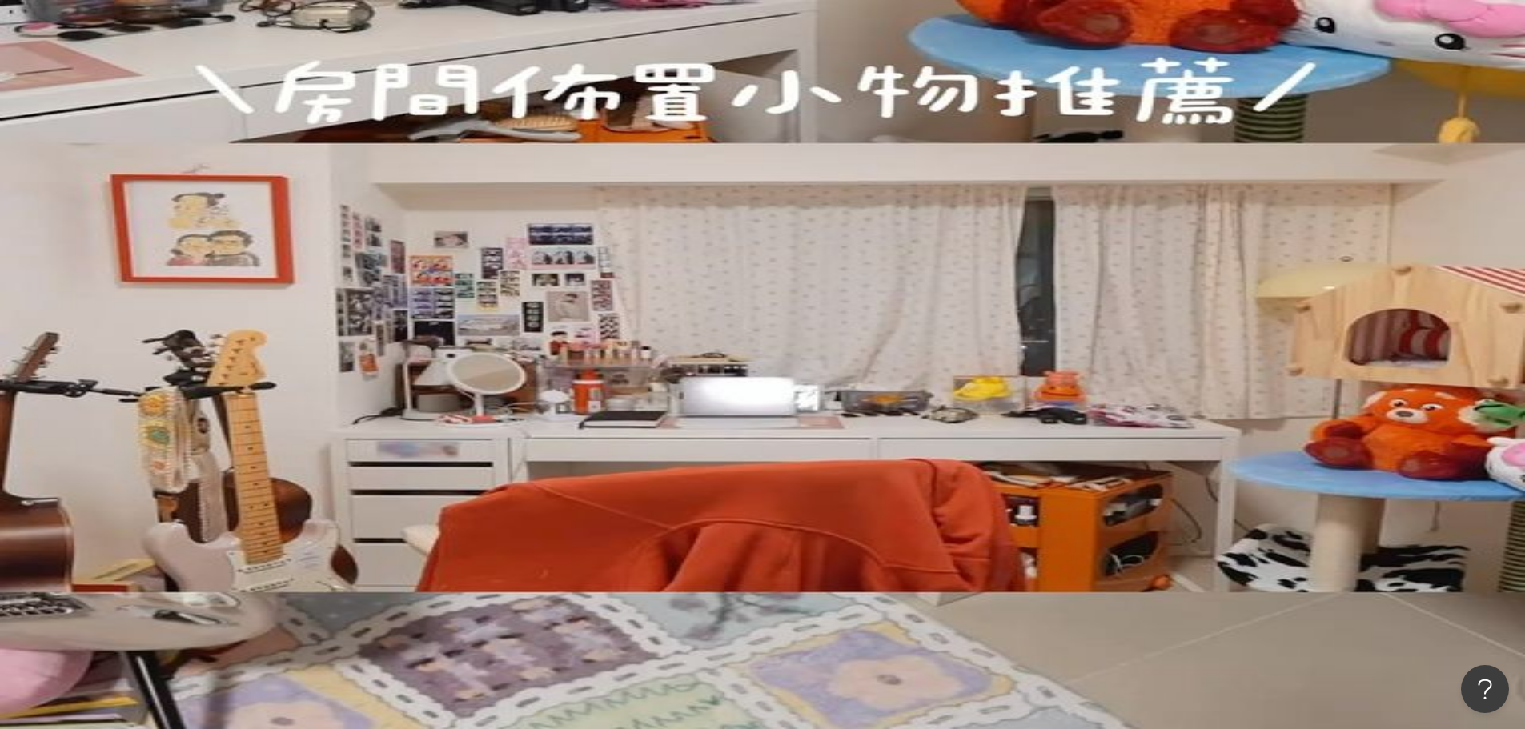
click at [489, 107] on div "Instagram ** 台灣 搜尋 loading 搜尋名稱、敘述、貼文含有關鍵字 “ 佈置 ” 的網紅" at bounding box center [857, 108] width 1336 height 88
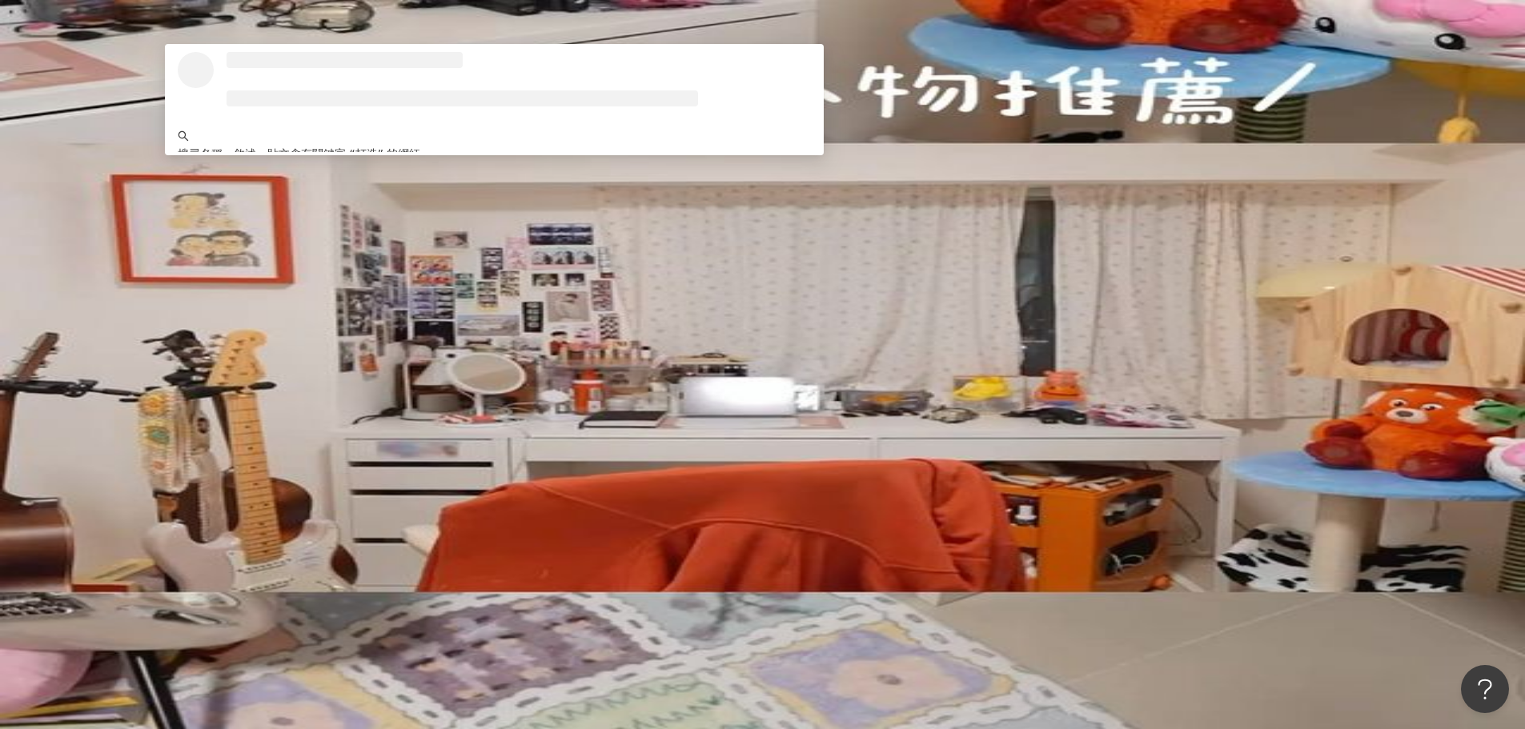
click at [263, 120] on button "搜尋" at bounding box center [226, 136] width 74 height 32
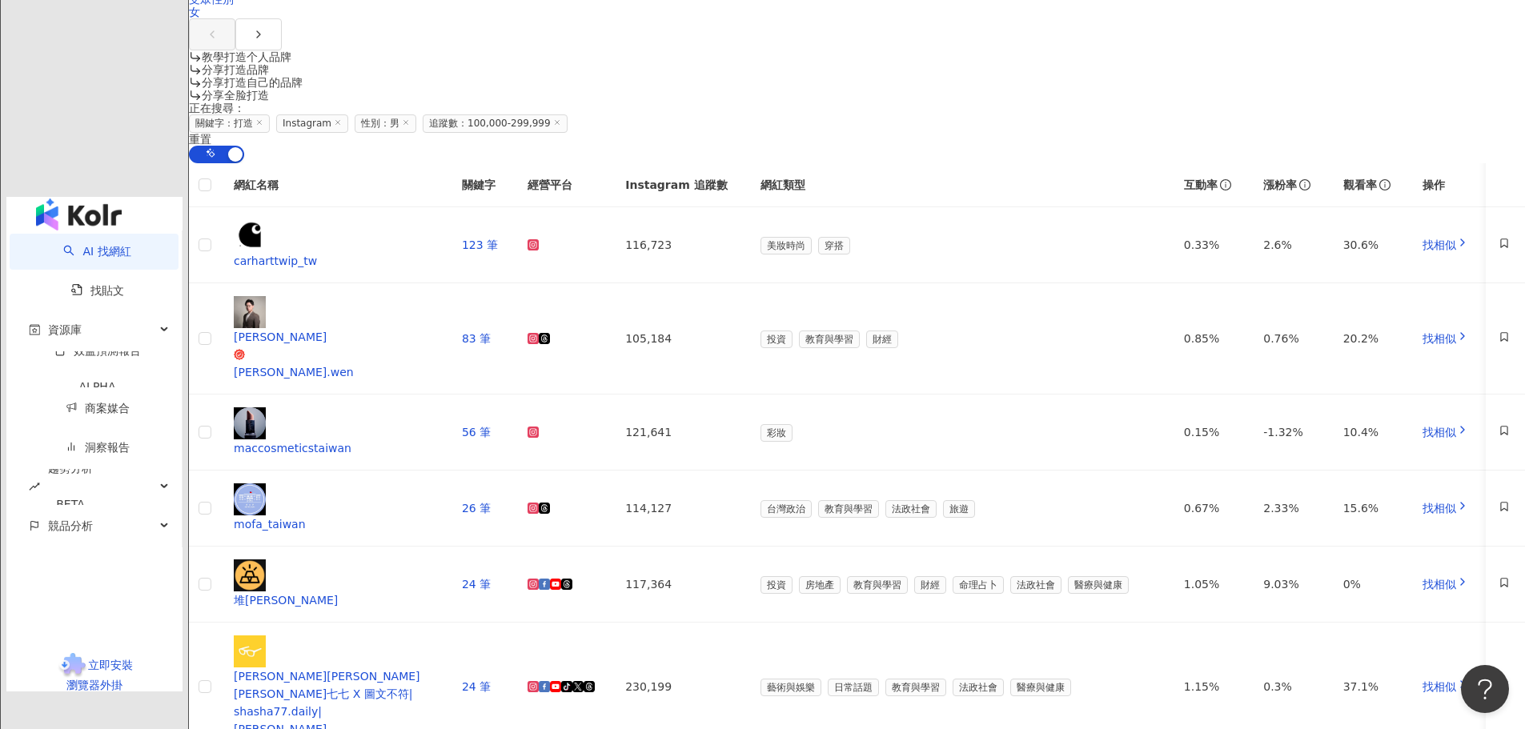
scroll to position [1210, 0]
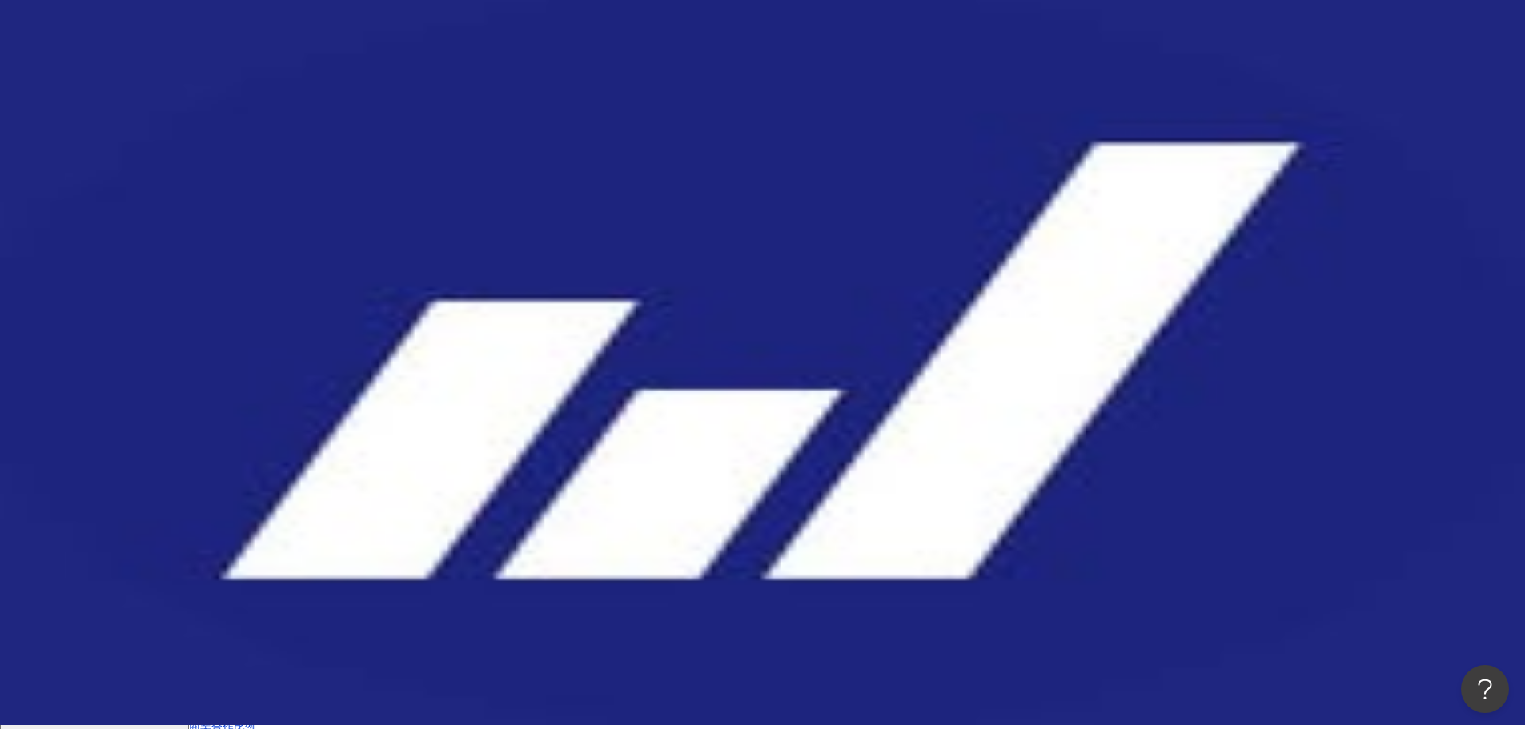
scroll to position [0, 0]
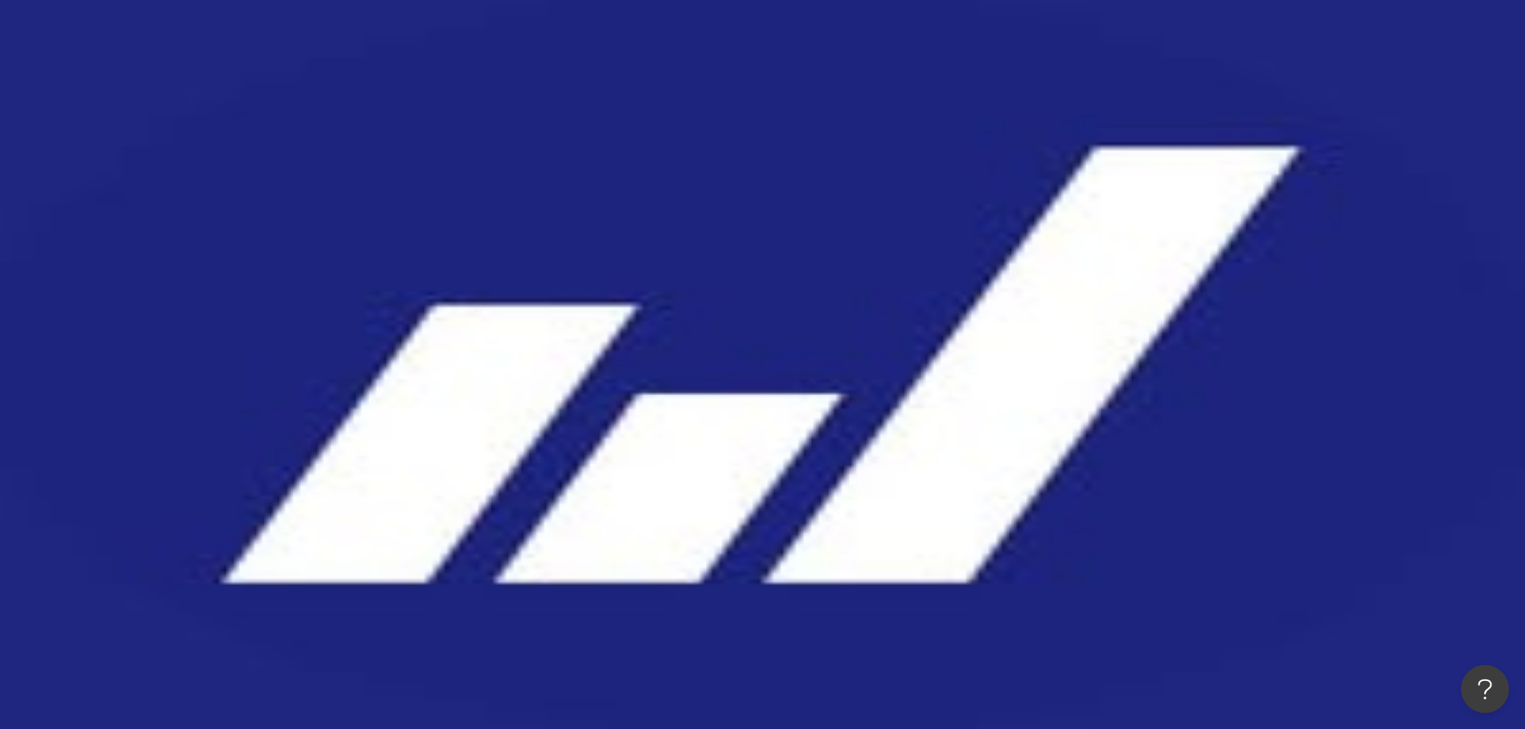
click at [434, 94] on input "**" at bounding box center [369, 79] width 130 height 30
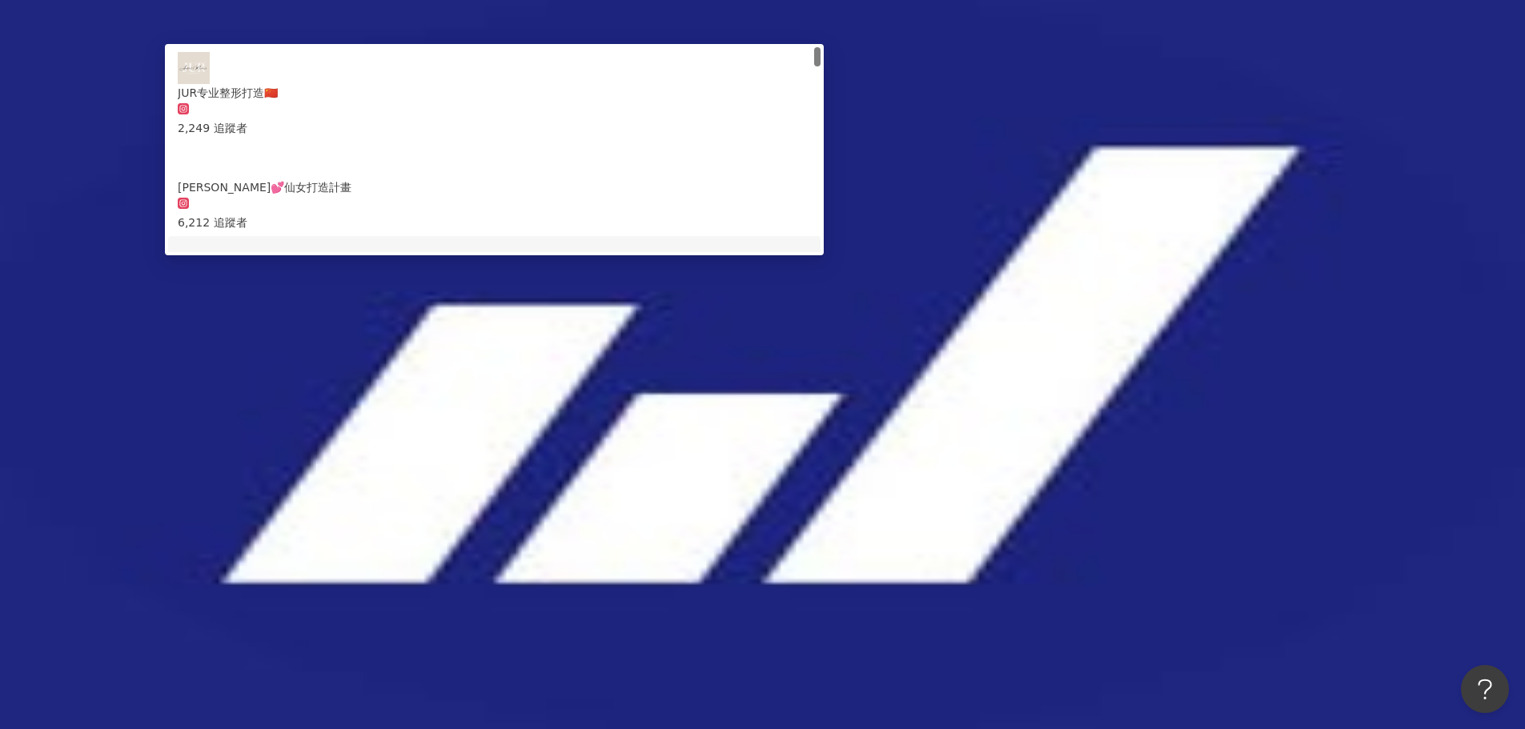
type input "*"
click at [263, 120] on button "搜尋" at bounding box center [226, 136] width 74 height 32
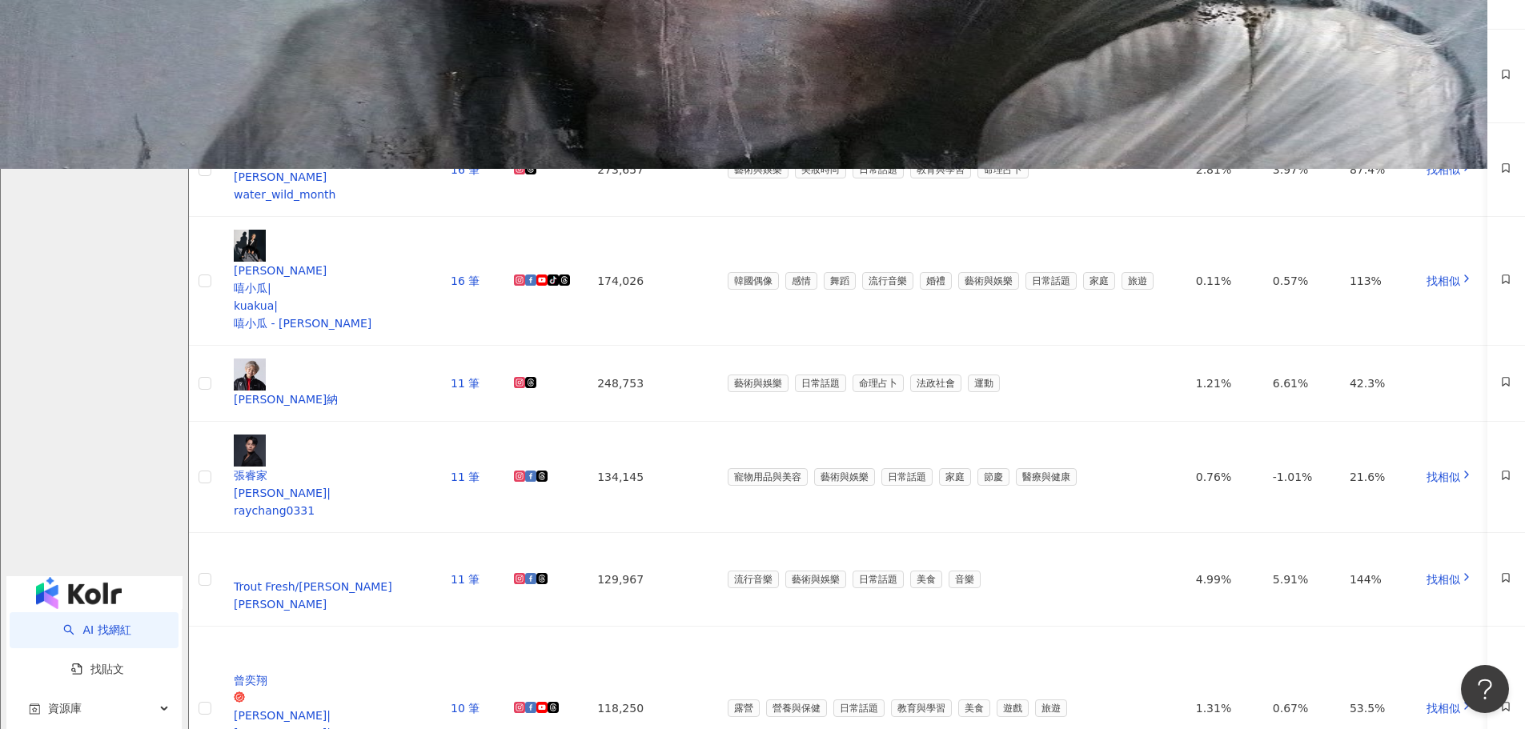
scroll to position [1041, 0]
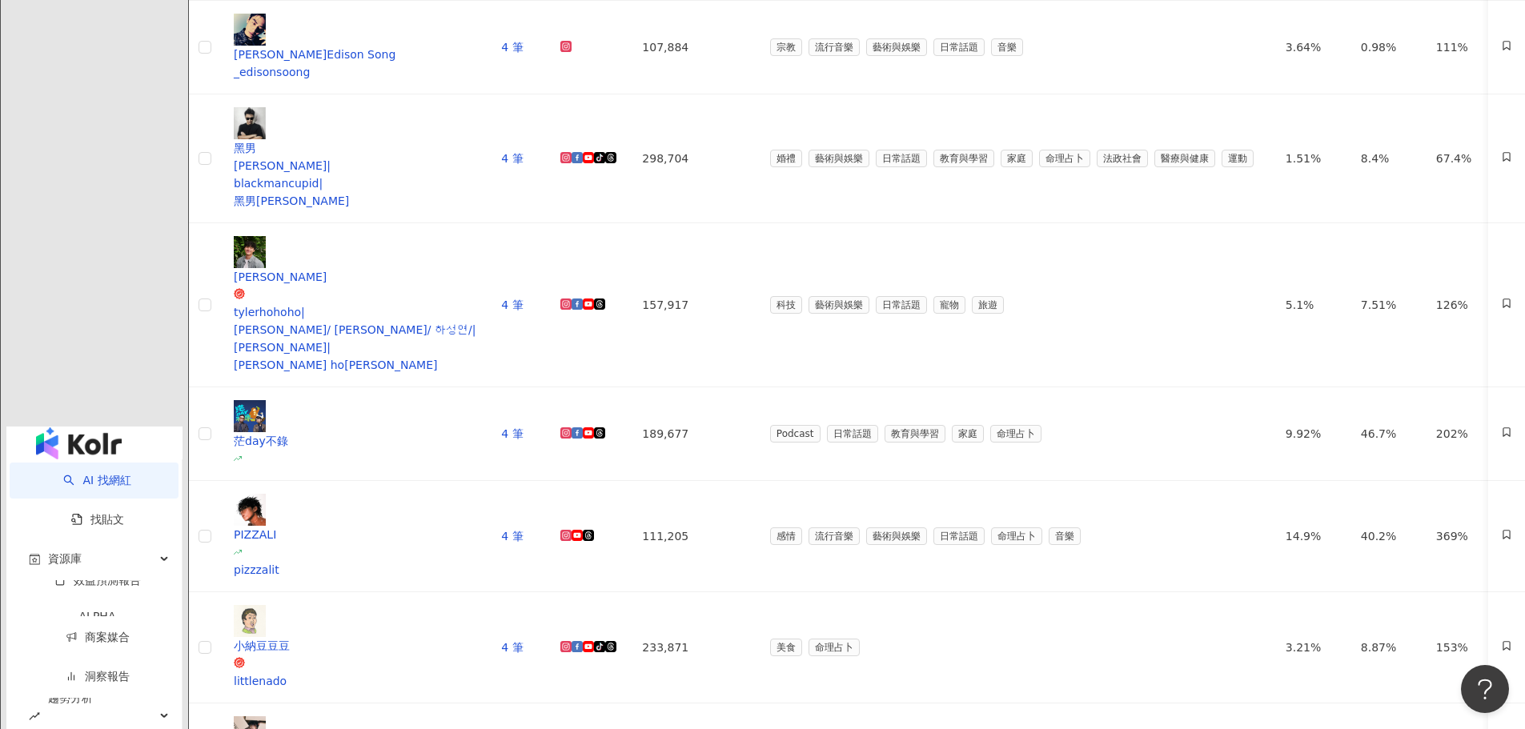
scroll to position [880, 0]
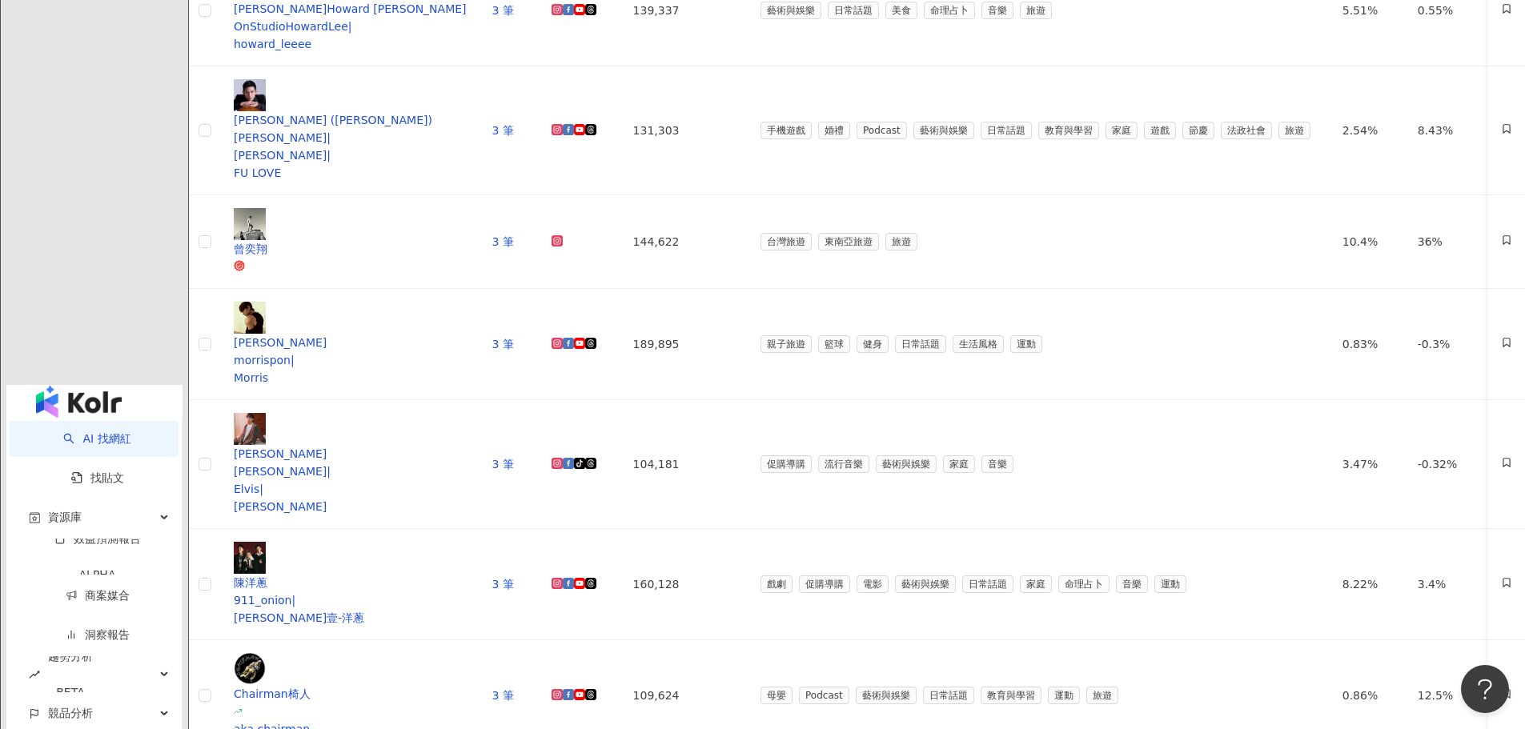
scroll to position [961, 0]
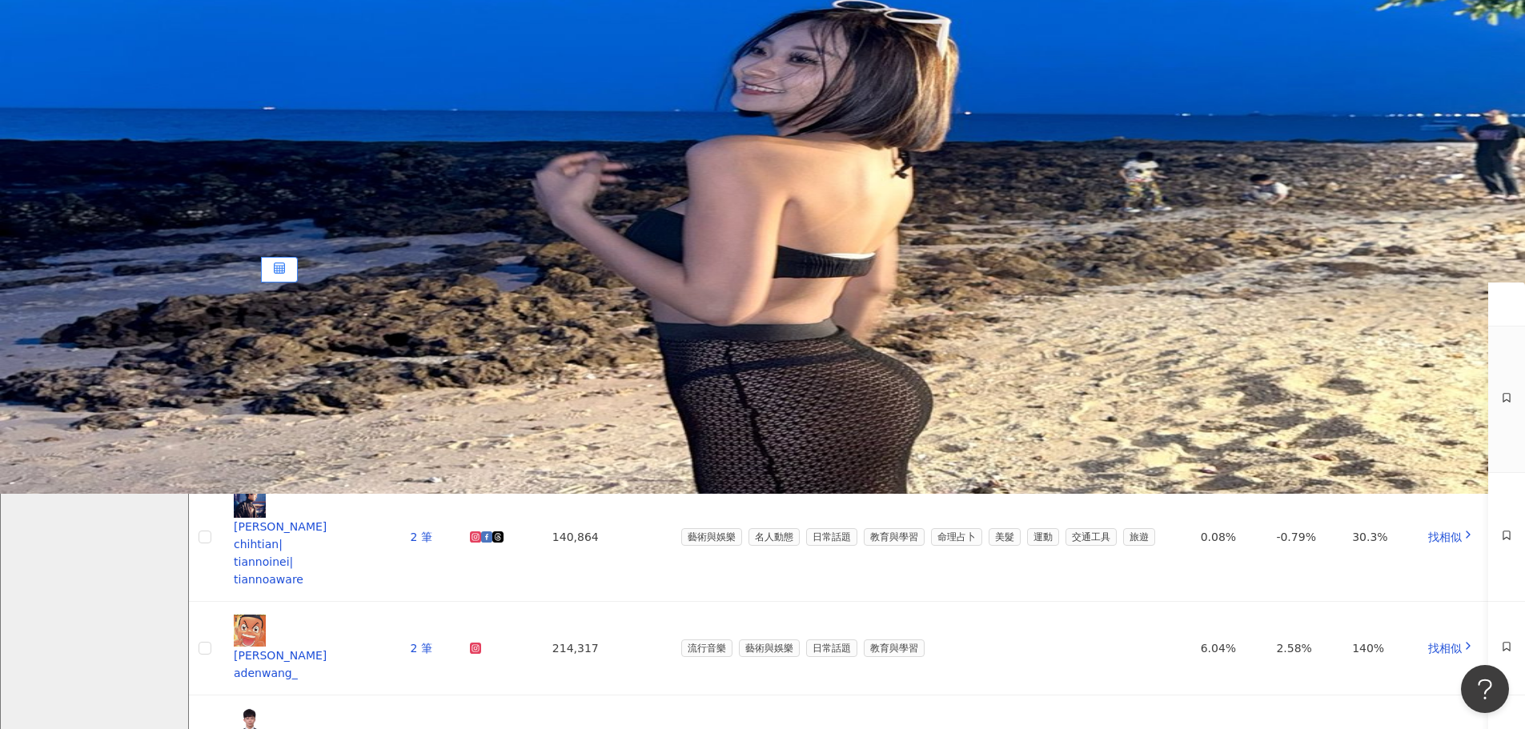
scroll to position [0, 0]
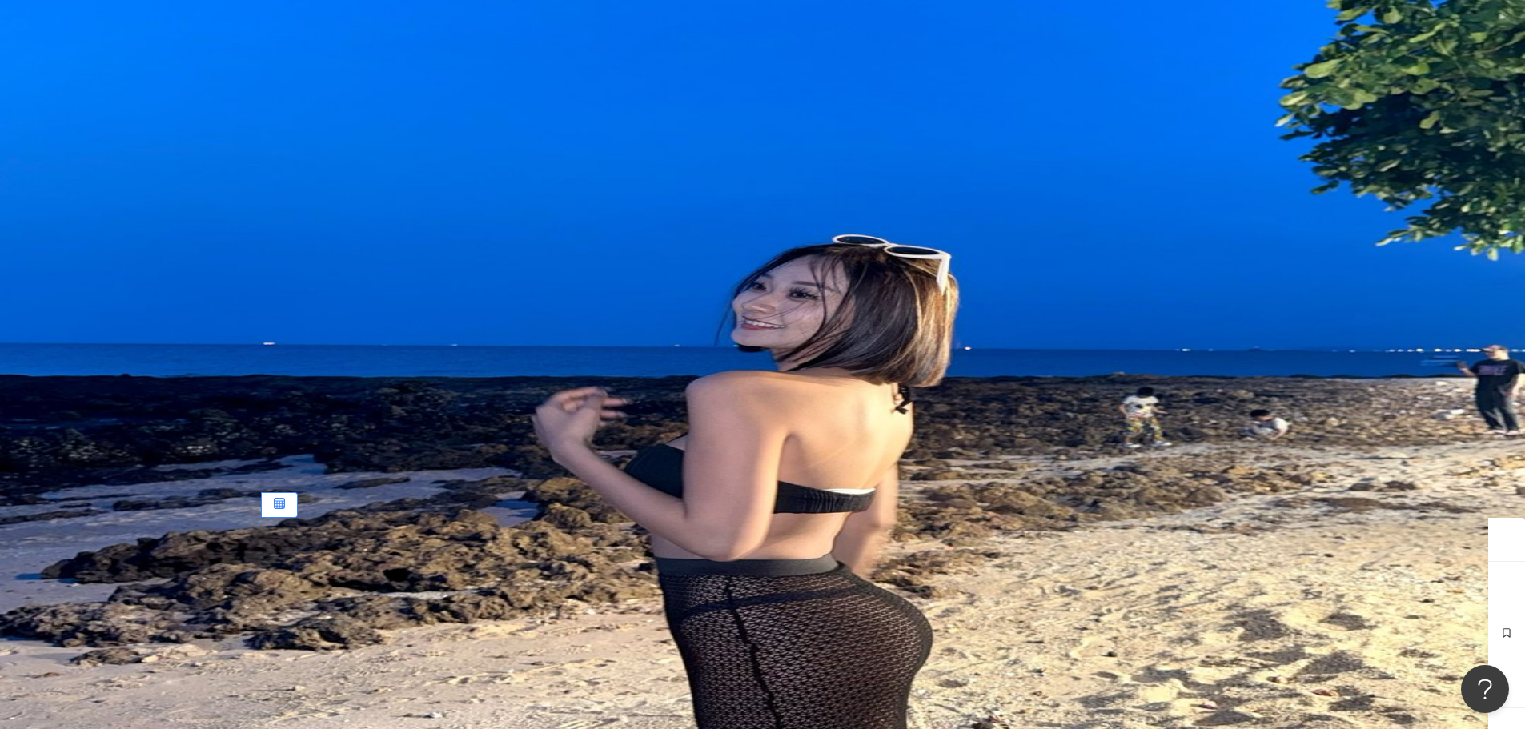
click at [434, 93] on input "******" at bounding box center [369, 79] width 130 height 30
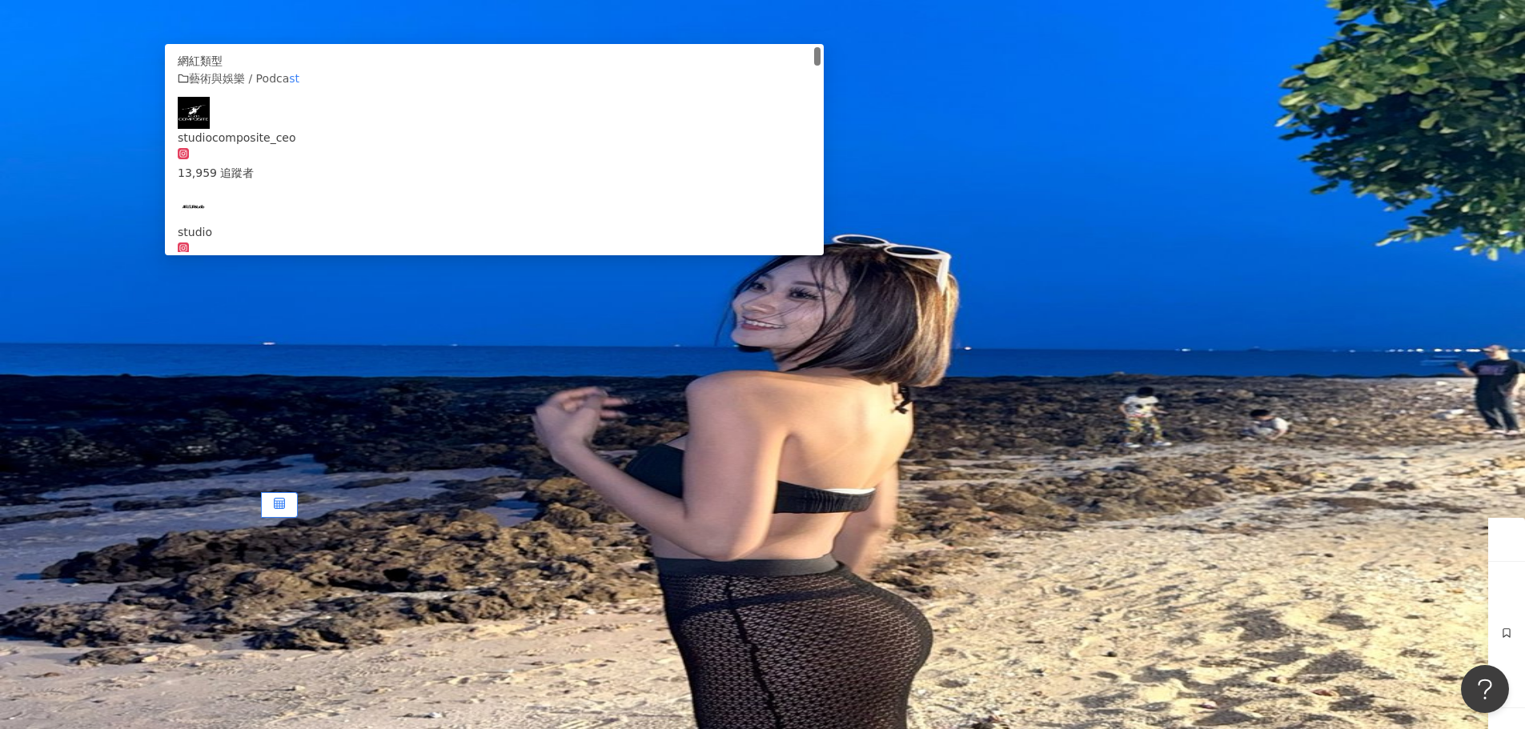
type input "*"
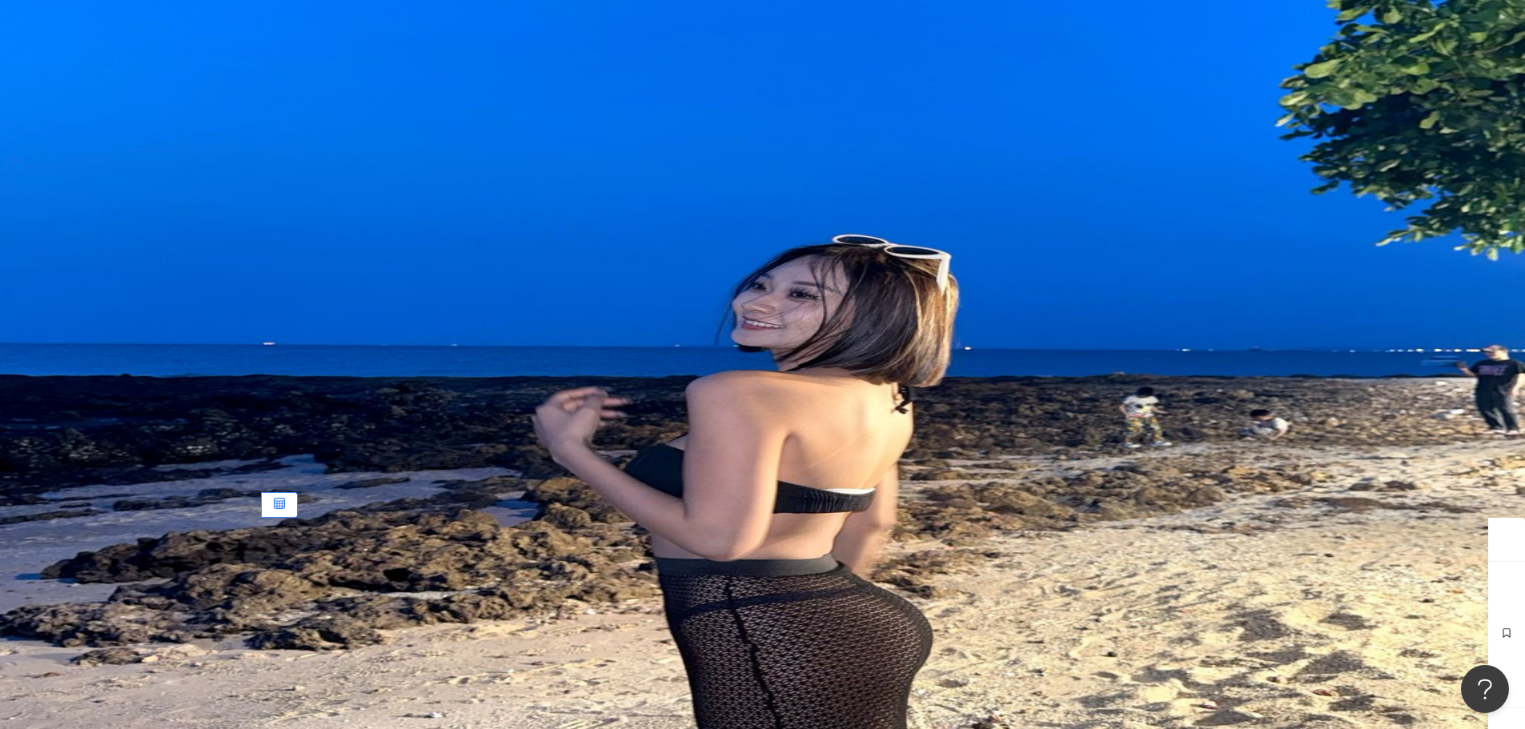
type input "**"
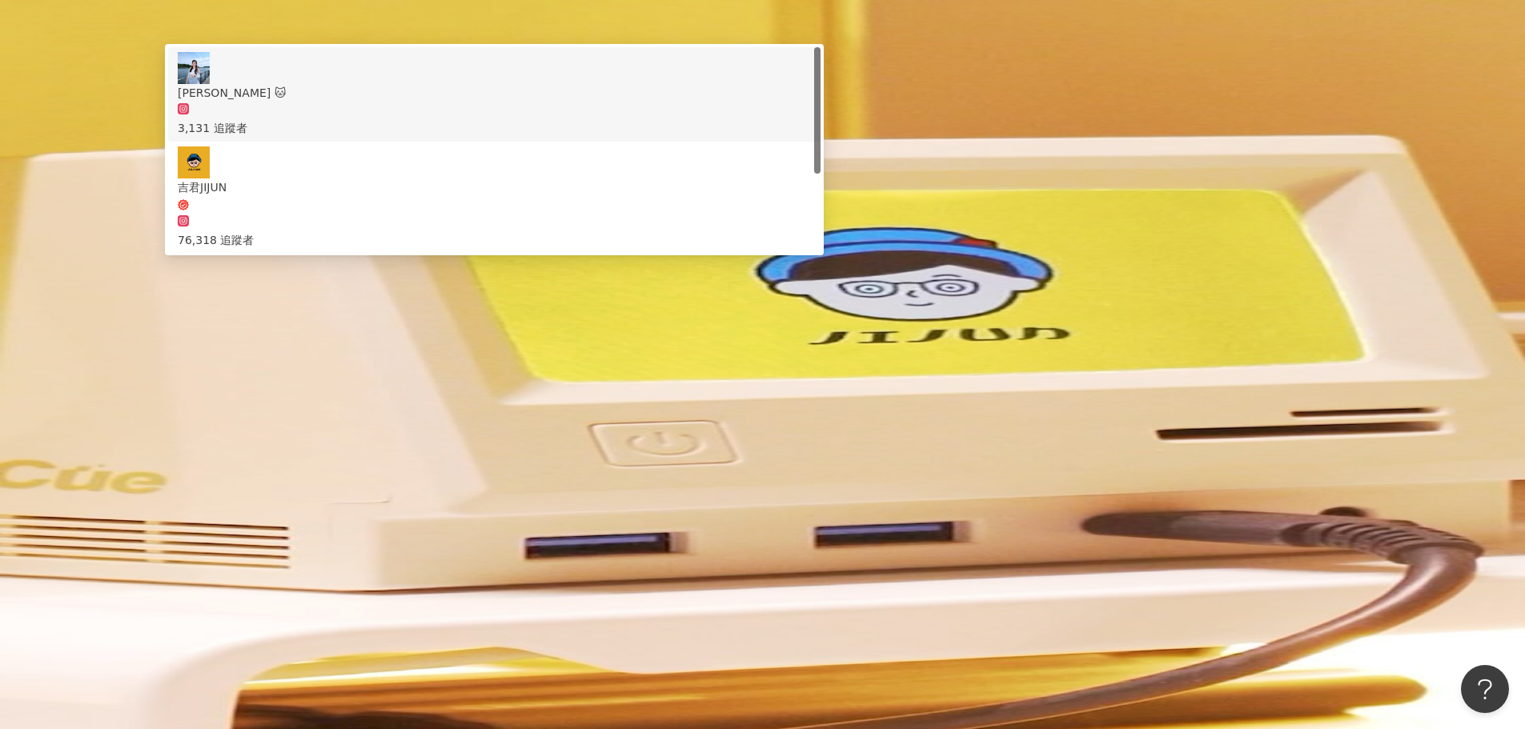
click at [434, 86] on input "**" at bounding box center [369, 79] width 130 height 30
click at [597, 214] on div "76,318 追蹤者" at bounding box center [494, 231] width 633 height 35
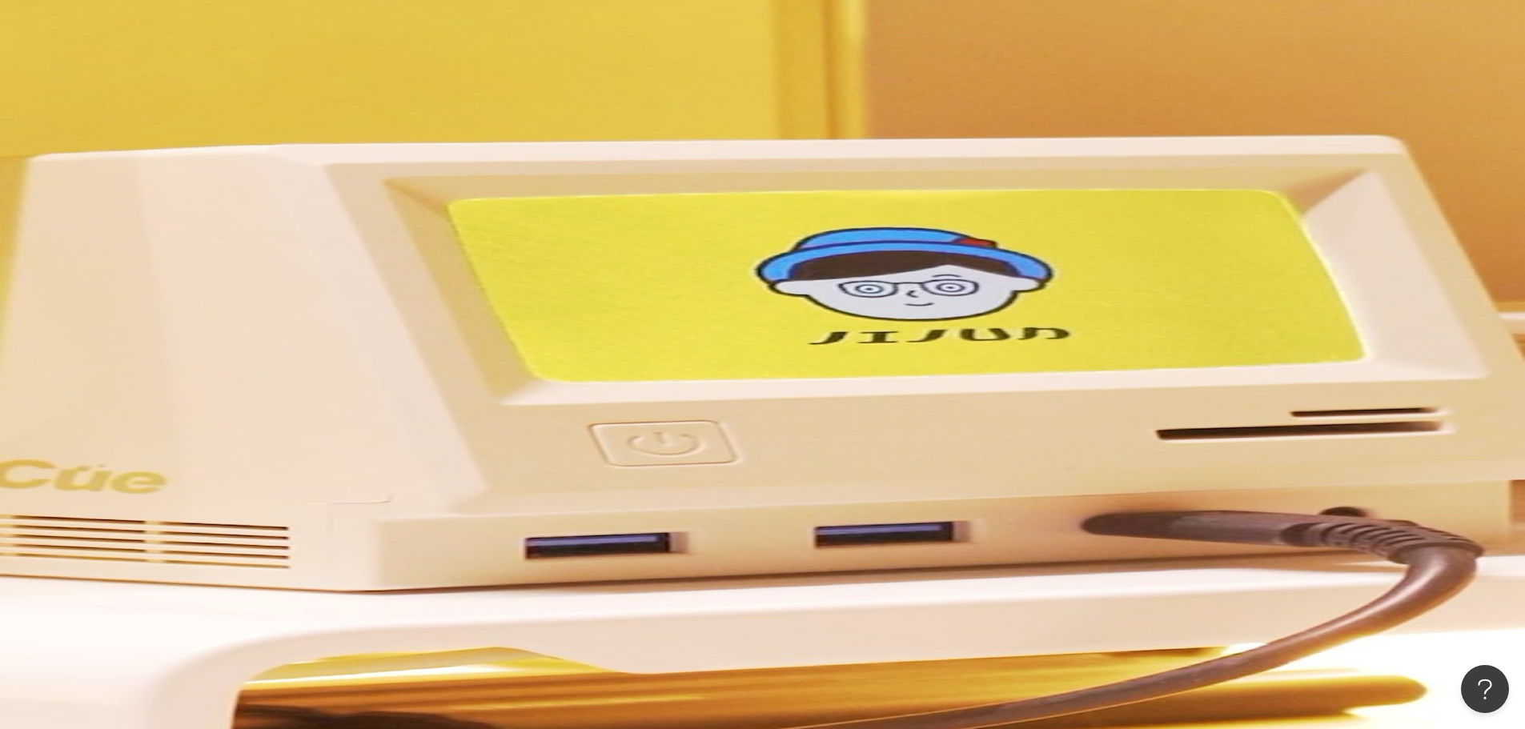
click at [434, 88] on input "search" at bounding box center [369, 79] width 130 height 30
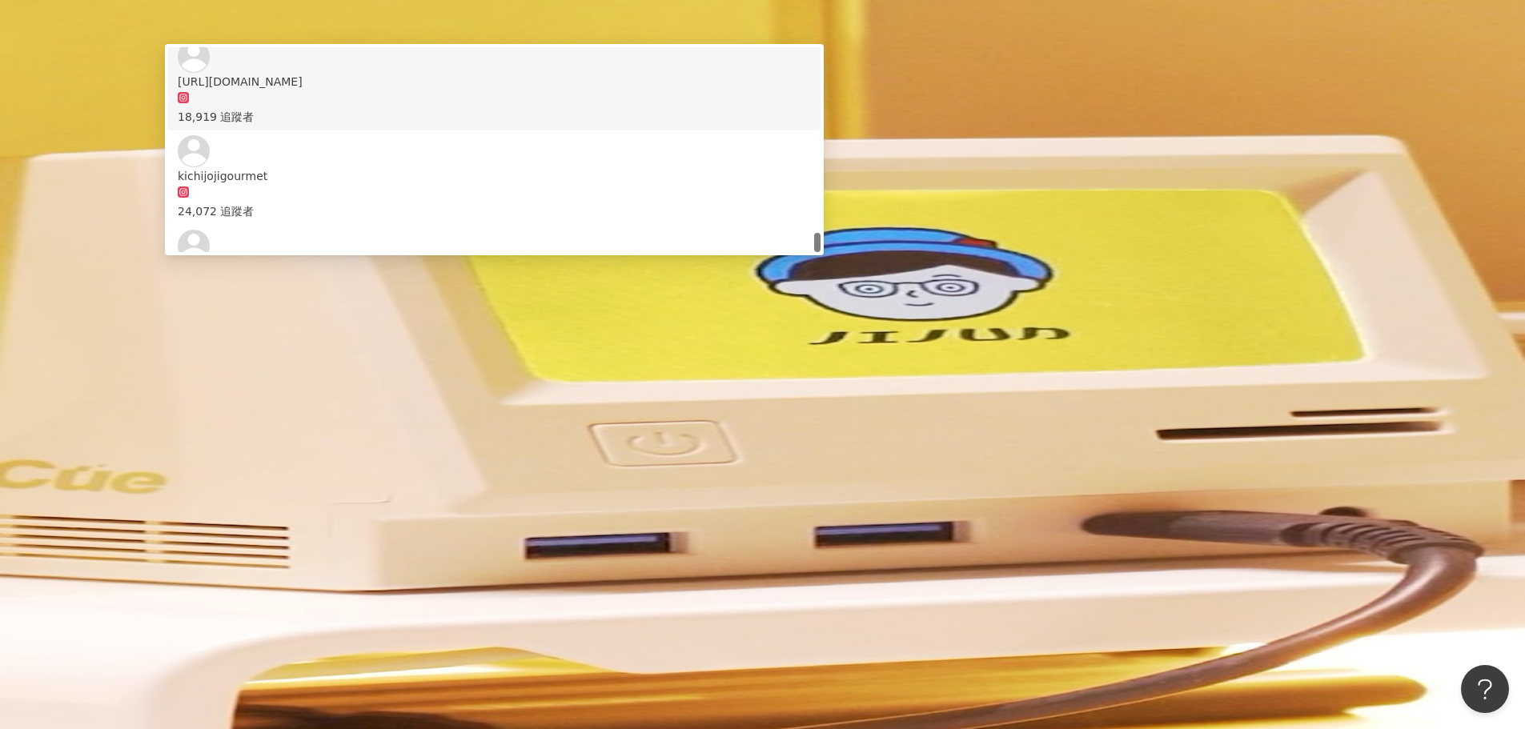
click at [434, 90] on input "**" at bounding box center [369, 79] width 130 height 30
type input "*"
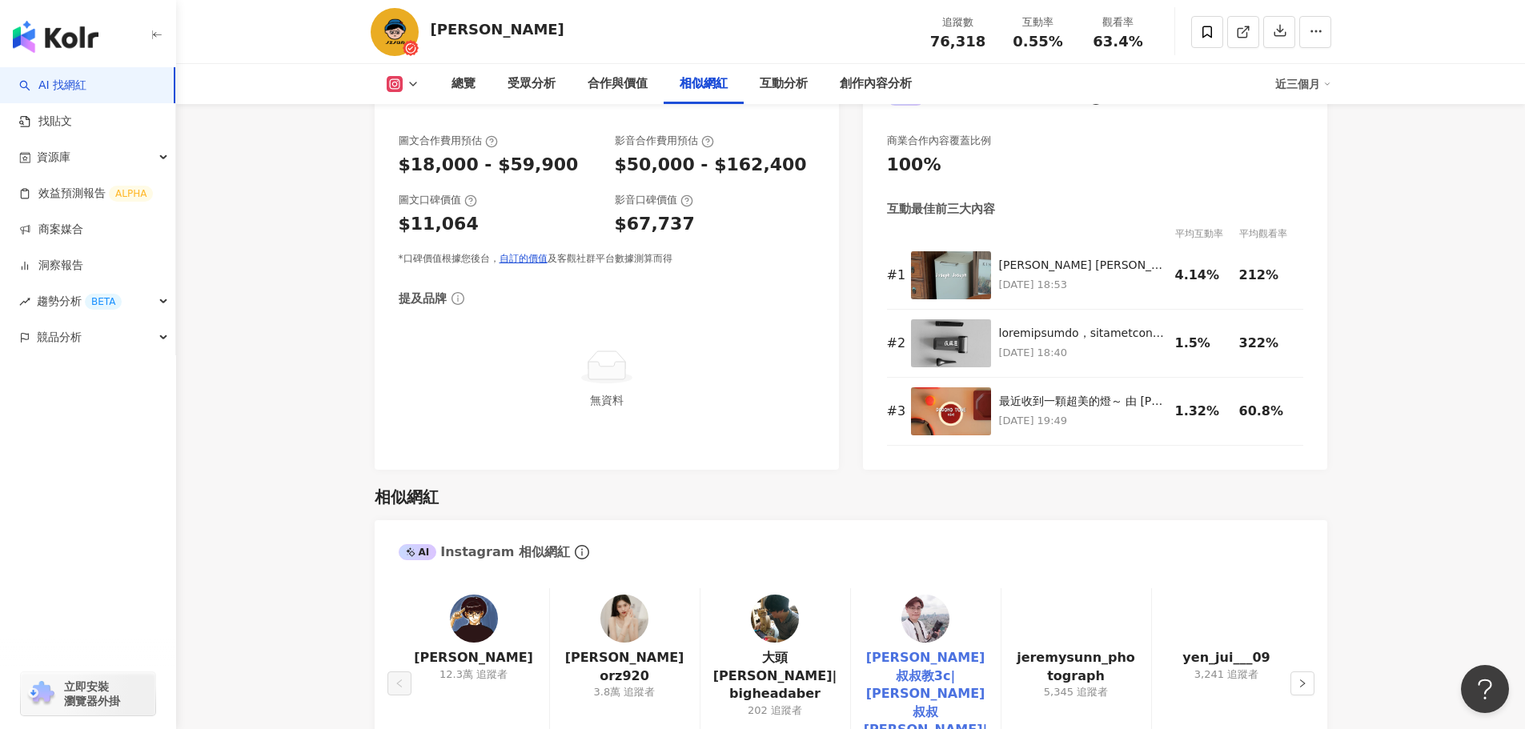
scroll to position [2641, 0]
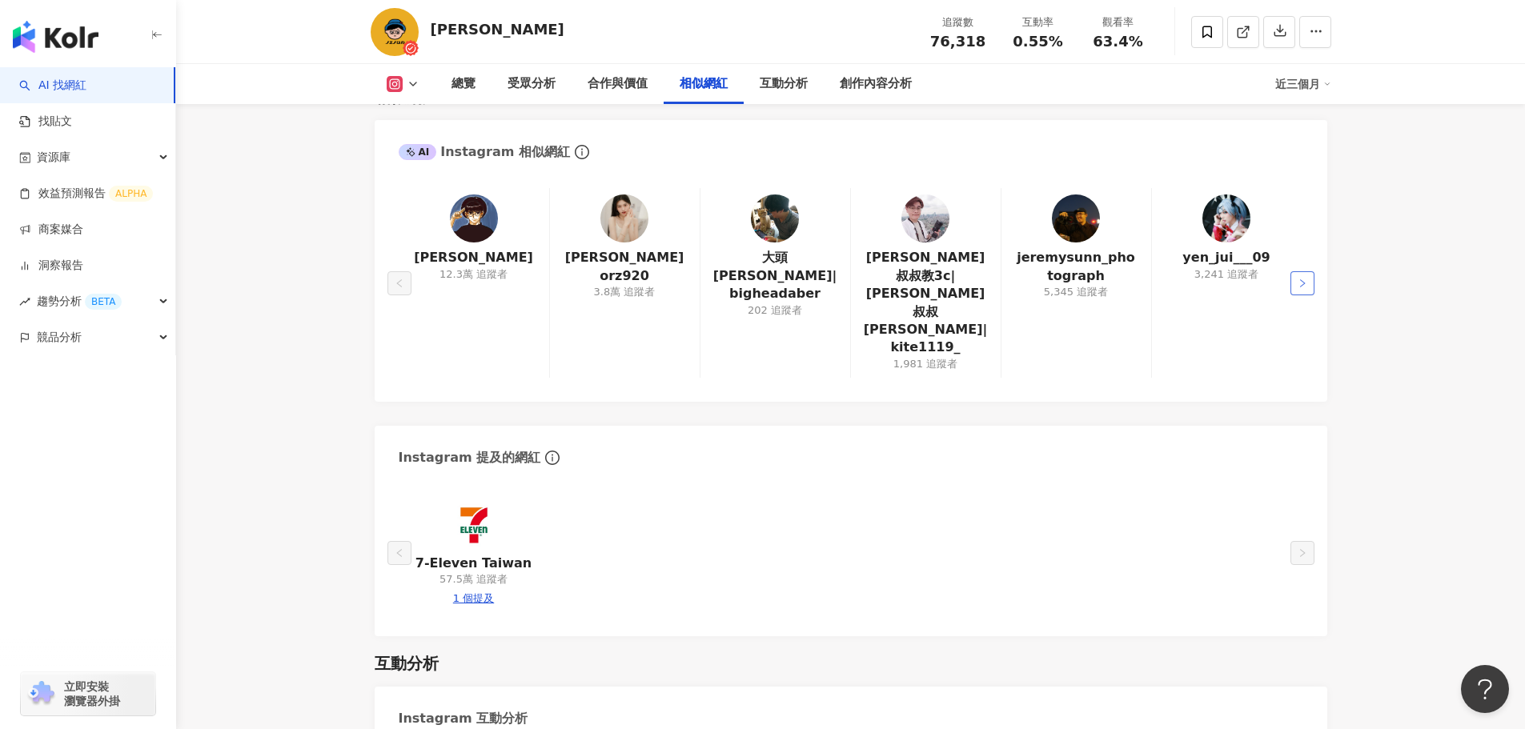
click at [1298, 279] on icon "right" at bounding box center [1303, 284] width 10 height 10
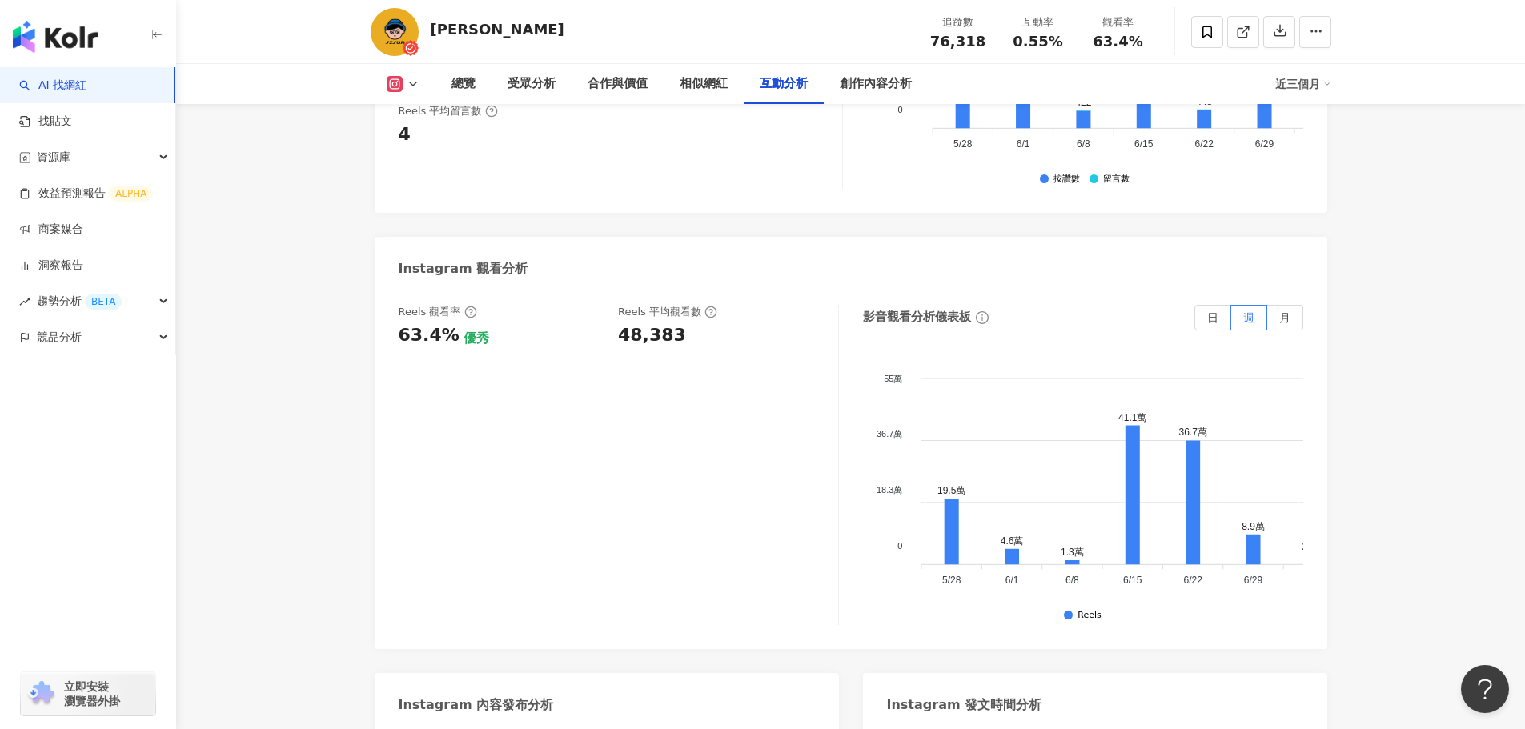
scroll to position [3442, 0]
